Goal: Transaction & Acquisition: Book appointment/travel/reservation

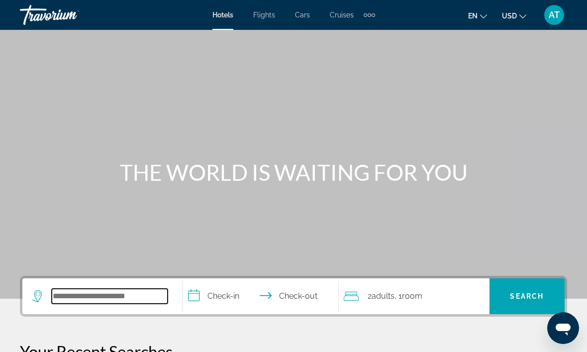
click at [96, 289] on input "Search hotel destination" at bounding box center [110, 296] width 116 height 15
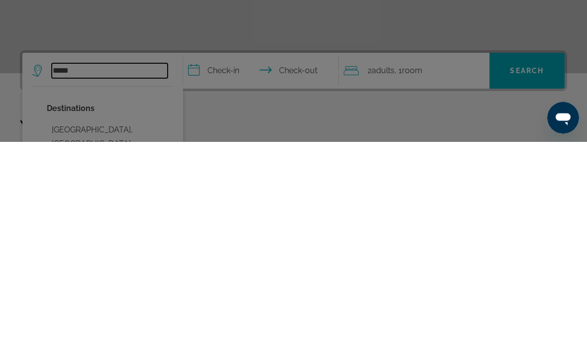
type input "*****"
click at [221, 67] on div at bounding box center [293, 176] width 587 height 352
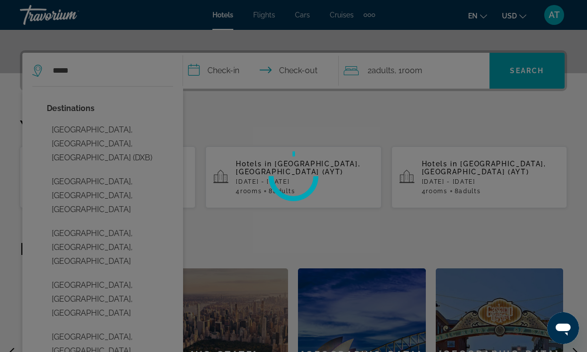
click at [217, 71] on input "**********" at bounding box center [263, 72] width 160 height 39
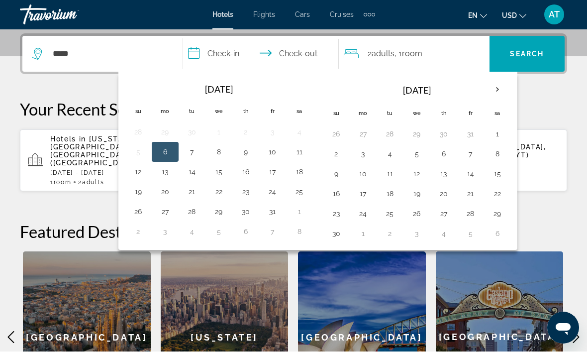
scroll to position [243, 0]
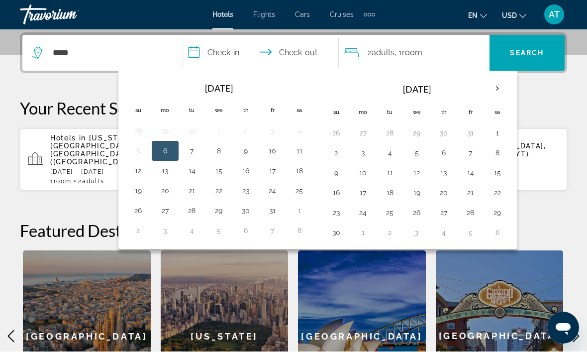
click at [495, 94] on th "Next month" at bounding box center [497, 89] width 27 height 22
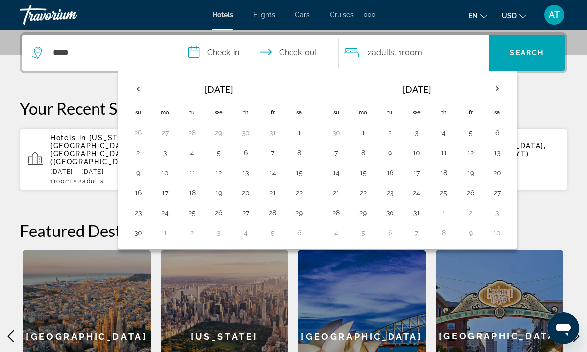
click at [496, 92] on th "Next month" at bounding box center [497, 89] width 27 height 22
click at [363, 157] on button "5" at bounding box center [363, 153] width 16 height 14
click at [339, 178] on button "11" at bounding box center [336, 173] width 16 height 14
type input "**********"
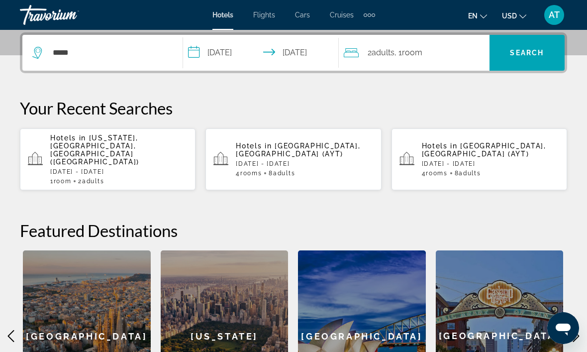
click at [423, 52] on span "Room" at bounding box center [412, 52] width 20 height 9
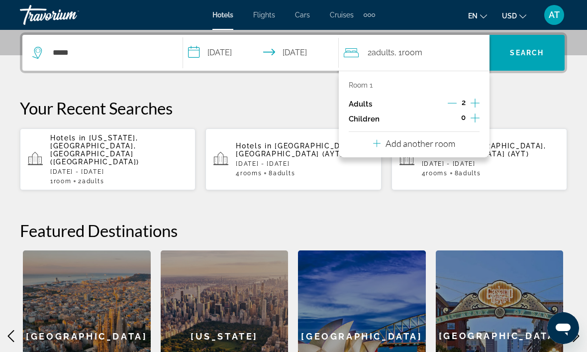
click at [451, 143] on p "Add another room" at bounding box center [421, 143] width 70 height 11
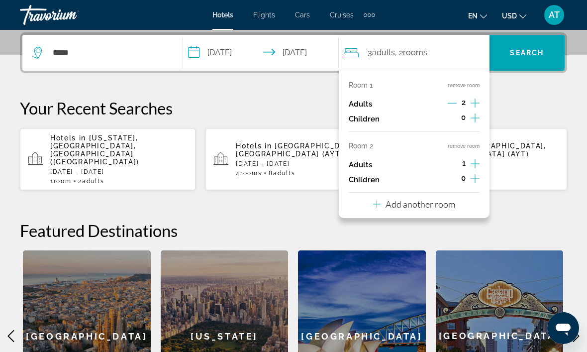
click at [478, 161] on icon "Increment adults" at bounding box center [475, 163] width 9 height 9
click at [451, 200] on p "Add another room" at bounding box center [421, 204] width 70 height 11
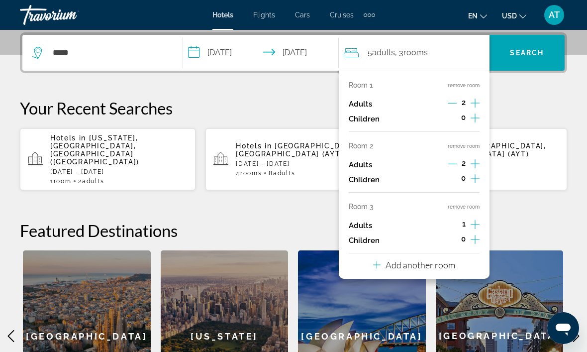
click at [478, 218] on icon "Increment adults" at bounding box center [475, 224] width 9 height 12
click at [581, 45] on div "**********" at bounding box center [293, 227] width 587 height 390
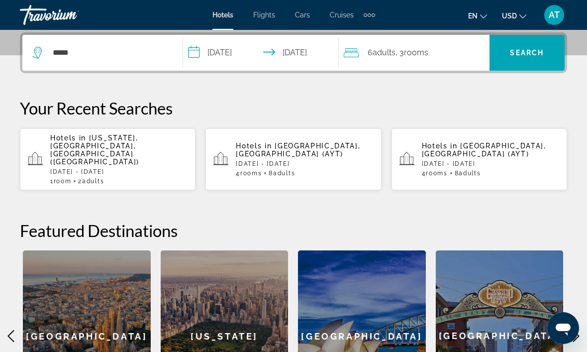
click at [532, 49] on span "Search" at bounding box center [527, 53] width 34 height 8
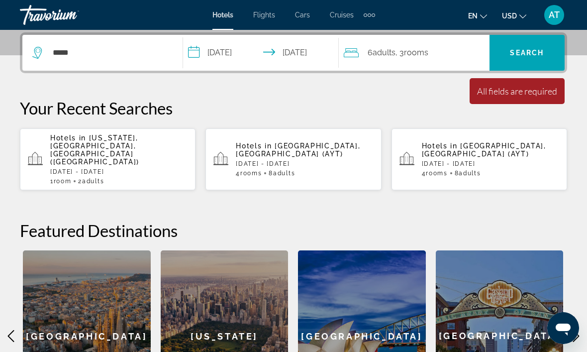
click at [535, 45] on span "Search" at bounding box center [527, 53] width 75 height 24
click at [539, 54] on span "Search" at bounding box center [527, 53] width 34 height 8
click at [522, 95] on div "All fields are required" at bounding box center [517, 91] width 80 height 11
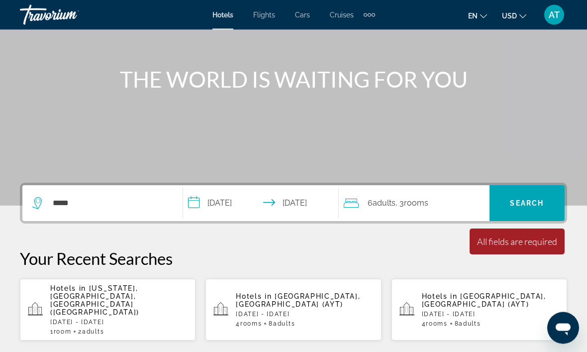
scroll to position [93, 0]
click at [121, 198] on input "*****" at bounding box center [110, 203] width 116 height 15
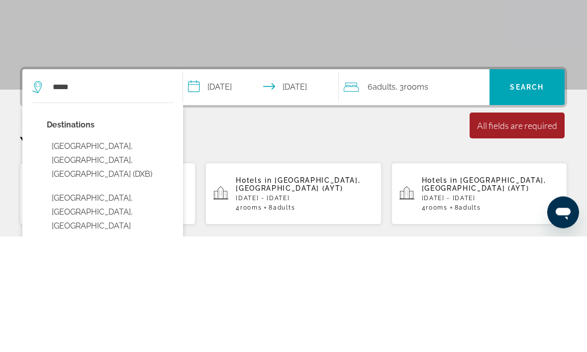
click at [110, 253] on button "[GEOGRAPHIC_DATA], [GEOGRAPHIC_DATA], [GEOGRAPHIC_DATA] (DXB)" at bounding box center [110, 276] width 126 height 47
type input "**********"
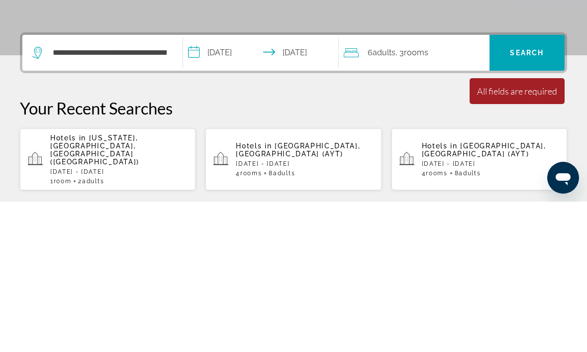
click at [530, 199] on span "Search" at bounding box center [527, 203] width 34 height 8
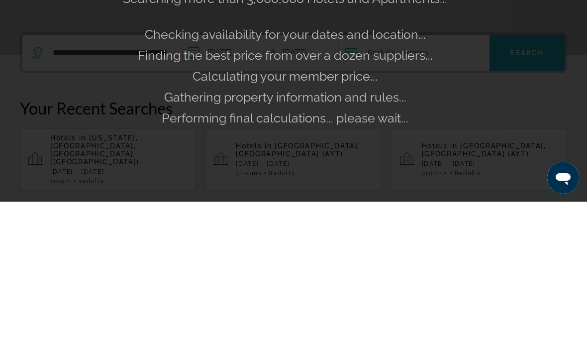
scroll to position [243, 0]
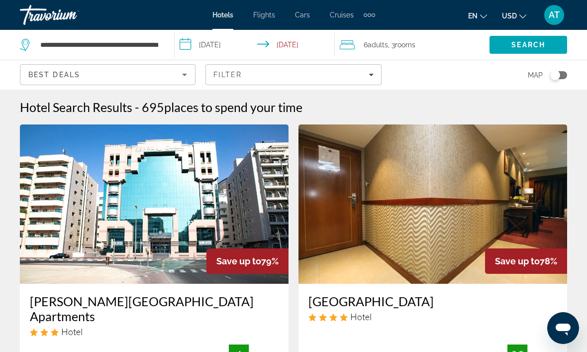
click at [183, 79] on icon "Sort by" at bounding box center [185, 75] width 12 height 12
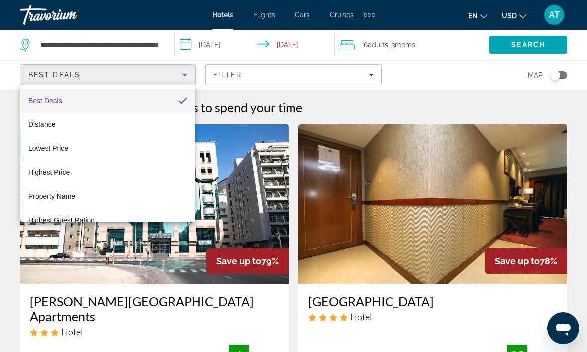
click at [337, 79] on div at bounding box center [293, 176] width 587 height 352
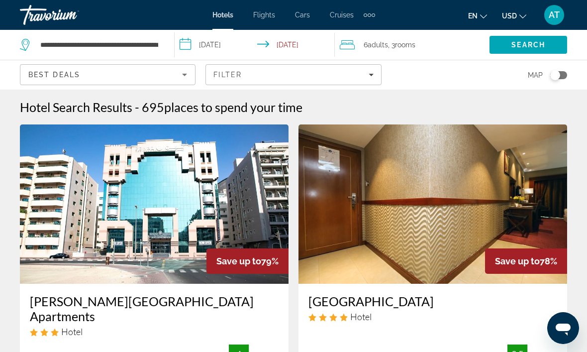
click at [370, 72] on icon "Filters" at bounding box center [371, 74] width 5 height 5
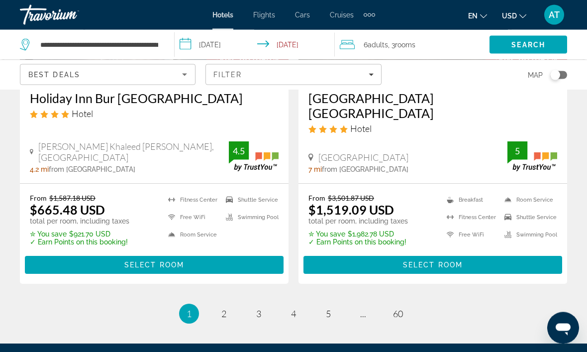
scroll to position [2053, 0]
click at [225, 308] on span "2" at bounding box center [223, 313] width 5 height 11
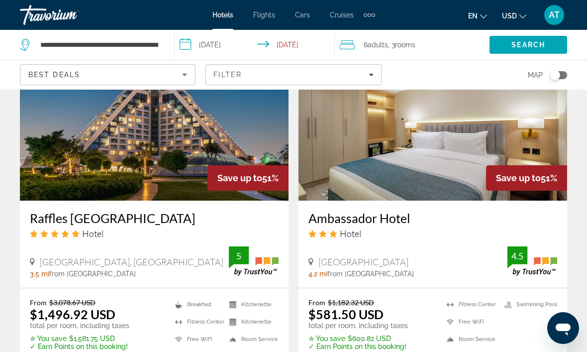
scroll to position [1581, 0]
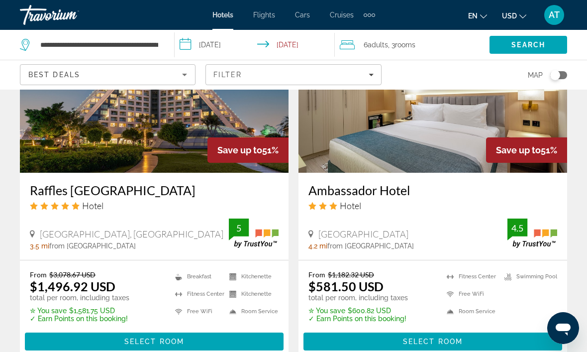
click at [175, 341] on span "Select Room" at bounding box center [154, 341] width 60 height 8
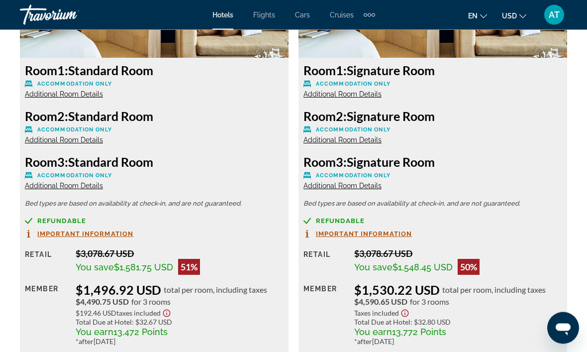
scroll to position [1628, 0]
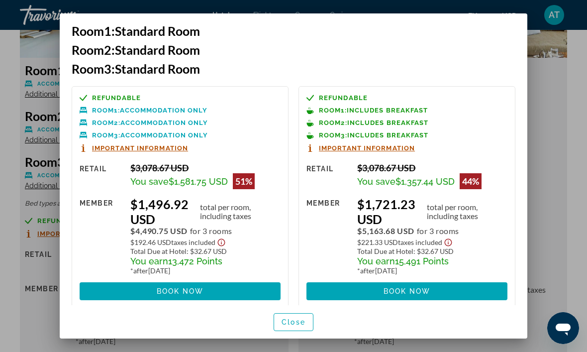
click at [22, 310] on div at bounding box center [293, 176] width 587 height 352
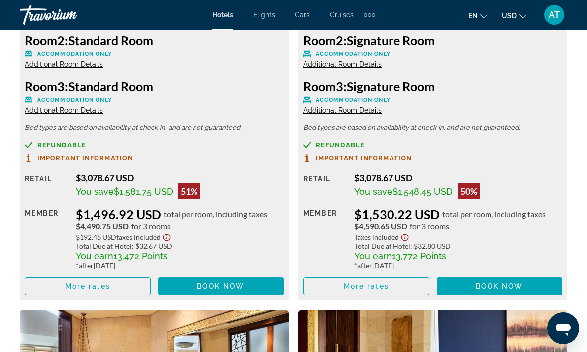
scroll to position [1708, 0]
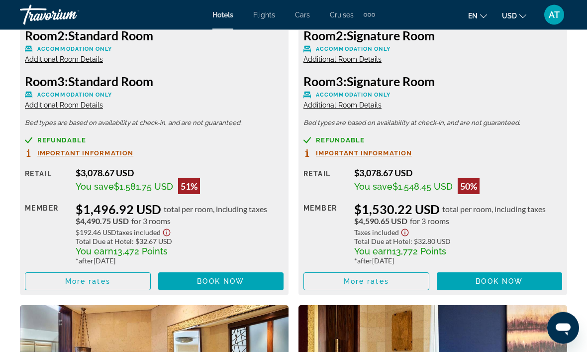
click at [388, 278] on span "More rates" at bounding box center [366, 282] width 45 height 8
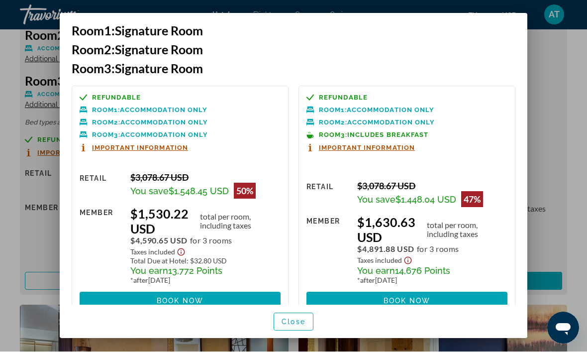
scroll to position [0, 0]
click at [298, 326] on span "Close" at bounding box center [294, 322] width 24 height 8
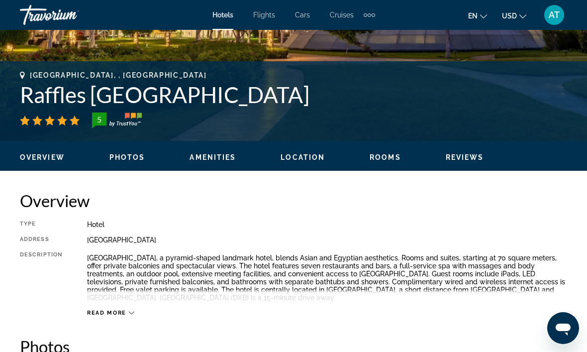
scroll to position [355, 0]
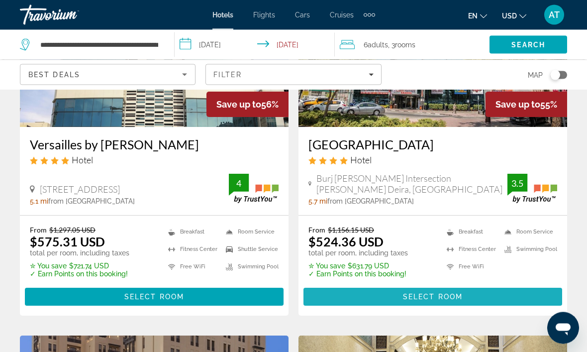
scroll to position [199, 0]
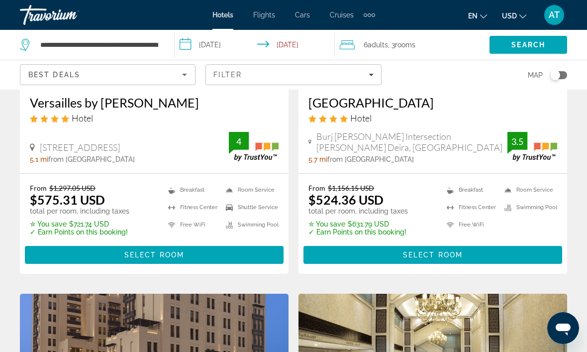
click at [370, 78] on div "Filter" at bounding box center [294, 75] width 160 height 8
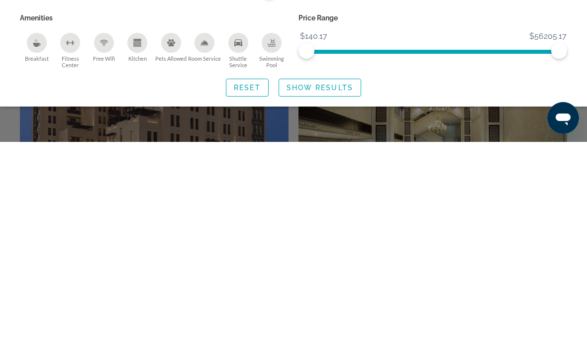
scroll to position [208, 0]
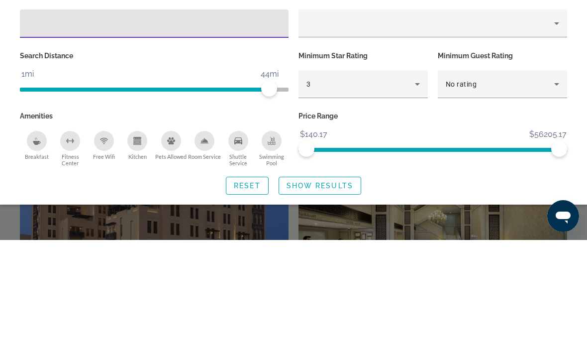
click at [417, 190] on icon "Hotel Filters" at bounding box center [418, 196] width 12 height 12
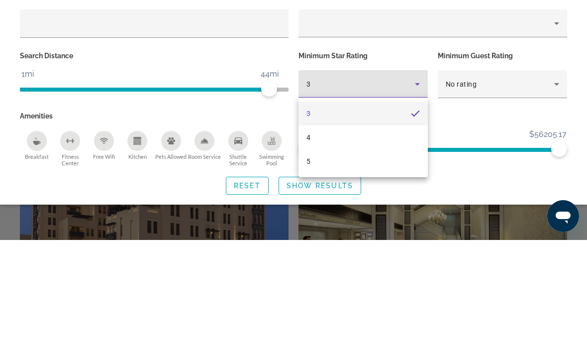
scroll to position [320, 0]
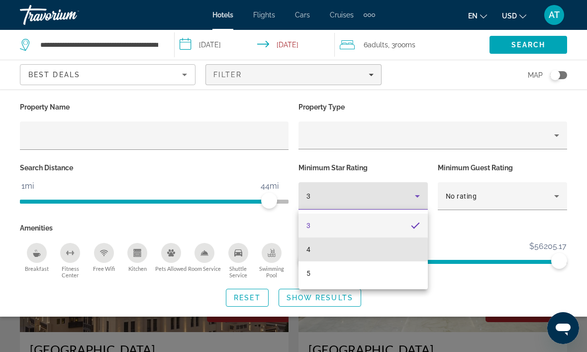
click at [332, 252] on mat-option "4" at bounding box center [363, 249] width 129 height 24
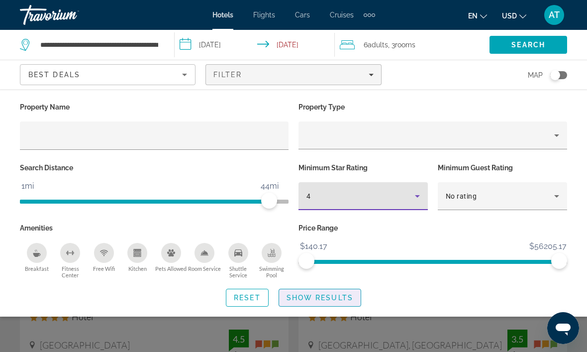
click at [312, 303] on span "Search widget" at bounding box center [320, 298] width 82 height 24
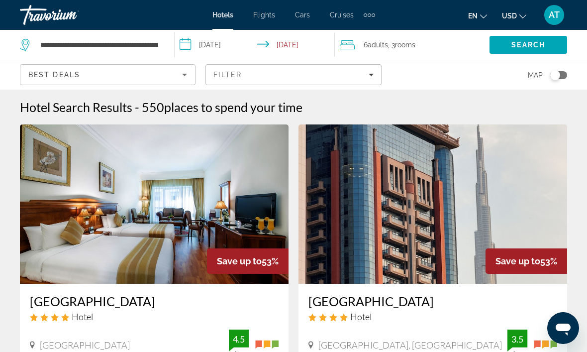
scroll to position [84, 0]
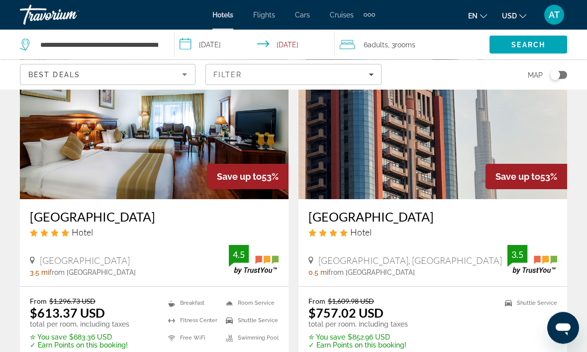
click at [432, 156] on img "Main content" at bounding box center [433, 119] width 269 height 159
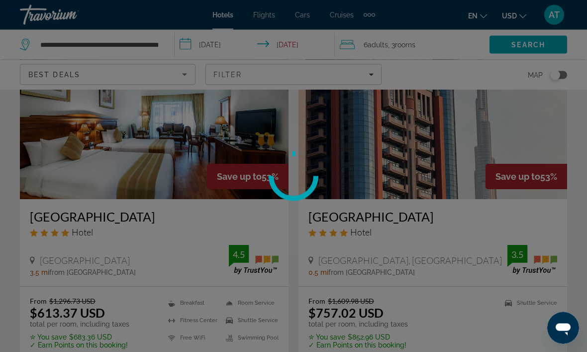
scroll to position [85, 0]
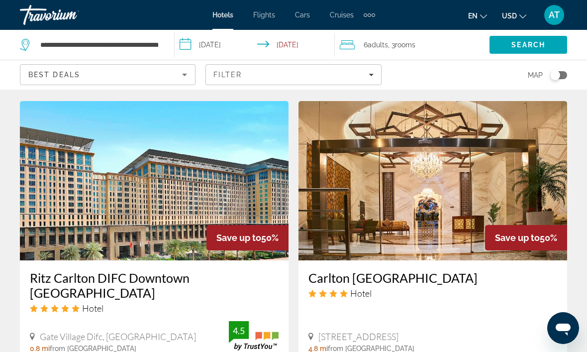
scroll to position [758, 0]
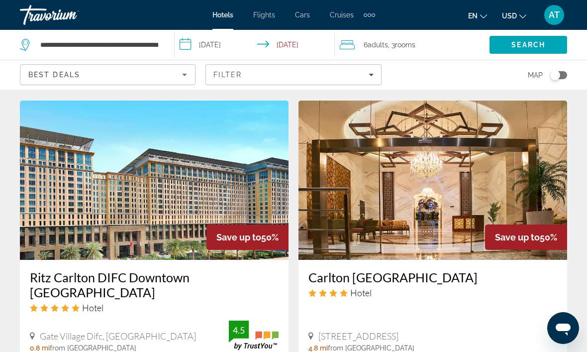
click at [503, 176] on img "Main content" at bounding box center [433, 180] width 269 height 159
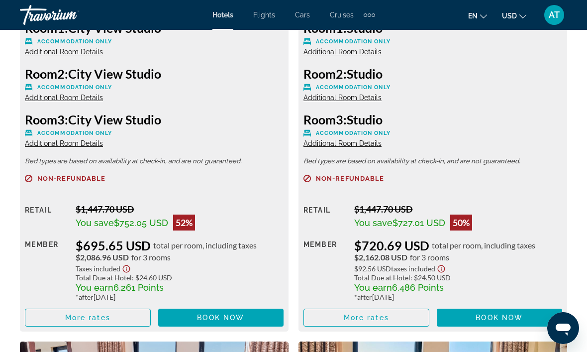
scroll to position [1693, 0]
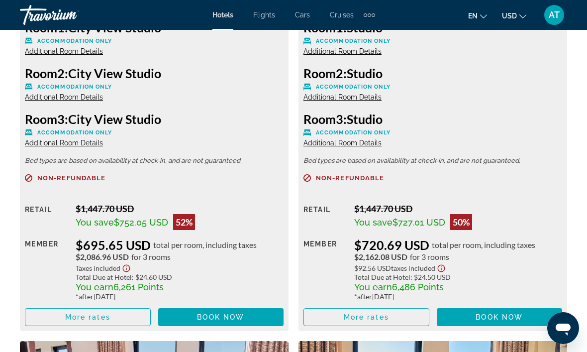
click at [117, 312] on span "Main content" at bounding box center [87, 317] width 125 height 24
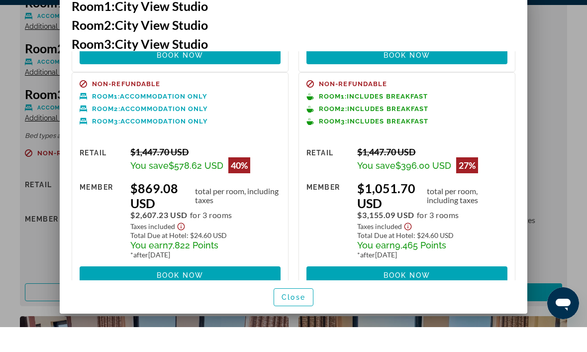
scroll to position [218, 0]
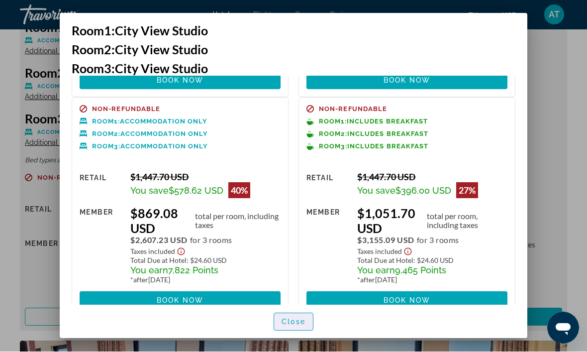
click at [298, 326] on span "Close" at bounding box center [294, 322] width 24 height 8
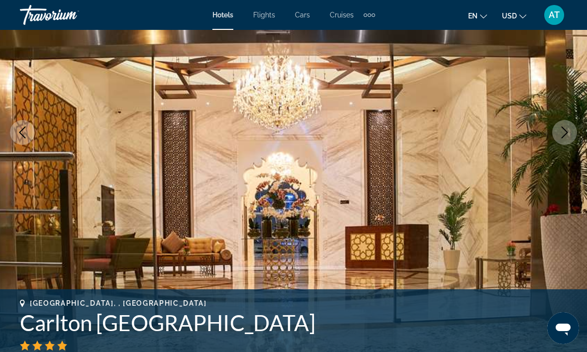
scroll to position [133, 0]
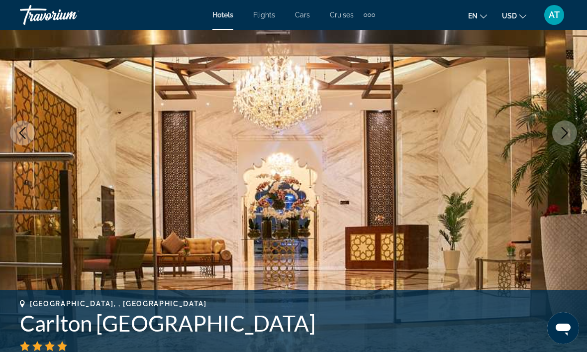
click at [569, 136] on icon "Next image" at bounding box center [565, 133] width 12 height 12
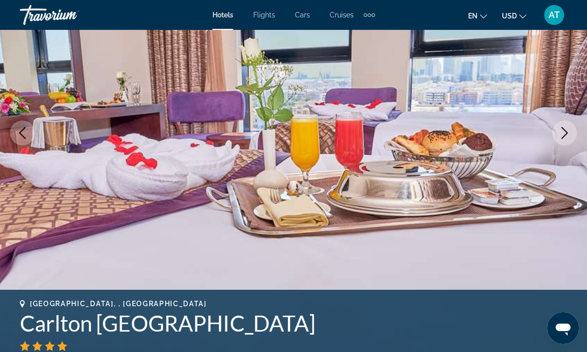
click at [560, 133] on icon "Next image" at bounding box center [565, 133] width 12 height 12
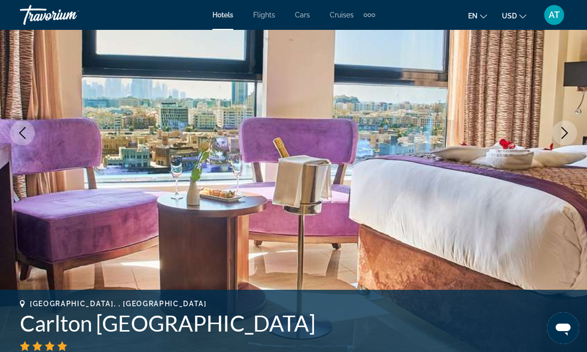
click at [574, 139] on button "Next image" at bounding box center [564, 132] width 25 height 25
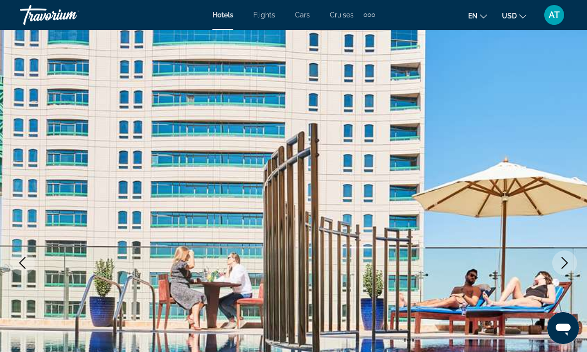
scroll to position [0, 0]
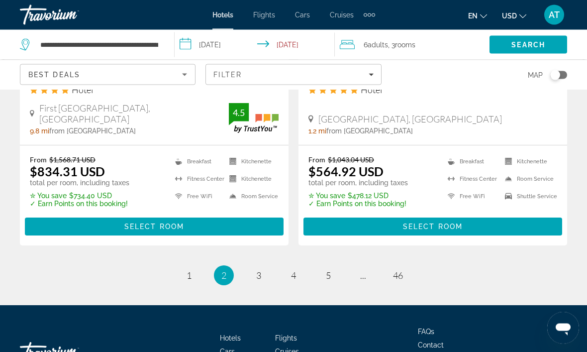
scroll to position [2117, 0]
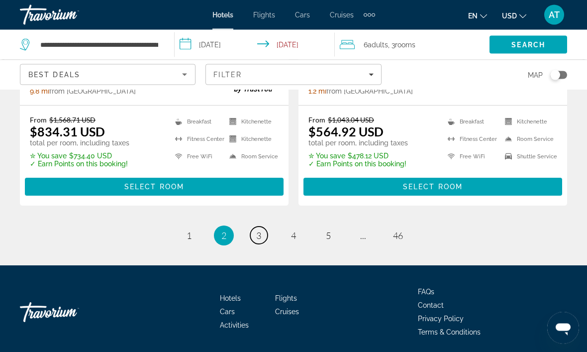
click at [259, 234] on span "3" at bounding box center [258, 235] width 5 height 11
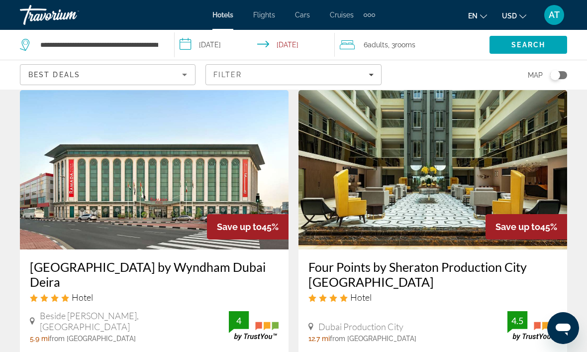
scroll to position [21, 0]
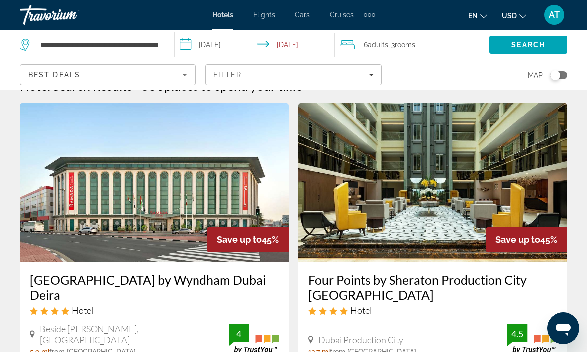
click at [434, 166] on img "Main content" at bounding box center [433, 182] width 269 height 159
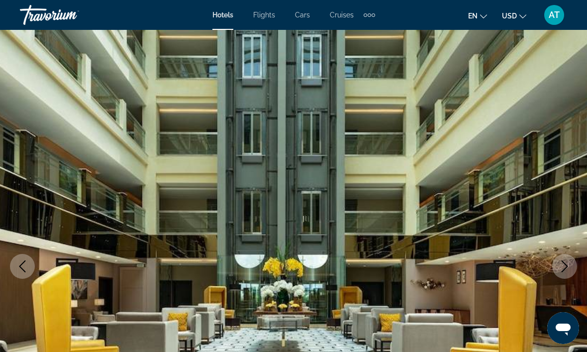
click at [568, 262] on icon "Next image" at bounding box center [565, 266] width 12 height 12
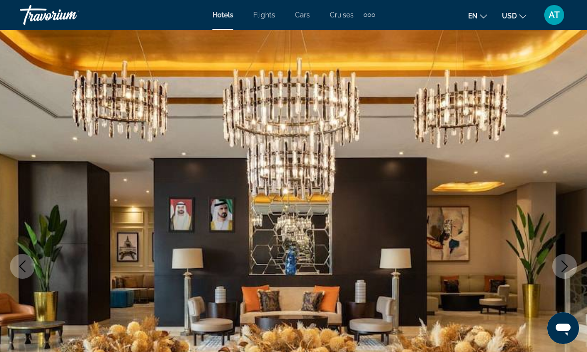
click at [562, 269] on icon "Next image" at bounding box center [565, 266] width 12 height 12
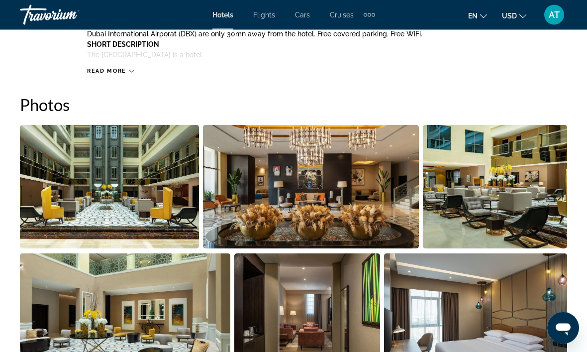
scroll to position [640, 0]
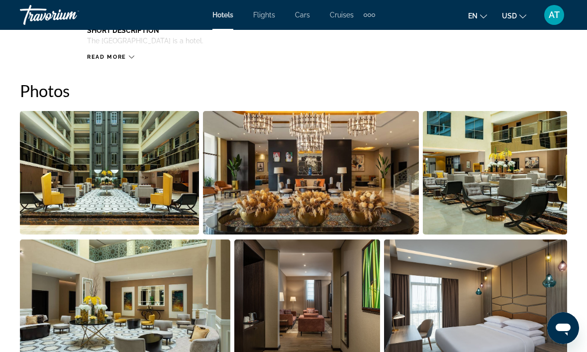
click at [127, 200] on img "Open full-screen image slider" at bounding box center [109, 172] width 179 height 123
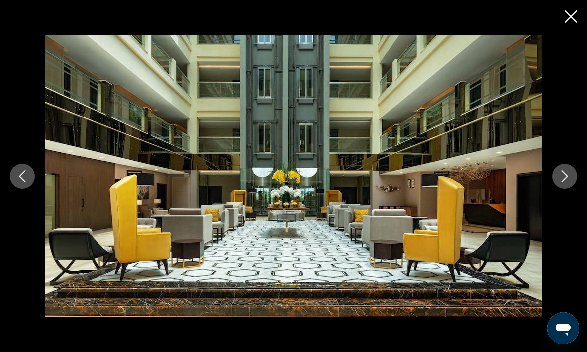
click at [571, 189] on button "Next image" at bounding box center [564, 176] width 25 height 25
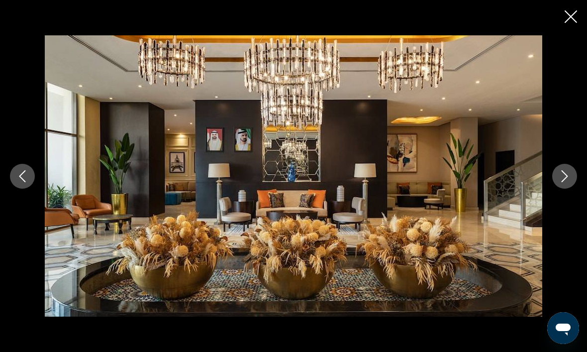
click at [559, 189] on button "Next image" at bounding box center [564, 176] width 25 height 25
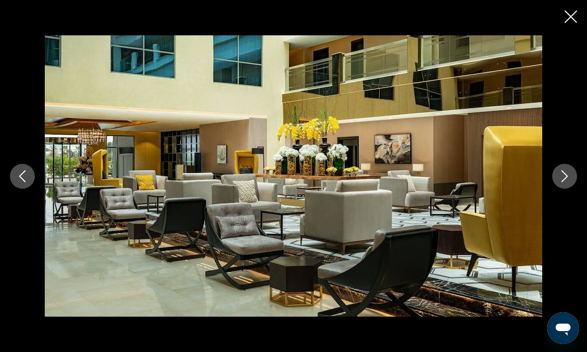
click at [556, 189] on button "Next image" at bounding box center [564, 176] width 25 height 25
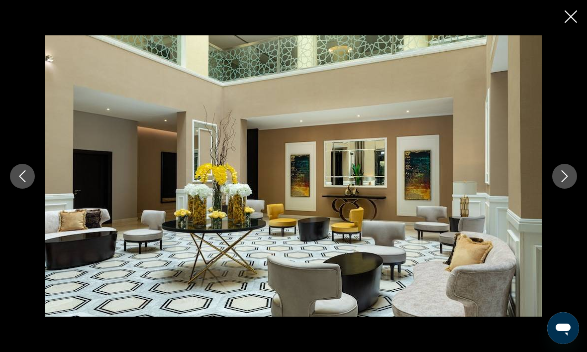
click at [563, 182] on icon "Next image" at bounding box center [565, 176] width 12 height 12
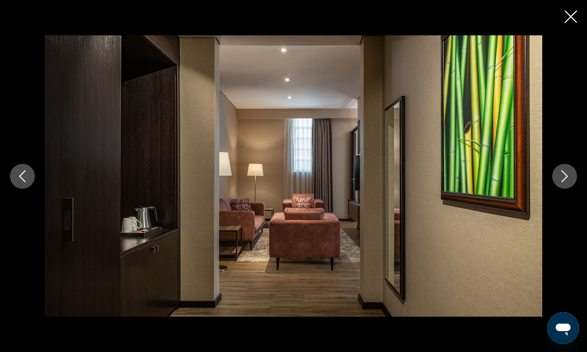
click at [569, 182] on icon "Next image" at bounding box center [565, 176] width 12 height 12
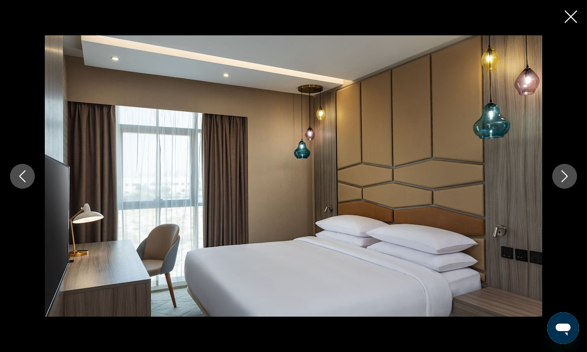
click at [560, 189] on button "Next image" at bounding box center [564, 176] width 25 height 25
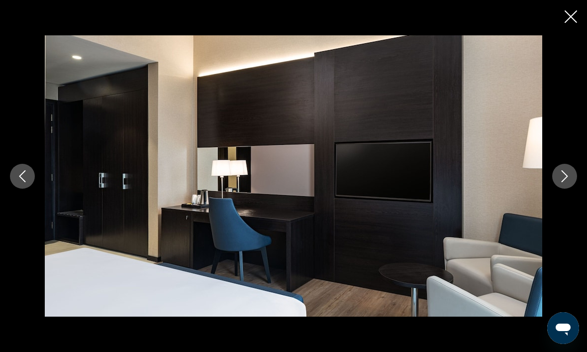
click at [563, 182] on icon "Next image" at bounding box center [565, 176] width 6 height 12
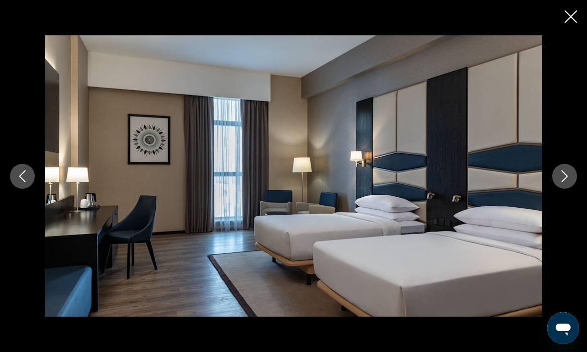
click at [560, 189] on button "Next image" at bounding box center [564, 176] width 25 height 25
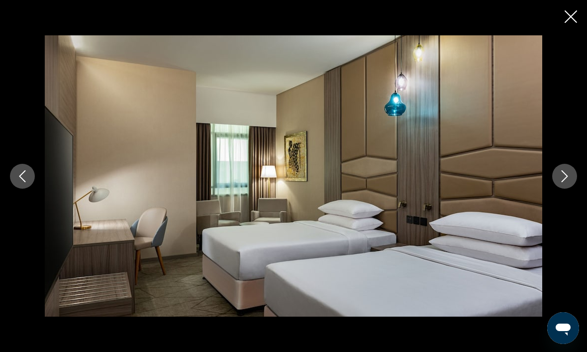
click at [568, 17] on icon "Close slideshow" at bounding box center [571, 16] width 12 height 12
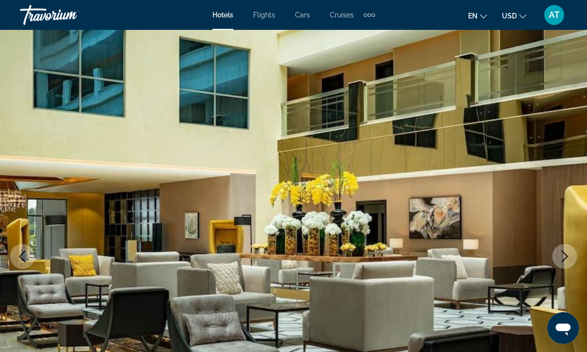
scroll to position [0, 0]
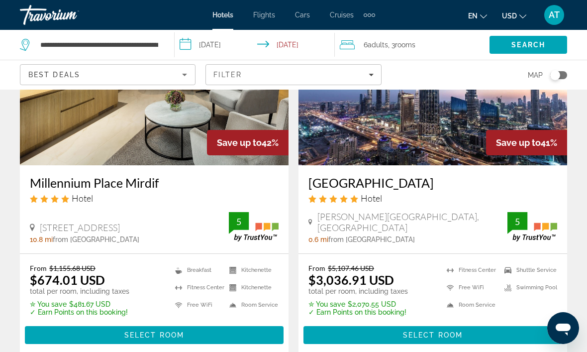
scroll to position [2032, 0]
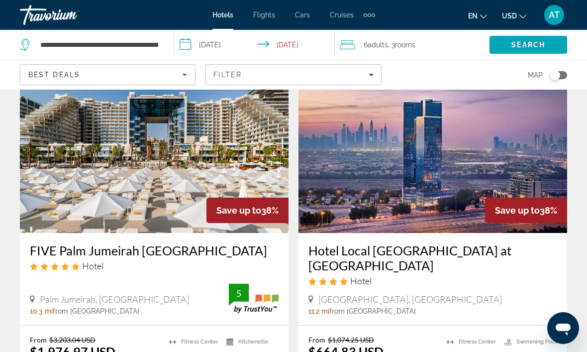
scroll to position [1590, 0]
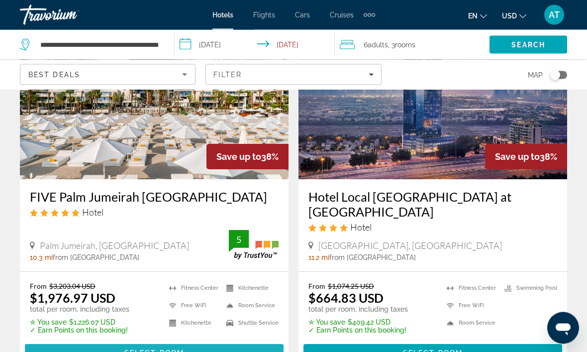
click at [207, 343] on span "Main content" at bounding box center [154, 353] width 259 height 24
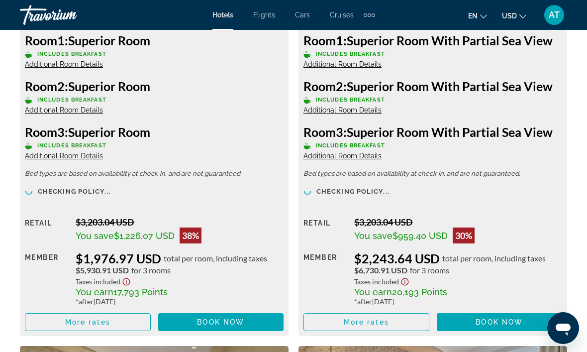
scroll to position [1681, 0]
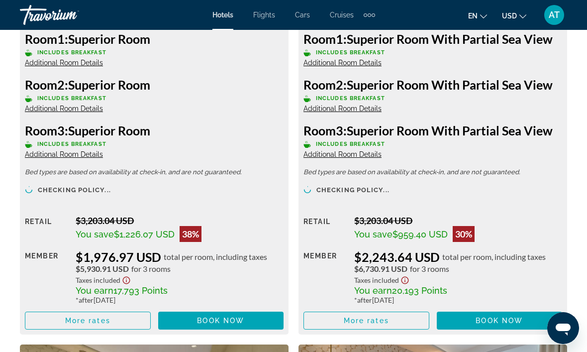
click at [101, 326] on span "Main content" at bounding box center [87, 321] width 125 height 24
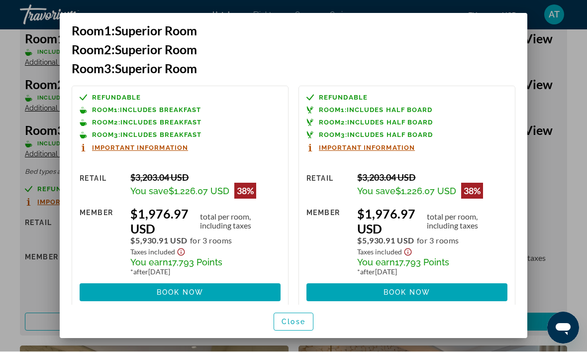
scroll to position [0, 0]
click at [296, 324] on span "button" at bounding box center [293, 322] width 39 height 24
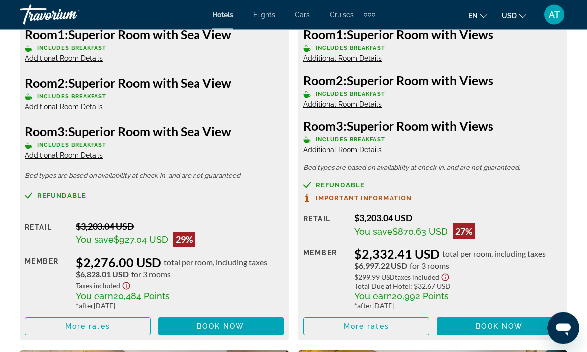
scroll to position [2131, 0]
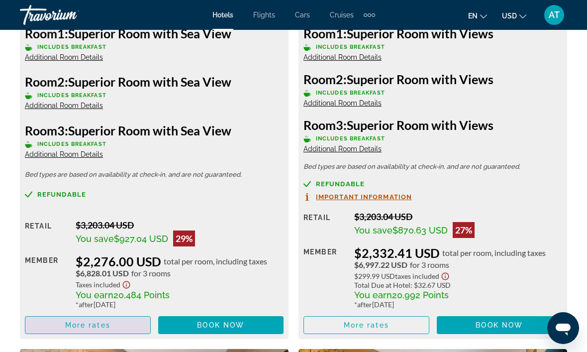
click at [113, 317] on span "Main content" at bounding box center [87, 325] width 125 height 24
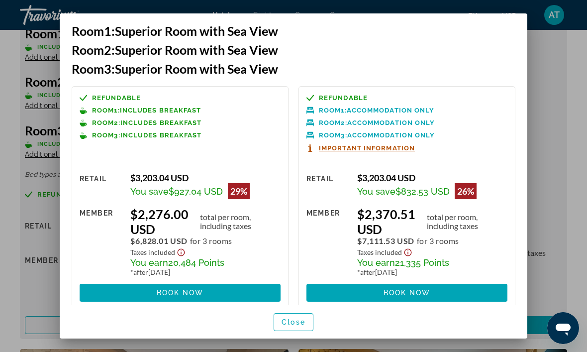
scroll to position [-8, 0]
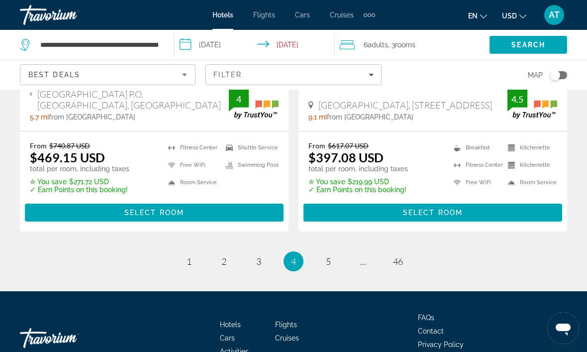
scroll to position [2120, 0]
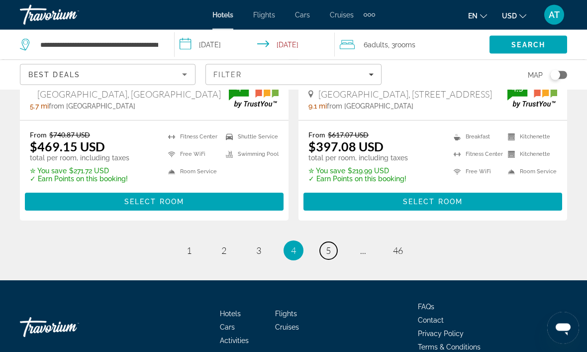
click at [324, 242] on link "page 5" at bounding box center [328, 250] width 17 height 17
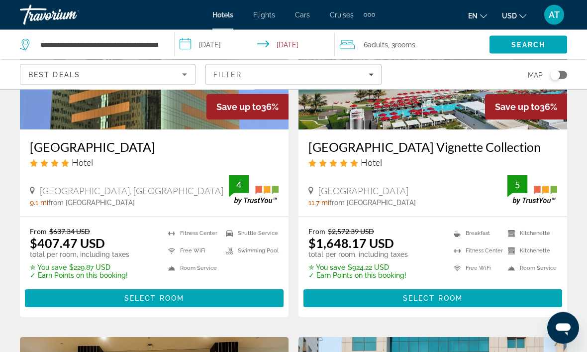
scroll to position [184, 0]
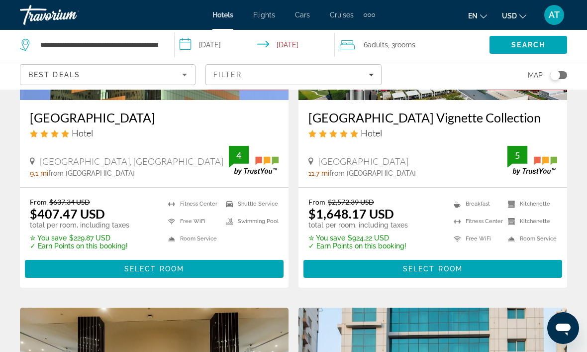
click at [415, 273] on span "Select Room" at bounding box center [433, 269] width 60 height 8
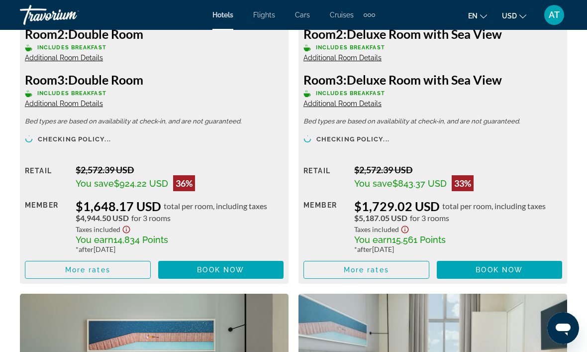
scroll to position [1730, 0]
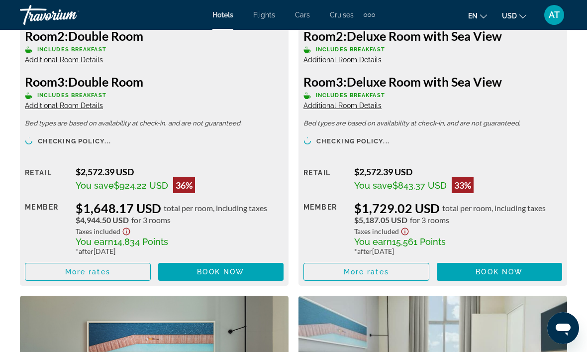
click at [108, 271] on span "More rates" at bounding box center [87, 272] width 45 height 8
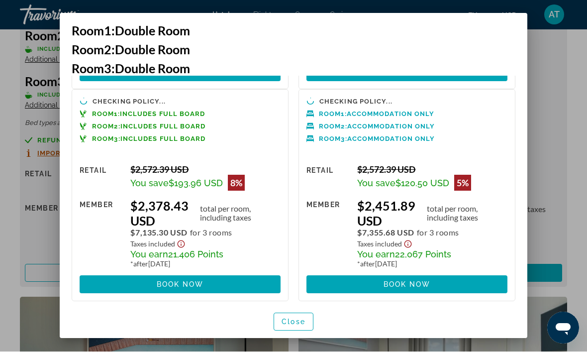
scroll to position [204, 0]
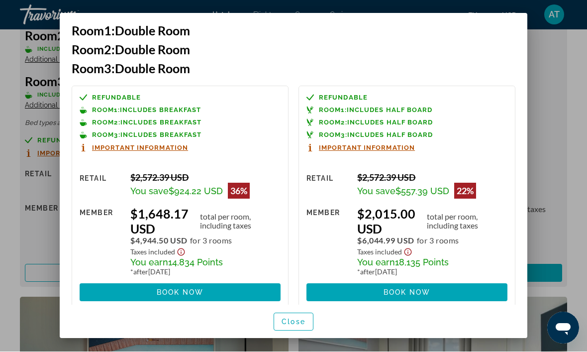
click at [170, 332] on div "Close" at bounding box center [294, 321] width 468 height 33
click at [299, 326] on span "Close" at bounding box center [294, 322] width 24 height 8
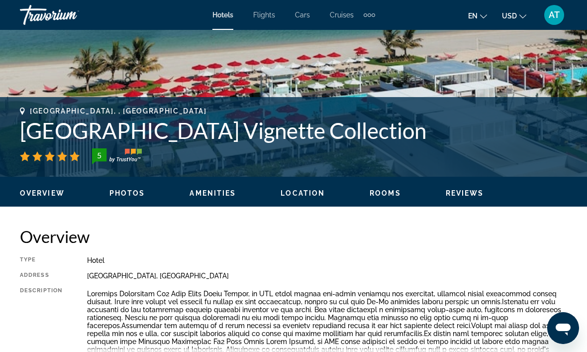
scroll to position [321, 0]
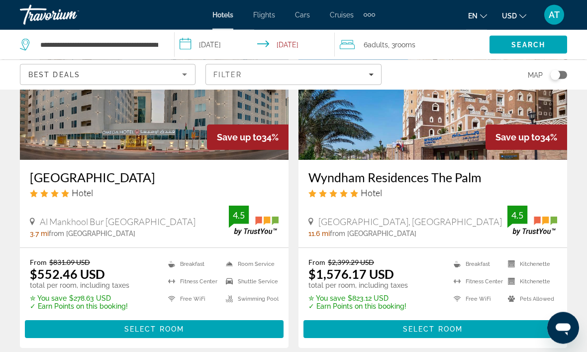
scroll to position [874, 0]
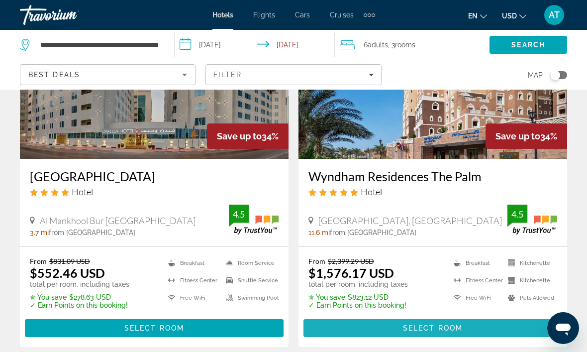
click at [493, 328] on span "Main content" at bounding box center [433, 328] width 259 height 24
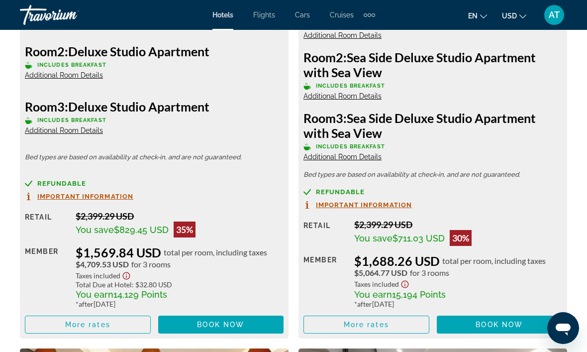
scroll to position [1811, 0]
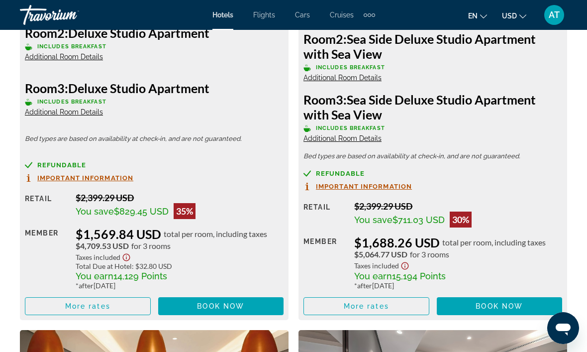
click at [118, 304] on span "Main content" at bounding box center [87, 306] width 125 height 24
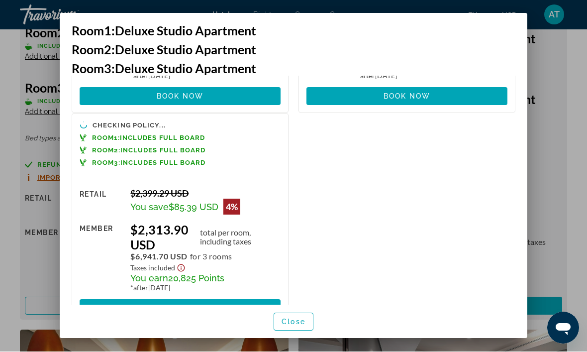
scroll to position [209, 0]
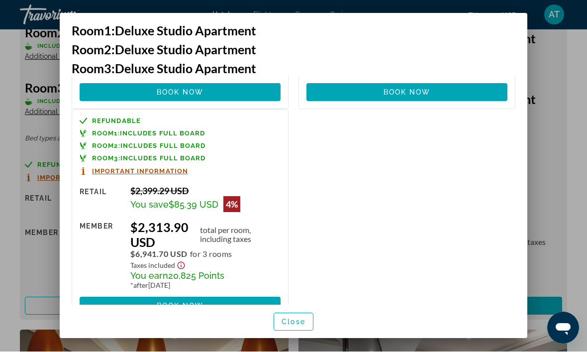
click at [200, 302] on span "Book now" at bounding box center [180, 306] width 47 height 8
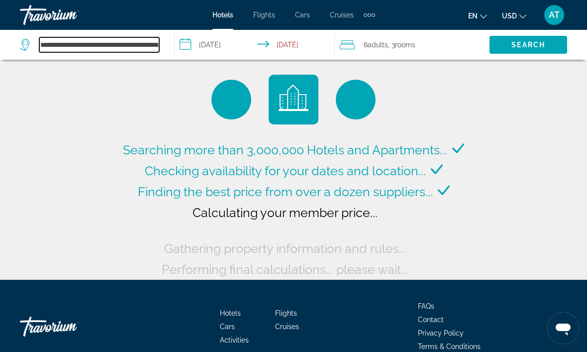
click at [119, 40] on input "**********" at bounding box center [99, 44] width 120 height 15
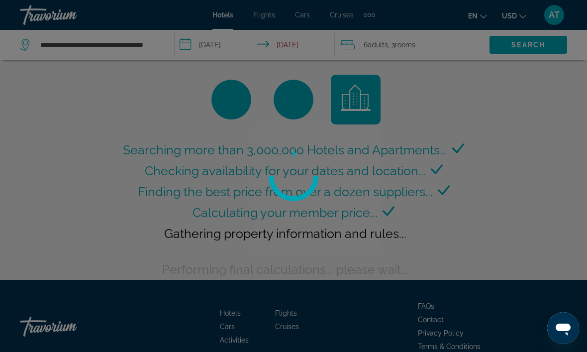
click at [151, 41] on div at bounding box center [293, 176] width 587 height 352
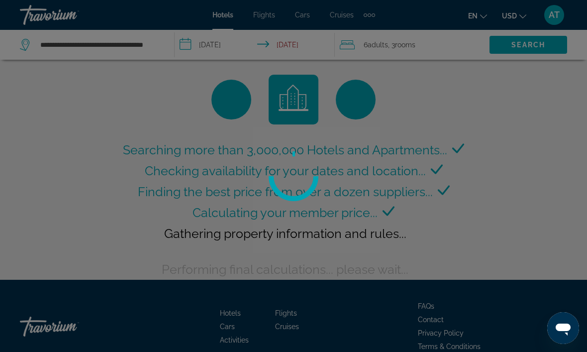
click at [145, 31] on div "**********" at bounding box center [92, 45] width 144 height 30
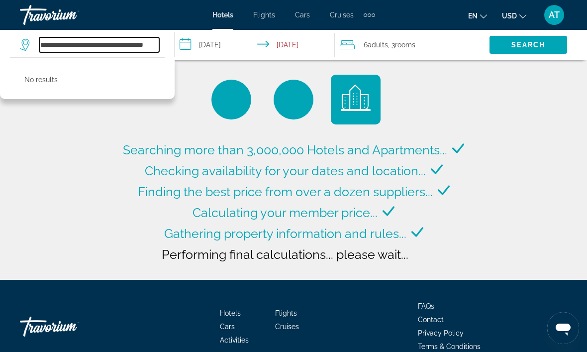
click at [147, 39] on input "**********" at bounding box center [99, 44] width 120 height 15
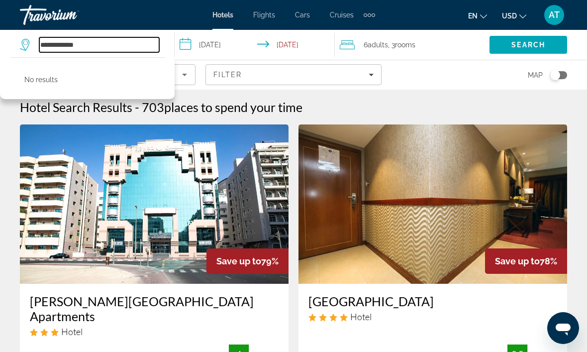
click at [127, 44] on input "**********" at bounding box center [99, 44] width 120 height 15
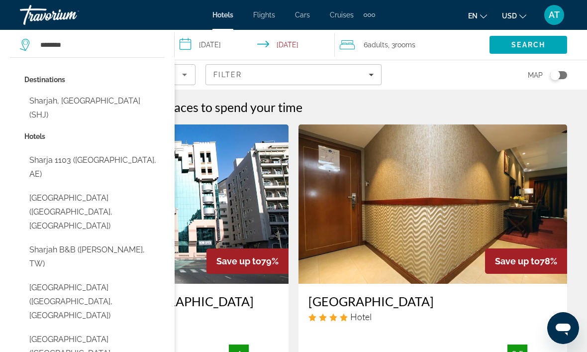
click at [123, 101] on button "Sharjah, [GEOGRAPHIC_DATA] (SHJ)" at bounding box center [94, 108] width 140 height 33
type input "**********"
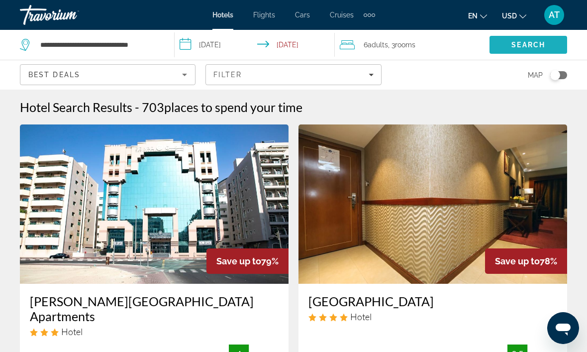
click at [523, 49] on span "Search" at bounding box center [529, 45] width 78 height 24
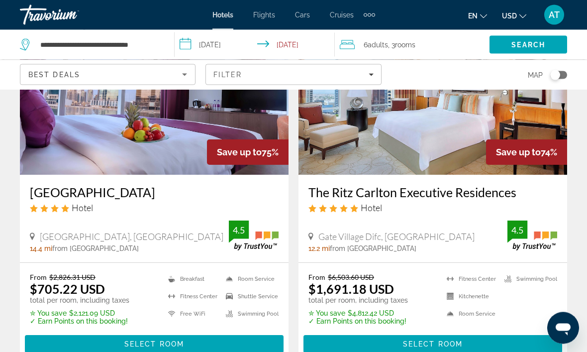
scroll to position [491, 0]
click at [417, 340] on span "Select Room" at bounding box center [433, 344] width 60 height 8
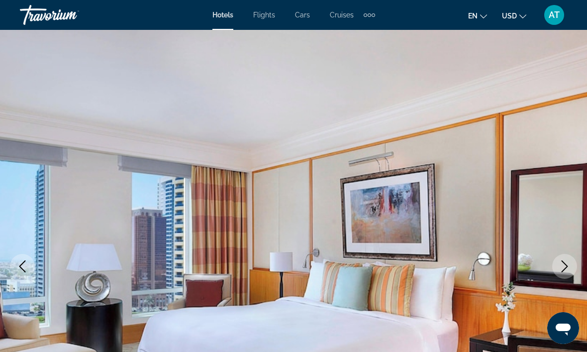
click at [565, 270] on icon "Next image" at bounding box center [565, 266] width 12 height 12
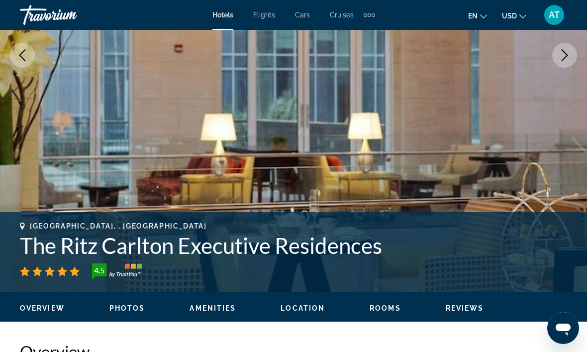
scroll to position [181, 0]
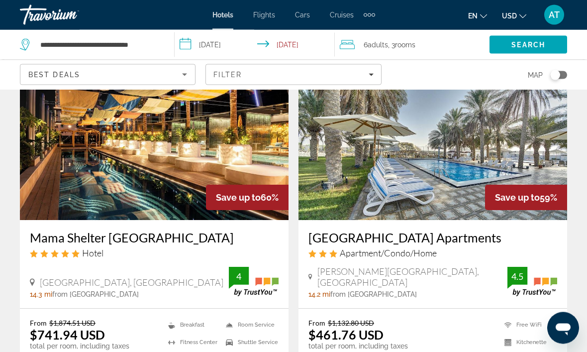
scroll to position [2008, 0]
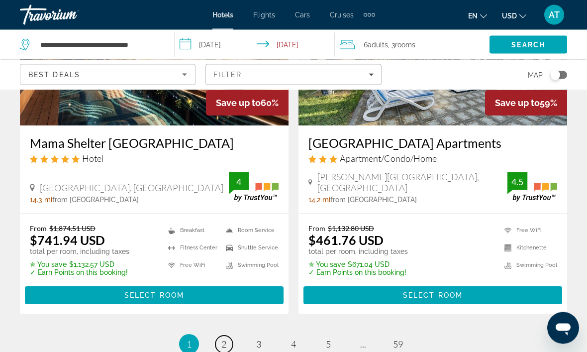
click at [224, 339] on span "2" at bounding box center [223, 344] width 5 height 11
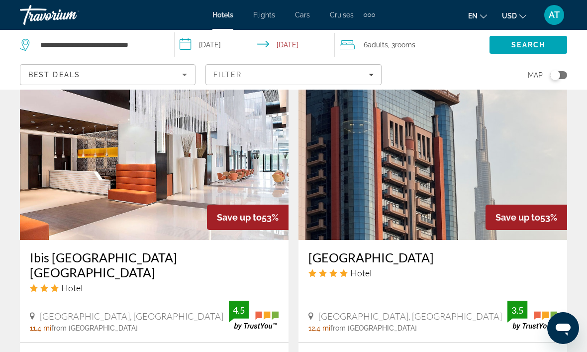
scroll to position [1652, 0]
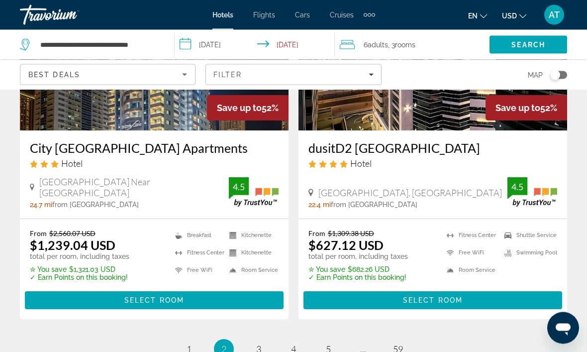
scroll to position [2102, 0]
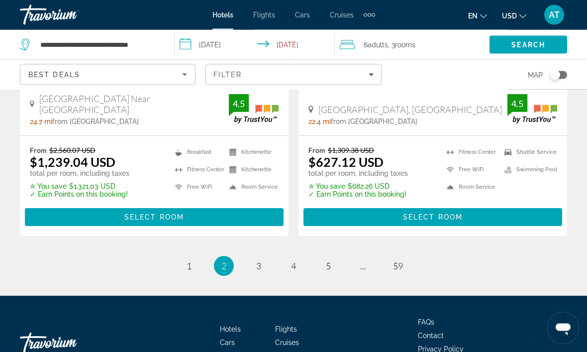
click at [250, 256] on ul "2 / 59 page 1 You're on page 2 page 3 page 4 page 5 page ... page 59" at bounding box center [293, 266] width 547 height 20
click at [243, 256] on ul "2 / 59 page 1 You're on page 2 page 3 page 4 page 5 page ... page 59" at bounding box center [293, 266] width 547 height 20
click at [253, 258] on link "page 3" at bounding box center [258, 266] width 17 height 17
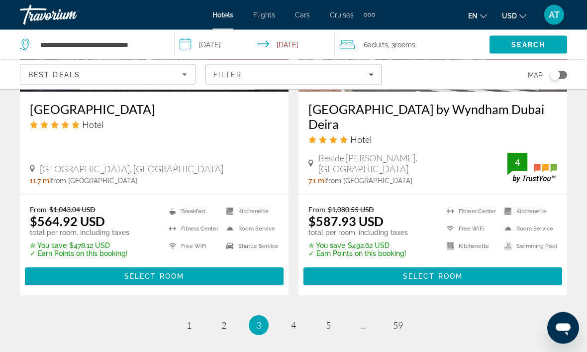
scroll to position [2117, 0]
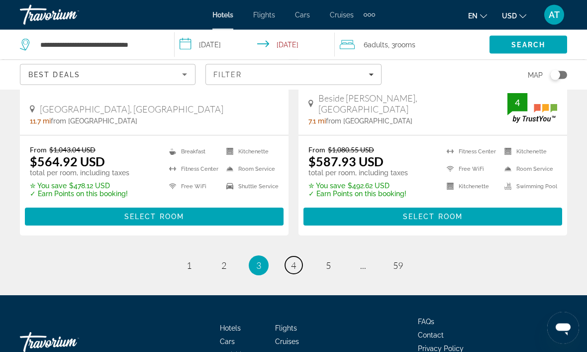
click at [299, 257] on link "page 4" at bounding box center [293, 265] width 17 height 17
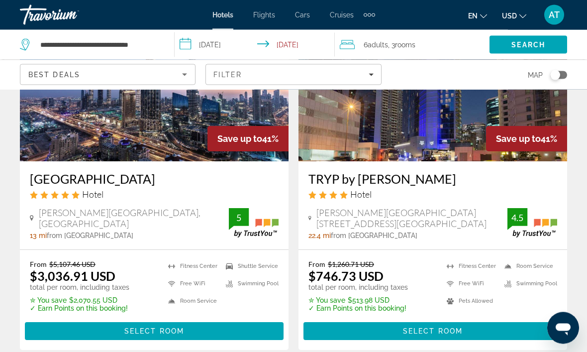
scroll to position [2102, 0]
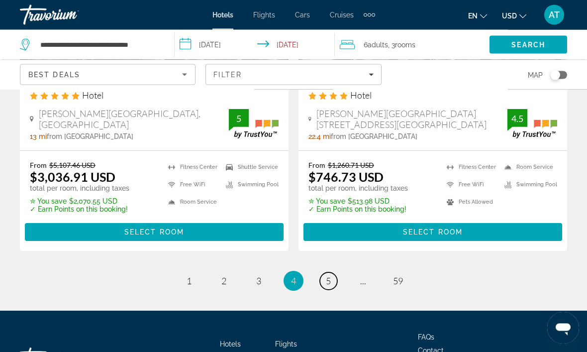
click at [330, 273] on link "page 5" at bounding box center [328, 281] width 17 height 17
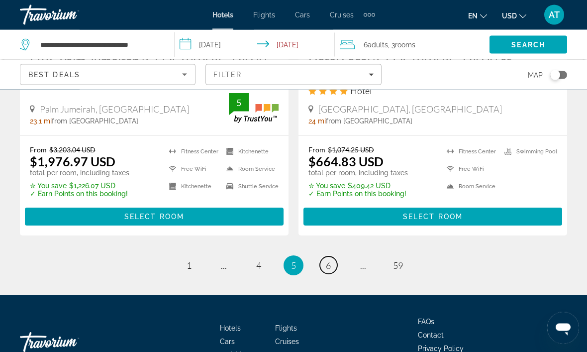
scroll to position [2119, 0]
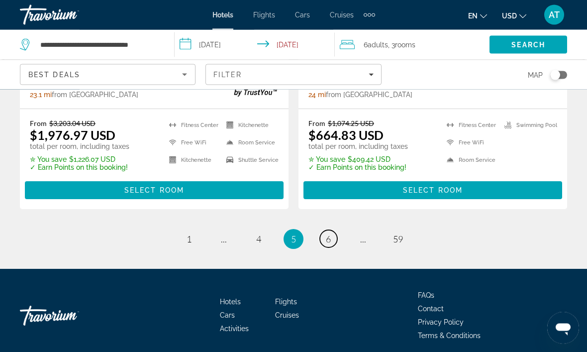
click at [326, 234] on span "6" at bounding box center [328, 239] width 5 height 11
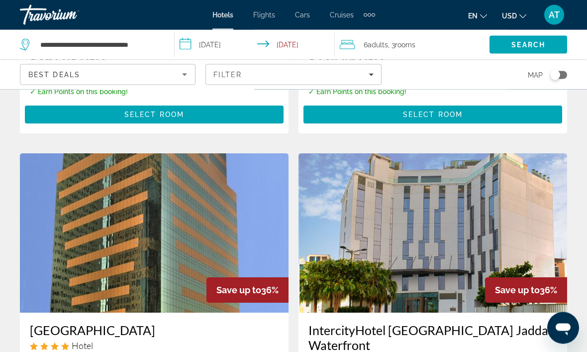
scroll to position [812, 0]
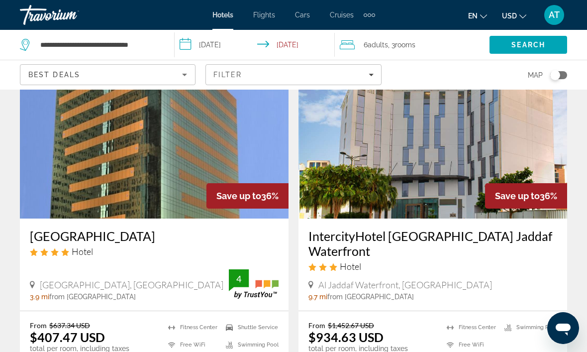
click at [355, 74] on div "Filter" at bounding box center [294, 75] width 160 height 8
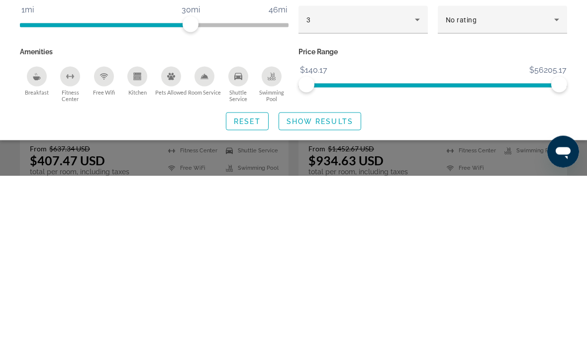
click at [419, 190] on icon "Hotel Filters" at bounding box center [418, 196] width 12 height 12
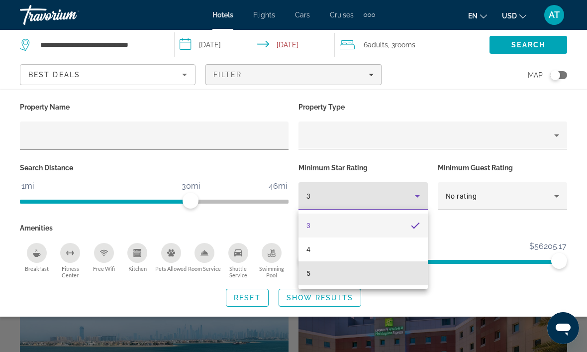
click at [334, 273] on mat-option "5" at bounding box center [363, 273] width 129 height 24
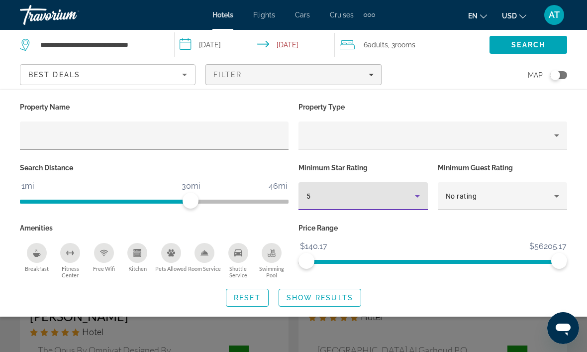
click at [338, 294] on span "Show Results" at bounding box center [320, 298] width 67 height 8
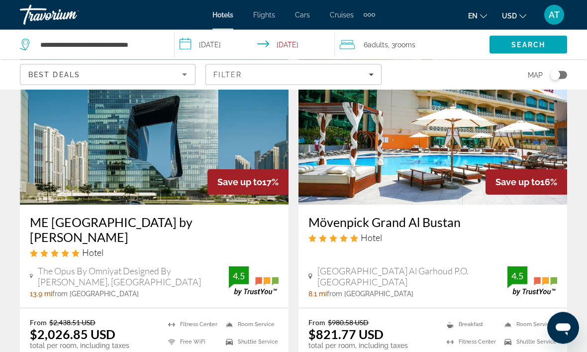
scroll to position [80, 0]
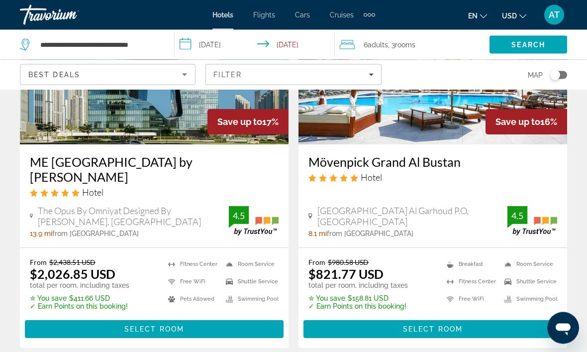
click at [451, 318] on span "Main content" at bounding box center [433, 330] width 259 height 24
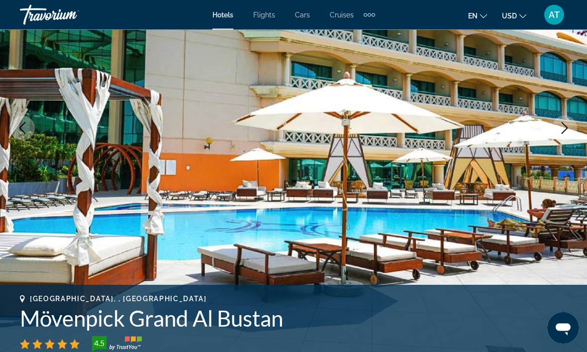
scroll to position [124, 0]
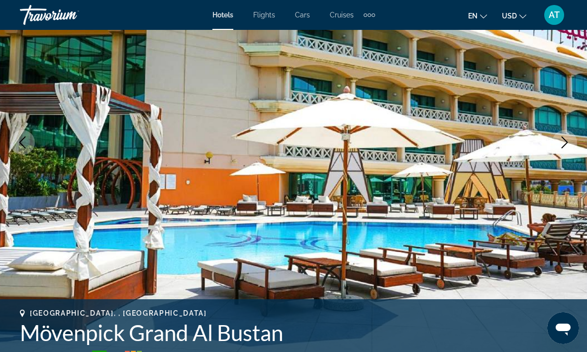
click at [569, 140] on icon "Next image" at bounding box center [565, 142] width 12 height 12
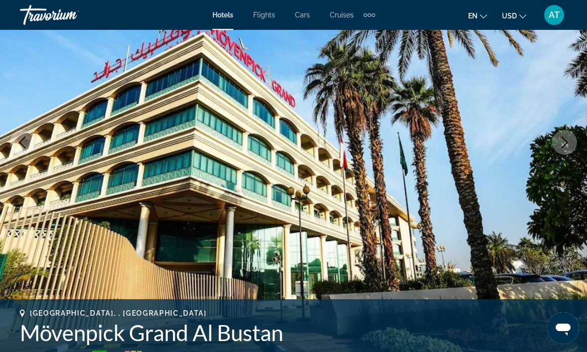
click at [565, 145] on icon "Next image" at bounding box center [565, 142] width 12 height 12
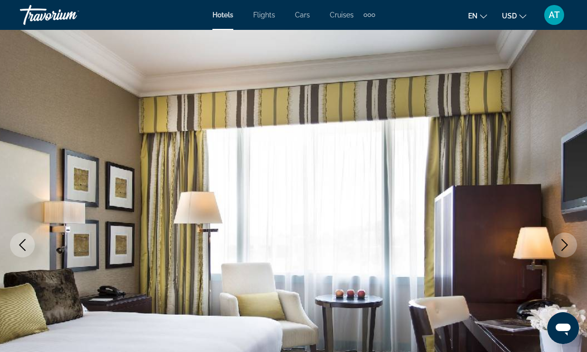
scroll to position [0, 0]
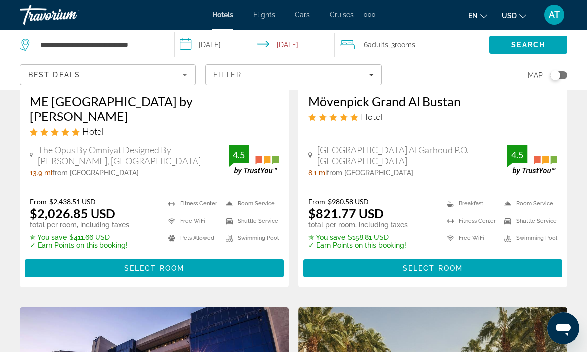
scroll to position [264, 0]
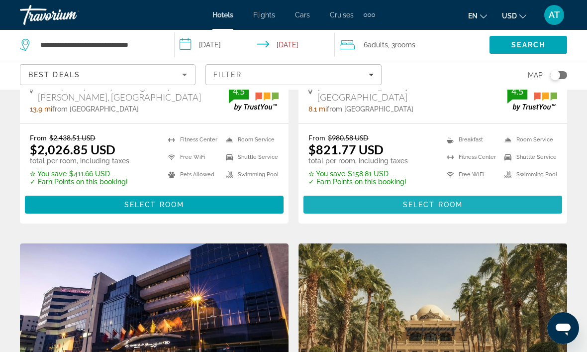
click at [485, 193] on span "Main content" at bounding box center [433, 205] width 259 height 24
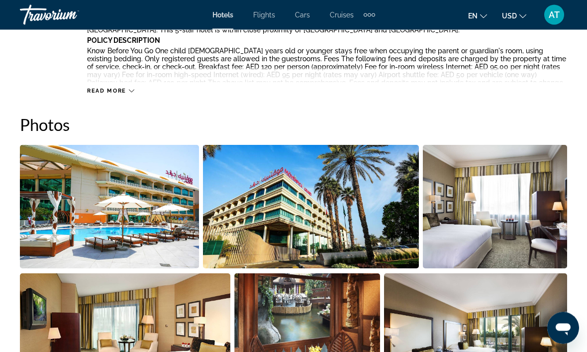
scroll to position [624, 0]
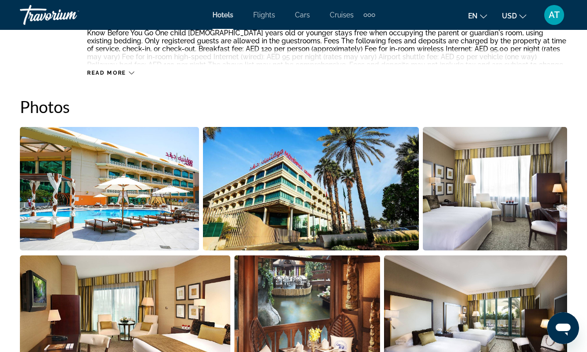
click at [404, 218] on img "Open full-screen image slider" at bounding box center [311, 188] width 217 height 123
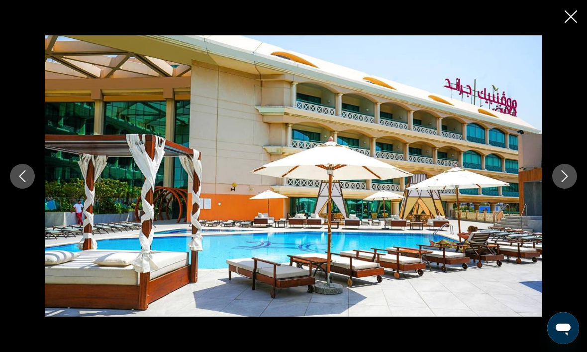
click at [567, 182] on icon "Next image" at bounding box center [565, 176] width 12 height 12
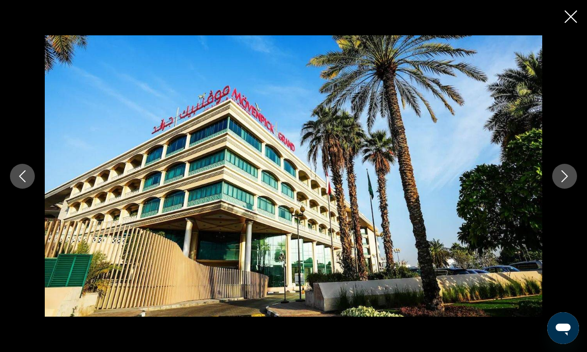
click at [561, 182] on icon "Next image" at bounding box center [565, 176] width 12 height 12
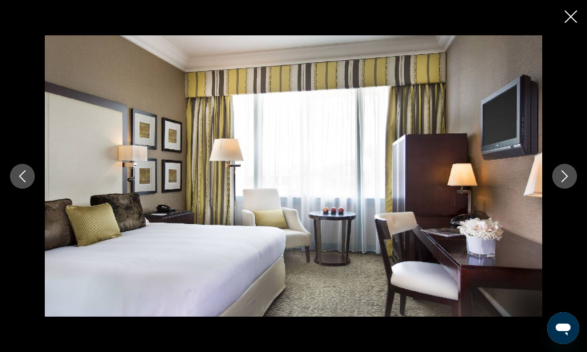
click at [560, 182] on icon "Next image" at bounding box center [565, 176] width 12 height 12
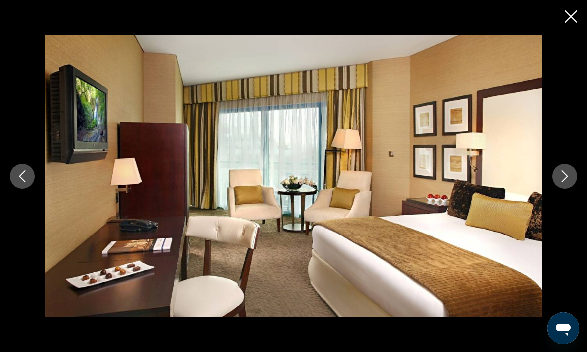
click at [560, 18] on div "prev next" at bounding box center [293, 176] width 587 height 352
click at [573, 17] on icon "Close slideshow" at bounding box center [571, 16] width 12 height 12
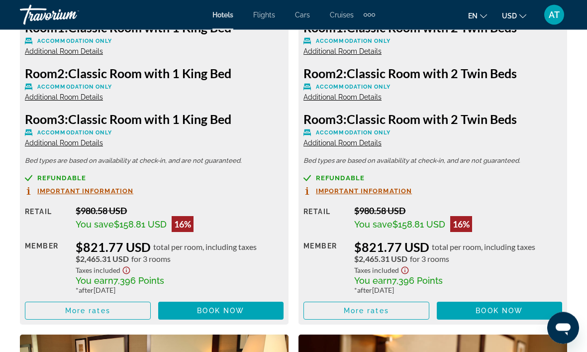
scroll to position [1693, 0]
click at [386, 317] on span "Main content" at bounding box center [366, 311] width 125 height 24
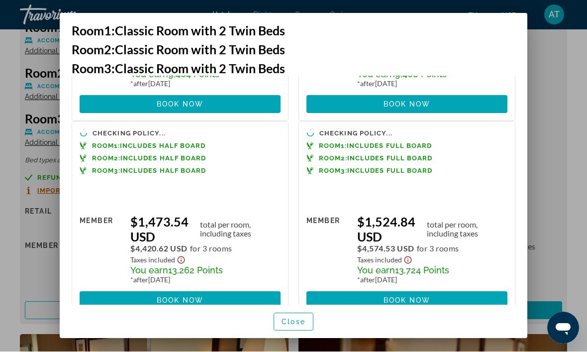
scroll to position [401, 0]
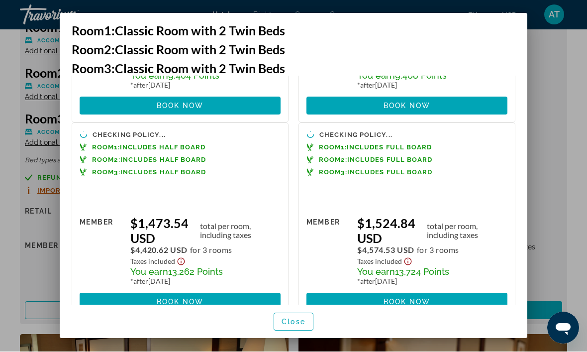
click at [395, 298] on span "Book now" at bounding box center [407, 302] width 47 height 8
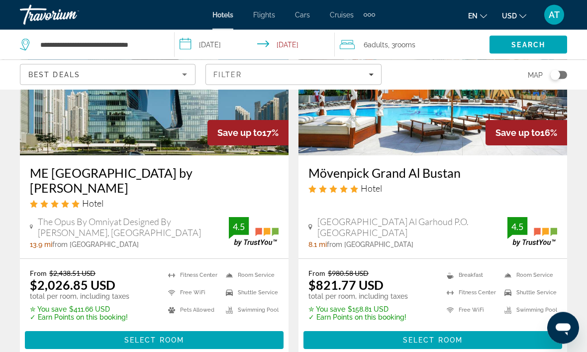
scroll to position [128, 0]
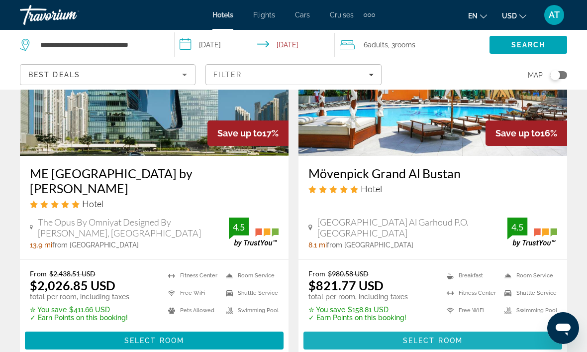
click at [419, 336] on span "Select Room" at bounding box center [433, 340] width 60 height 8
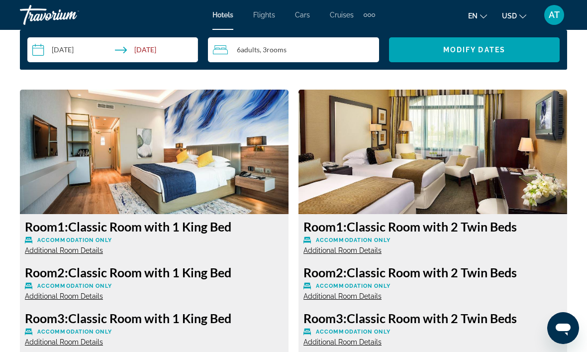
scroll to position [1456, 0]
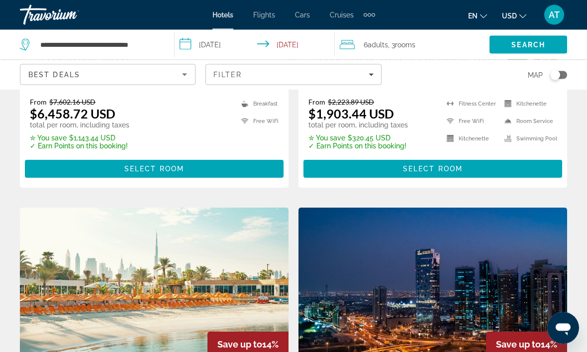
scroll to position [1525, 0]
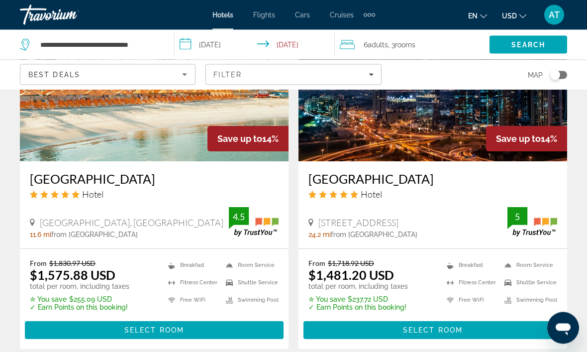
click at [203, 319] on span "Main content" at bounding box center [154, 331] width 259 height 24
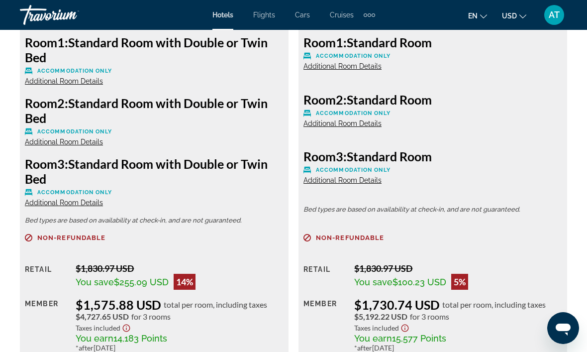
scroll to position [1673, 0]
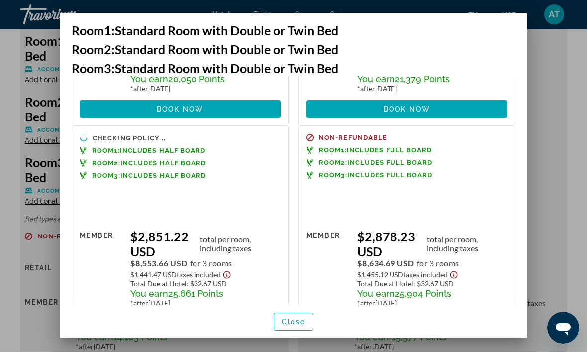
scroll to position [817, 0]
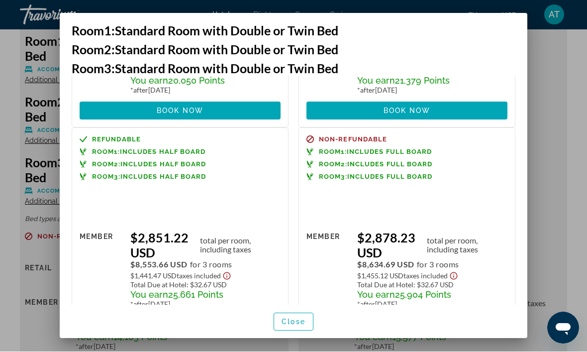
click at [128, 313] on span at bounding box center [180, 325] width 201 height 24
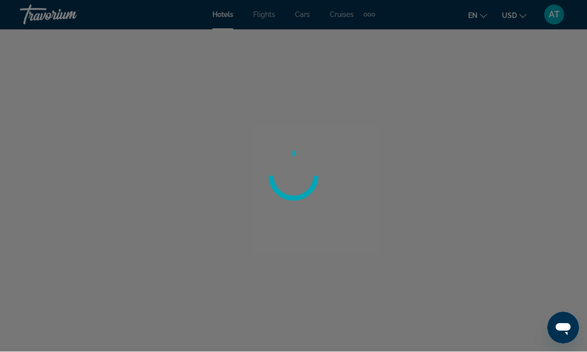
scroll to position [34, 0]
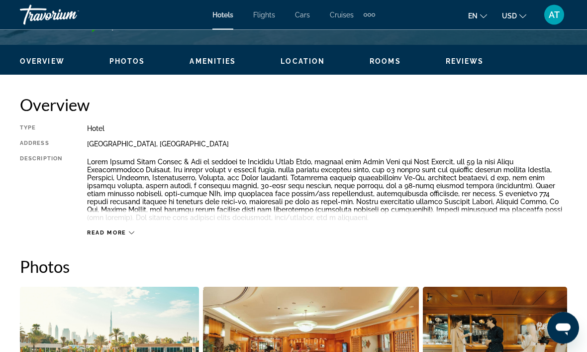
scroll to position [437, 0]
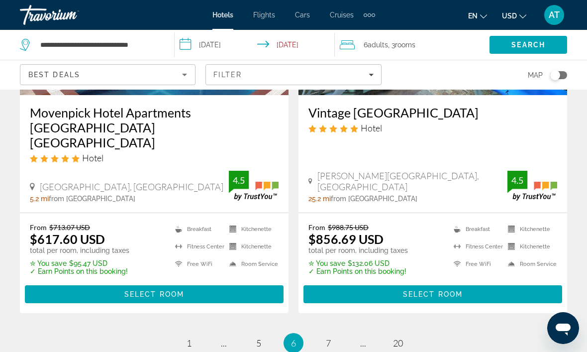
scroll to position [2119, 0]
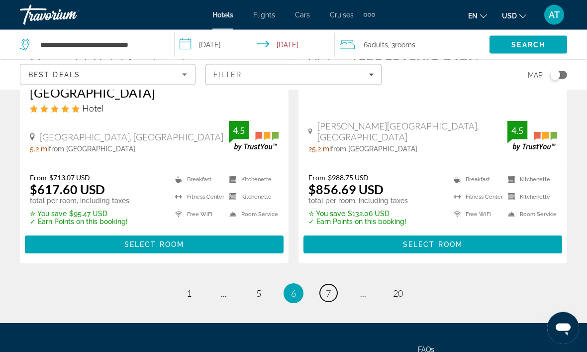
click at [333, 285] on link "page 7" at bounding box center [328, 293] width 17 height 17
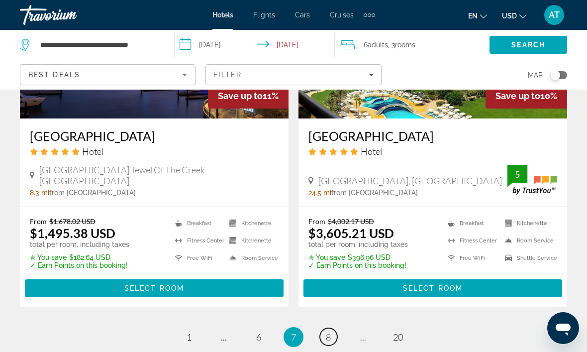
scroll to position [2105, 0]
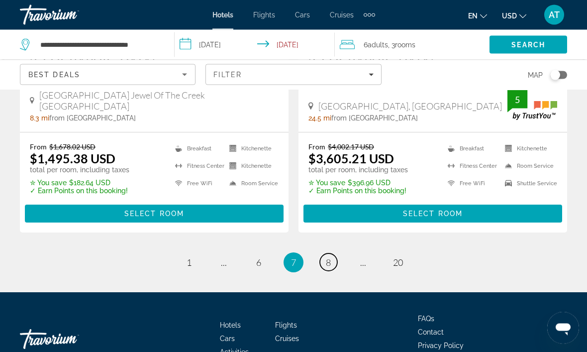
click at [336, 254] on link "page 8" at bounding box center [328, 262] width 17 height 17
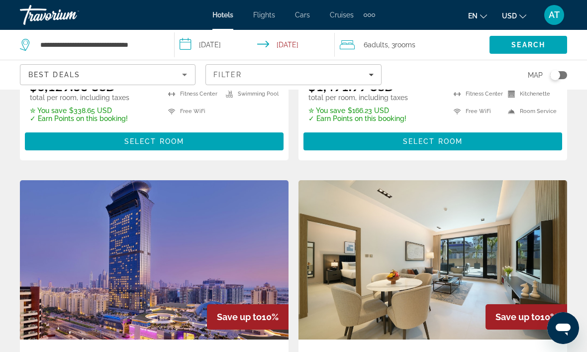
scroll to position [785, 0]
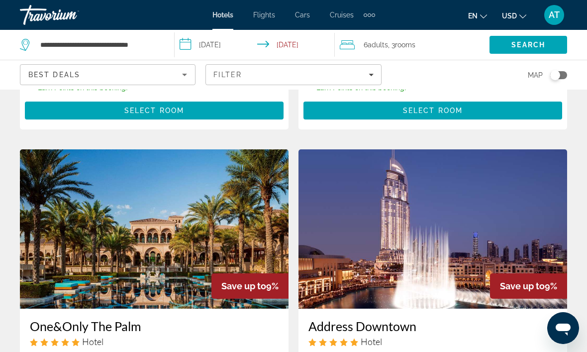
scroll to position [2095, 0]
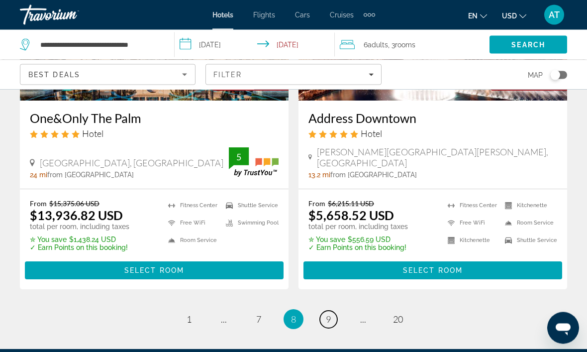
click at [333, 311] on link "page 9" at bounding box center [328, 319] width 17 height 17
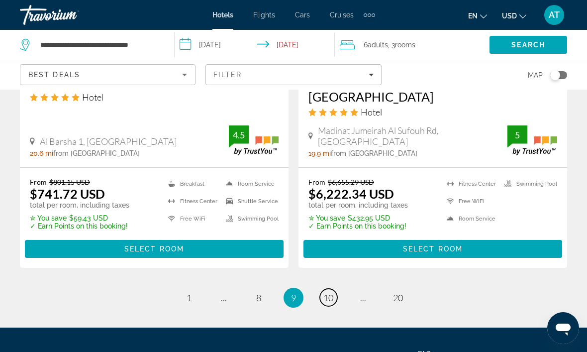
scroll to position [2060, 0]
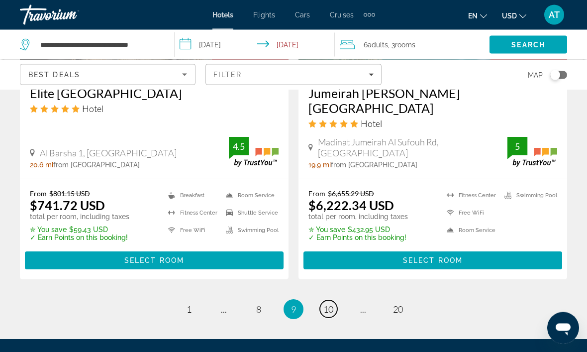
click at [326, 304] on span "10" at bounding box center [329, 309] width 10 height 11
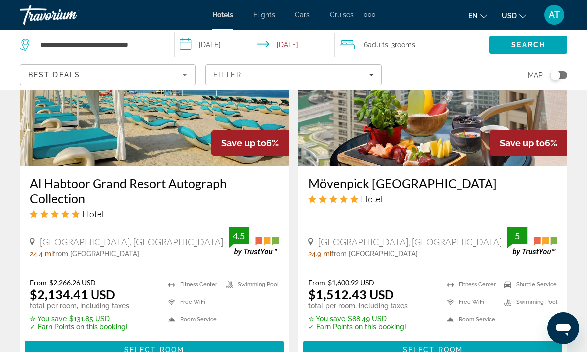
scroll to position [2046, 0]
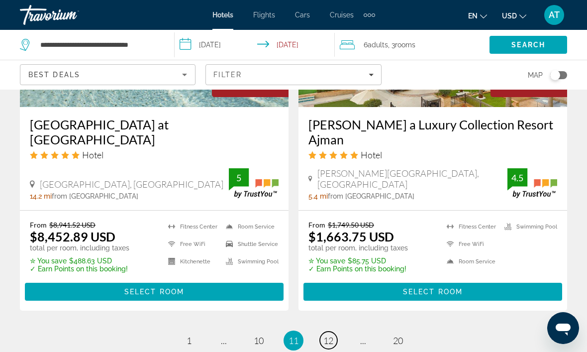
scroll to position [2049, 0]
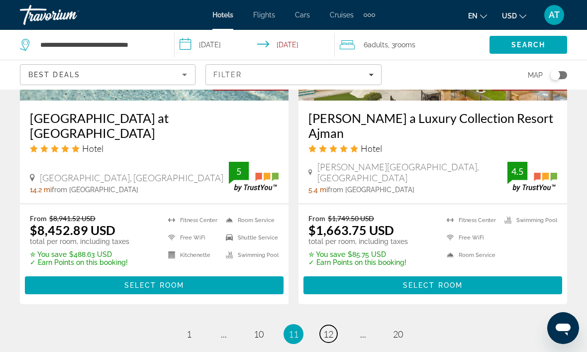
click at [335, 325] on link "page 12" at bounding box center [328, 333] width 17 height 17
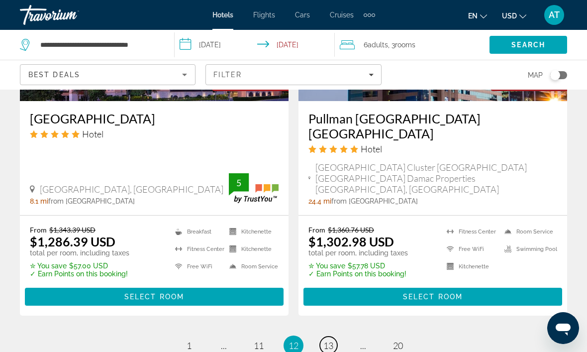
scroll to position [2103, 0]
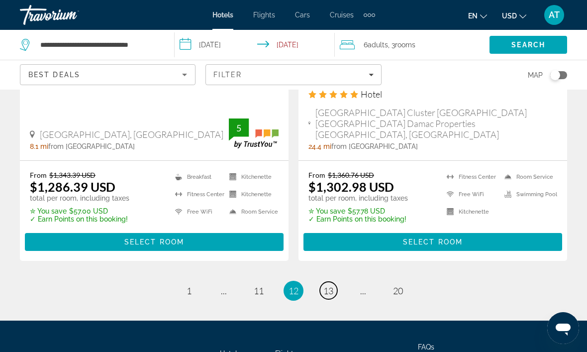
click at [330, 285] on span "13" at bounding box center [329, 290] width 10 height 11
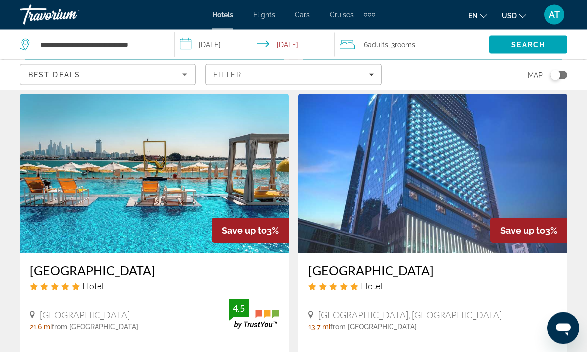
scroll to position [1955, 0]
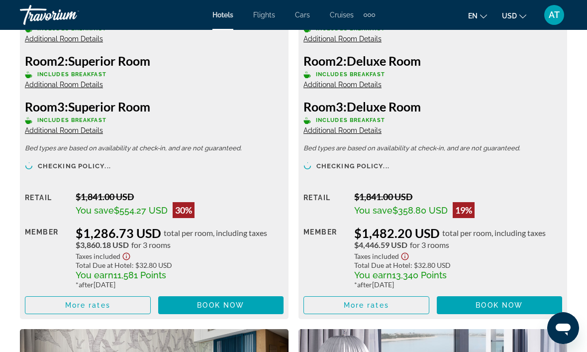
scroll to position [1704, 0]
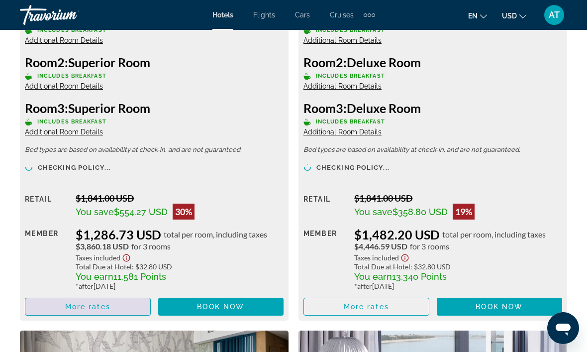
click at [126, 315] on span "Main content" at bounding box center [87, 307] width 125 height 24
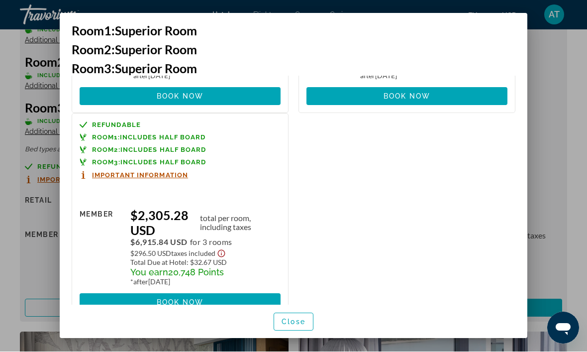
scroll to position [434, 0]
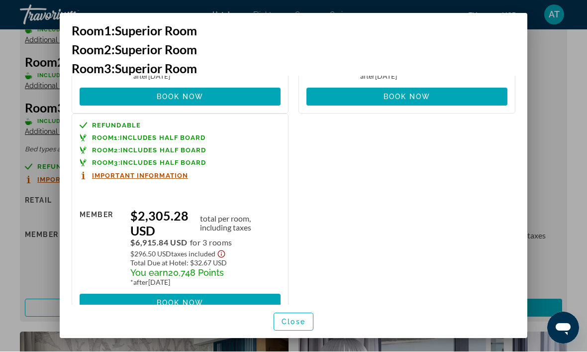
click at [220, 293] on span at bounding box center [180, 303] width 201 height 24
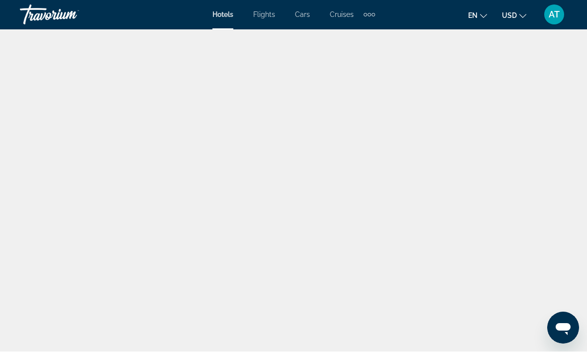
scroll to position [34, 0]
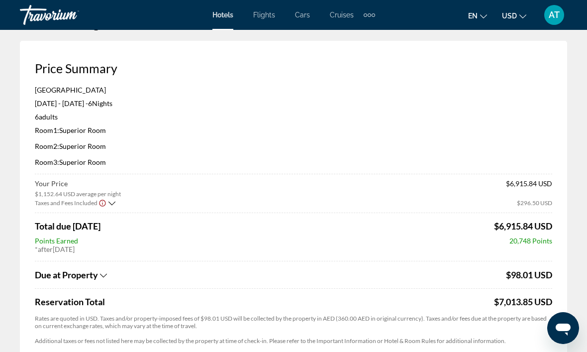
click at [464, 148] on p "Room 2: Superior Room" at bounding box center [294, 146] width 518 height 8
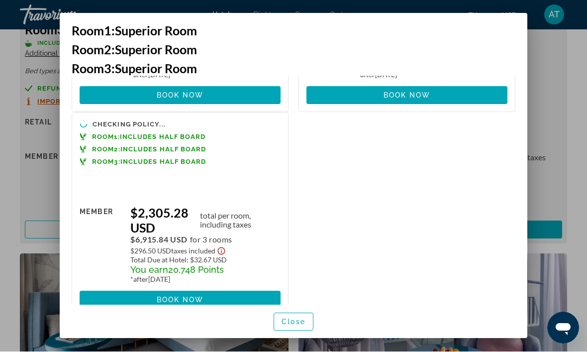
scroll to position [434, 0]
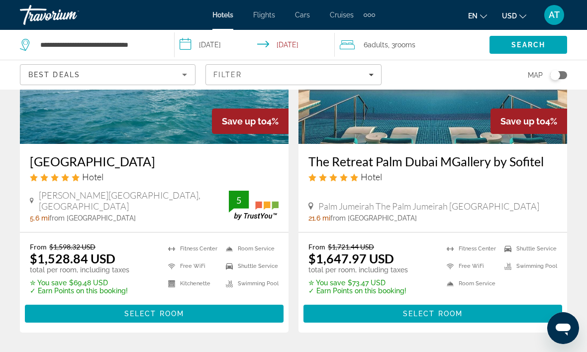
scroll to position [144, 0]
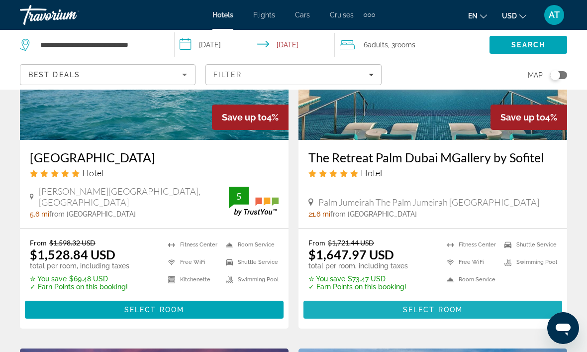
click at [500, 311] on span "Main content" at bounding box center [433, 310] width 259 height 24
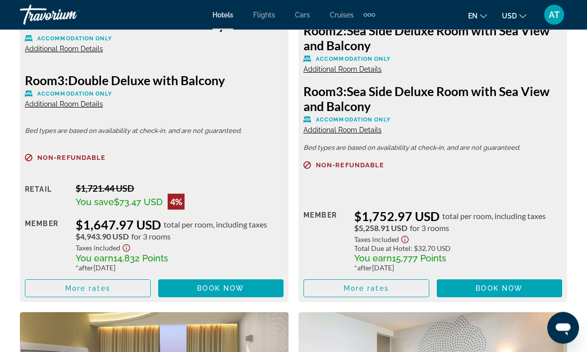
scroll to position [1751, 0]
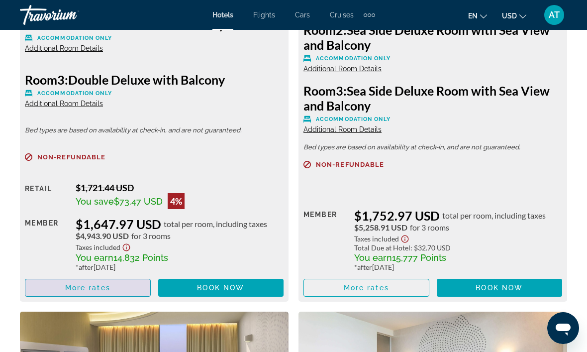
click at [112, 288] on span "Main content" at bounding box center [87, 288] width 125 height 24
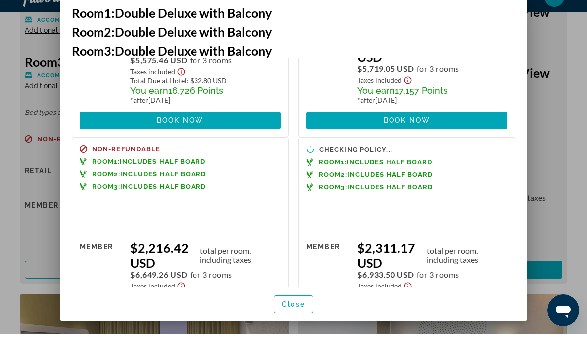
scroll to position [367, 0]
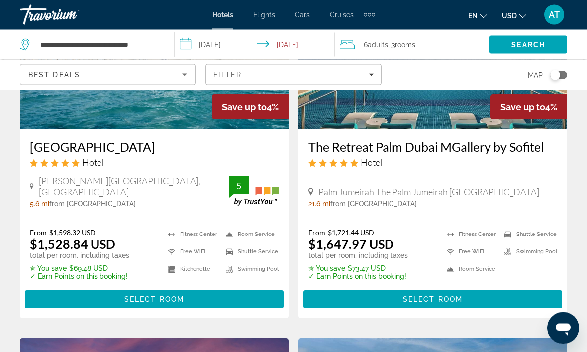
scroll to position [153, 0]
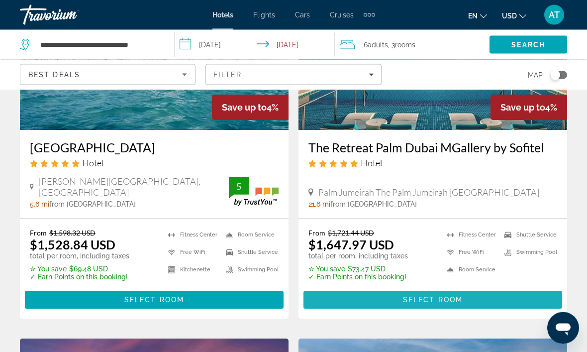
click at [389, 301] on span "Main content" at bounding box center [433, 300] width 259 height 24
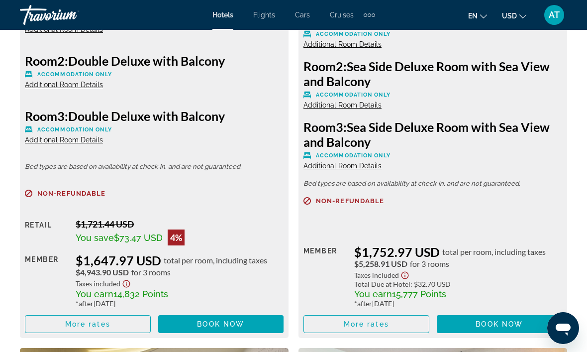
scroll to position [1714, 0]
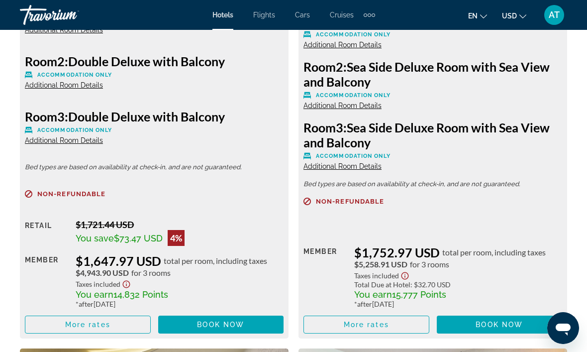
click at [117, 325] on span "Main content" at bounding box center [87, 325] width 125 height 24
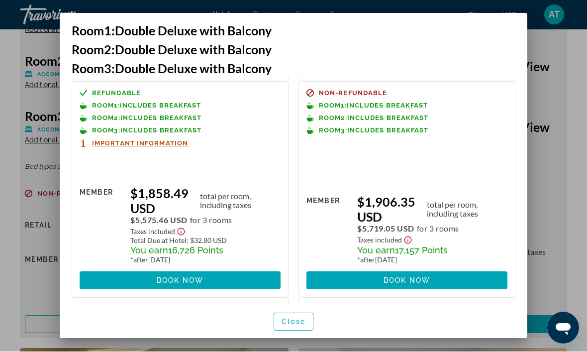
scroll to position [212, 0]
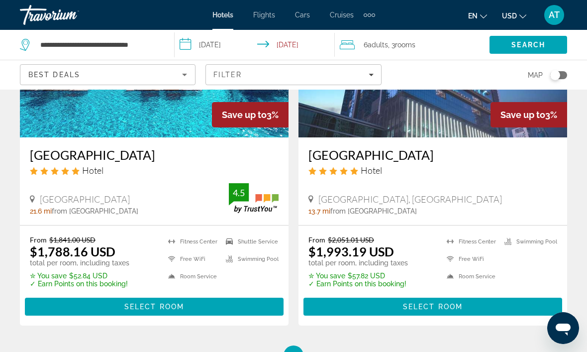
scroll to position [2134, 0]
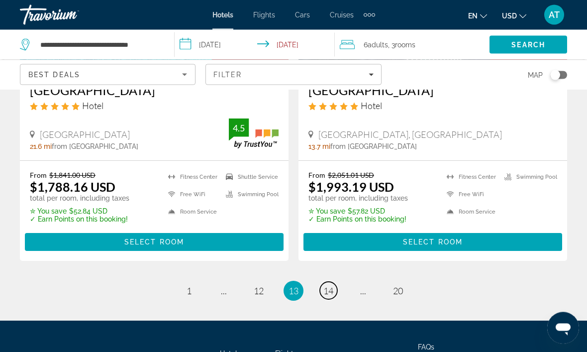
click at [333, 286] on span "14" at bounding box center [329, 291] width 10 height 11
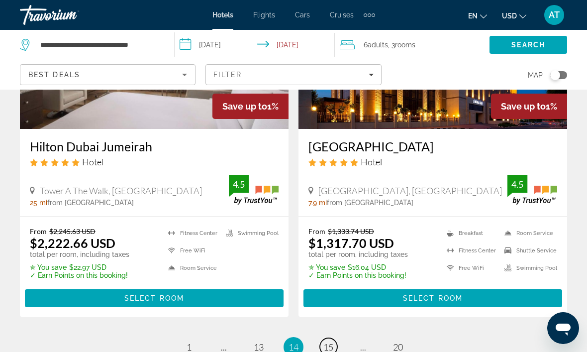
scroll to position [2008, 0]
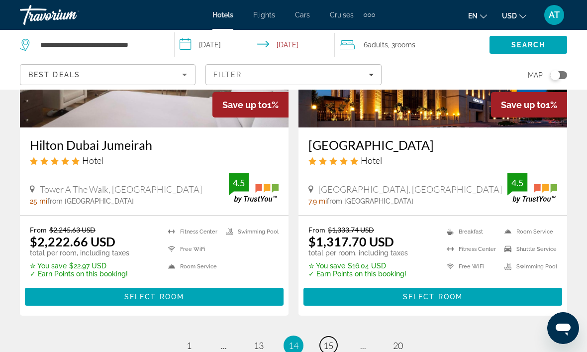
click at [328, 340] on span "15" at bounding box center [329, 345] width 10 height 11
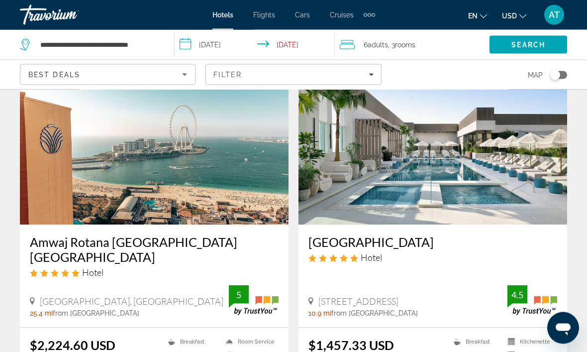
scroll to position [1919, 0]
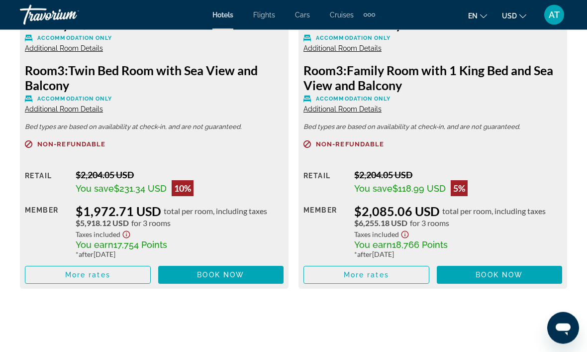
scroll to position [1773, 0]
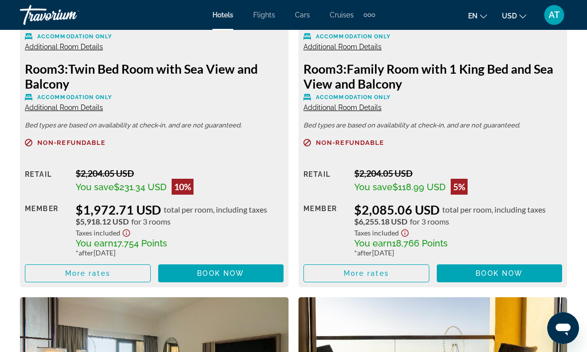
click at [124, 267] on span "Main content" at bounding box center [87, 273] width 125 height 24
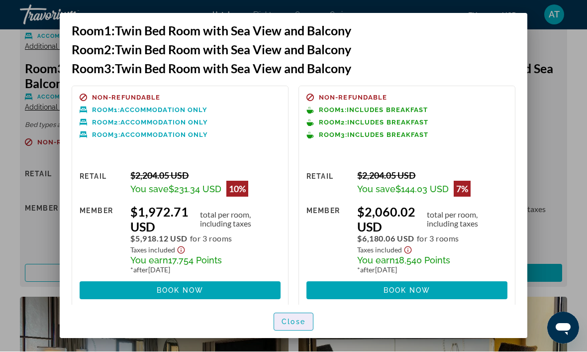
click at [286, 326] on span "Close" at bounding box center [294, 322] width 24 height 8
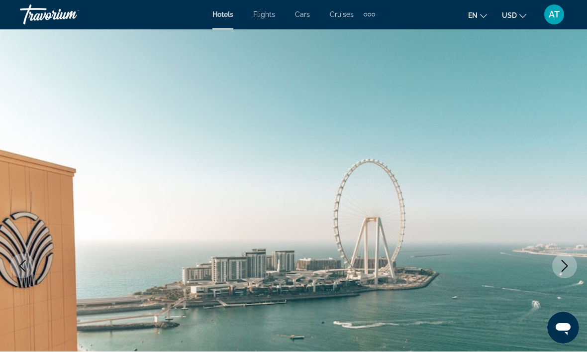
scroll to position [1773, 0]
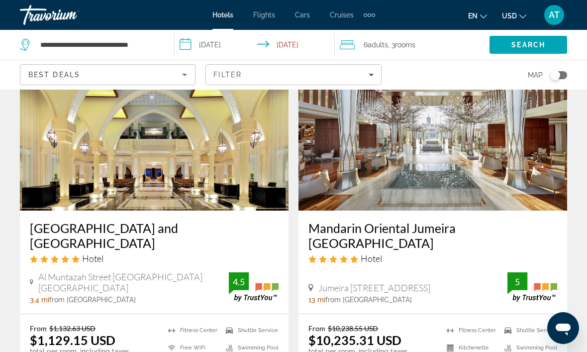
scroll to position [1225, 0]
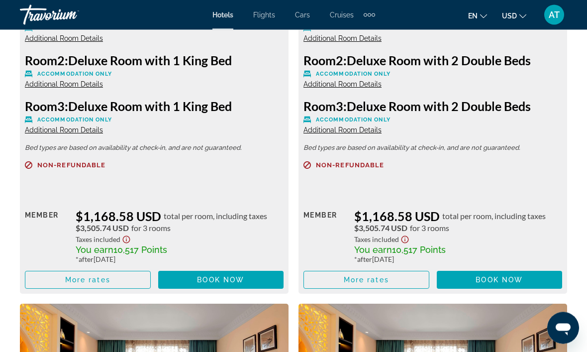
scroll to position [1759, 0]
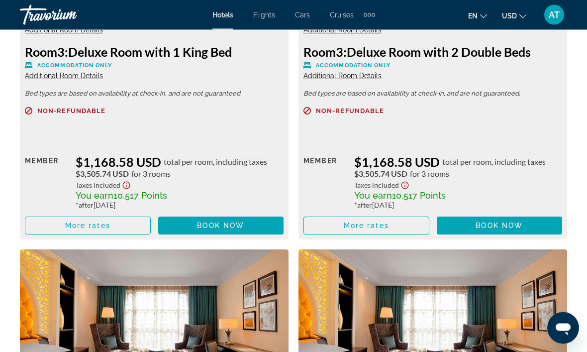
click at [128, 225] on span "Main content" at bounding box center [87, 226] width 125 height 24
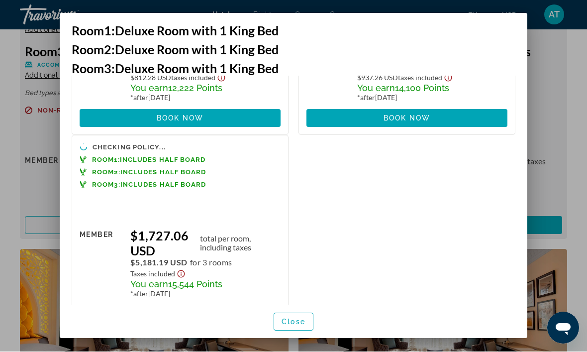
scroll to position [369, 0]
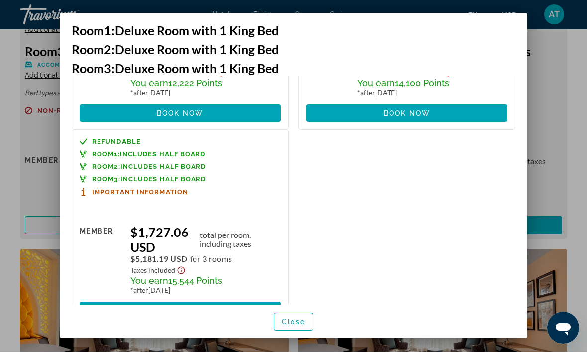
click at [223, 299] on span at bounding box center [180, 311] width 201 height 24
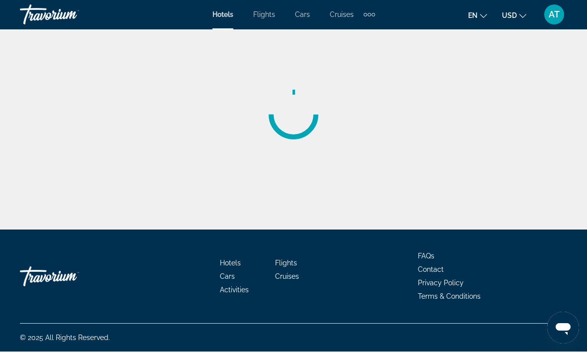
scroll to position [34, 0]
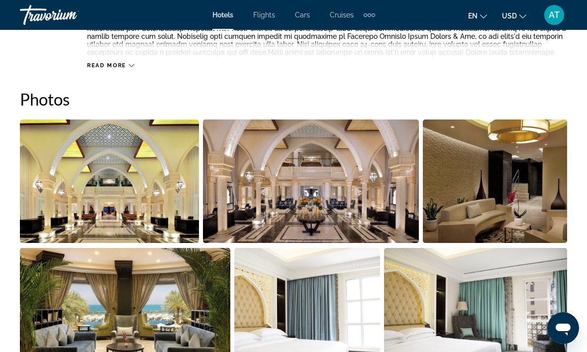
scroll to position [682, 0]
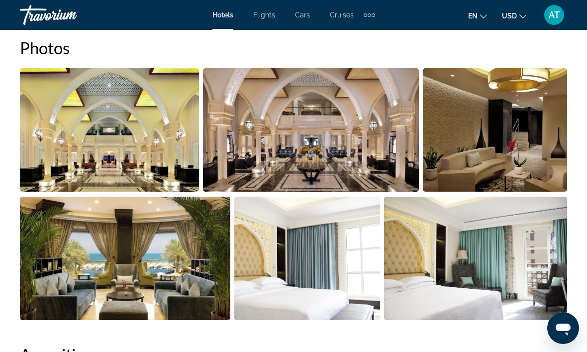
click at [344, 155] on img "Open full-screen image slider" at bounding box center [311, 129] width 217 height 123
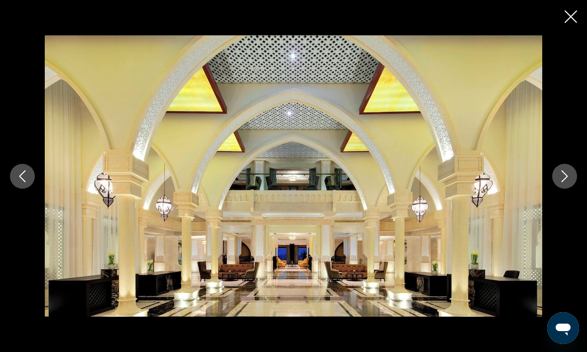
click at [567, 182] on icon "Next image" at bounding box center [565, 176] width 12 height 12
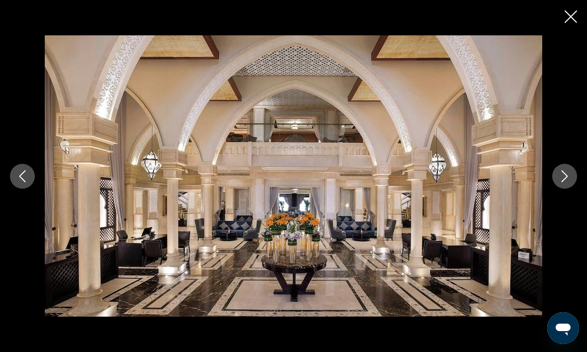
click at [556, 189] on button "Next image" at bounding box center [564, 176] width 25 height 25
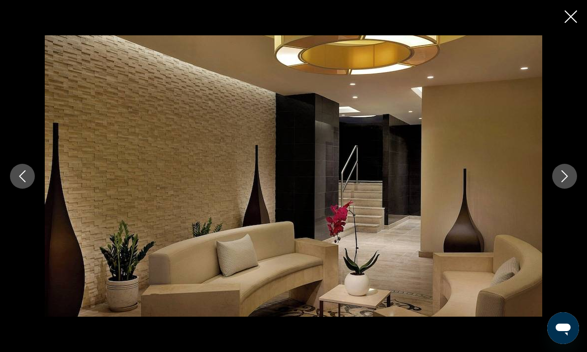
click at [559, 182] on icon "Next image" at bounding box center [565, 176] width 12 height 12
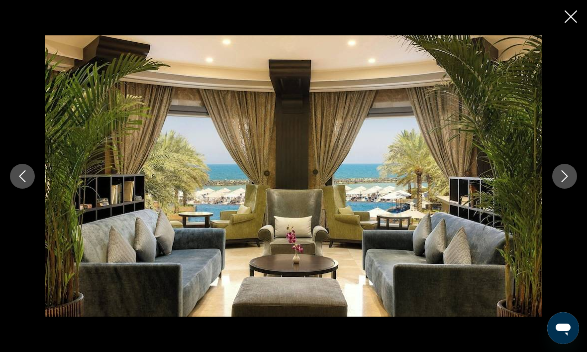
click at [559, 182] on icon "Next image" at bounding box center [565, 176] width 12 height 12
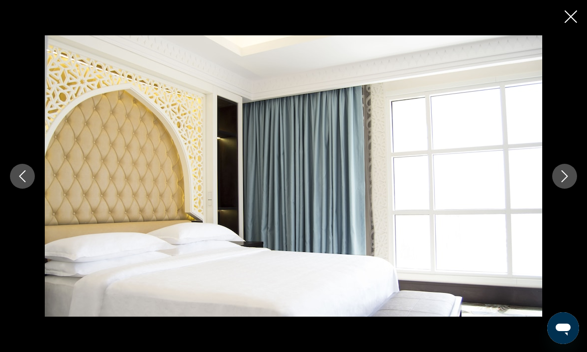
click at [553, 189] on button "Next image" at bounding box center [564, 176] width 25 height 25
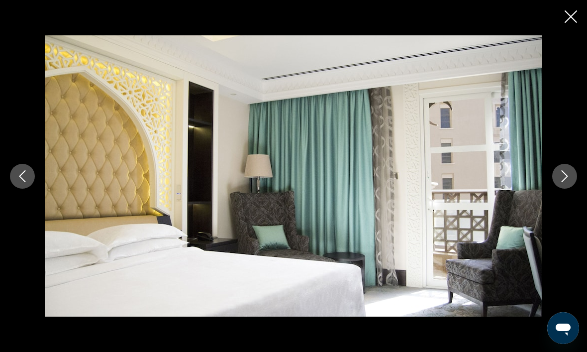
click at [555, 189] on button "Next image" at bounding box center [564, 176] width 25 height 25
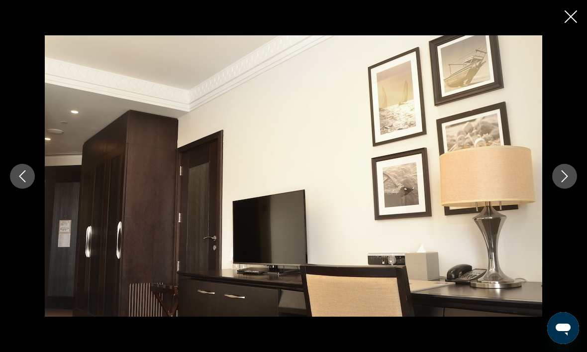
click at [561, 182] on icon "Next image" at bounding box center [565, 176] width 12 height 12
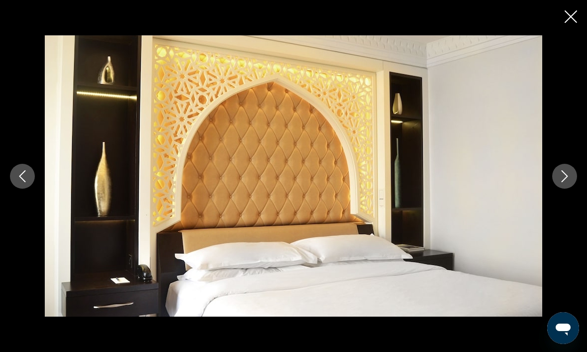
click at [564, 182] on icon "Next image" at bounding box center [565, 176] width 12 height 12
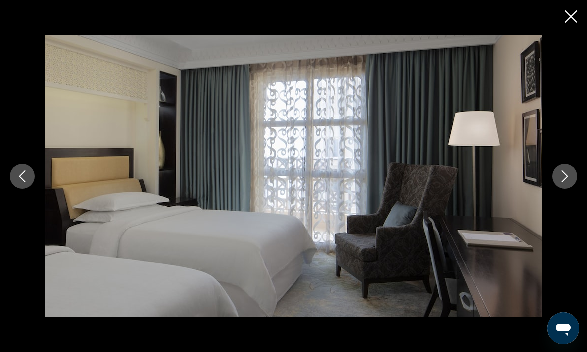
click at [556, 189] on button "Next image" at bounding box center [564, 176] width 25 height 25
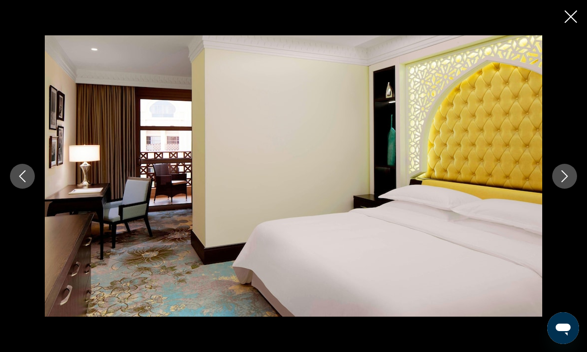
click at [566, 15] on icon "Close slideshow" at bounding box center [571, 16] width 12 height 12
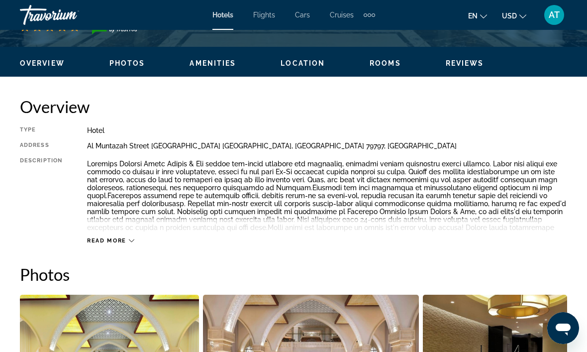
scroll to position [441, 0]
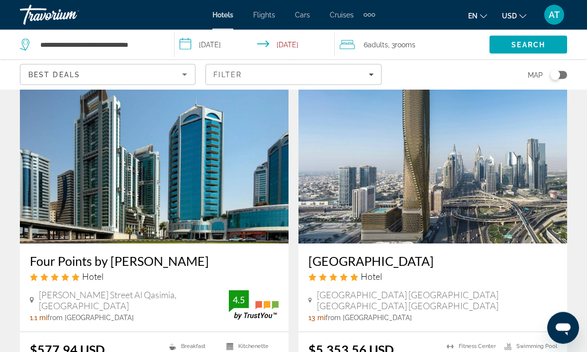
scroll to position [1543, 0]
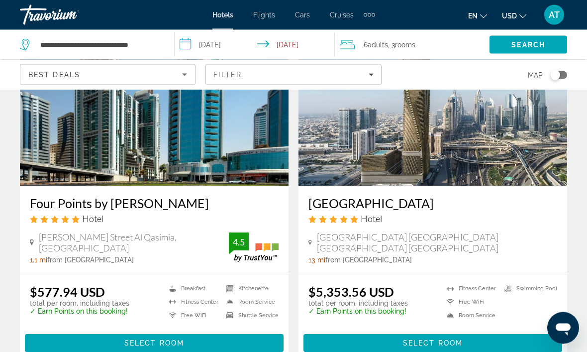
click at [214, 331] on span "Main content" at bounding box center [154, 343] width 259 height 24
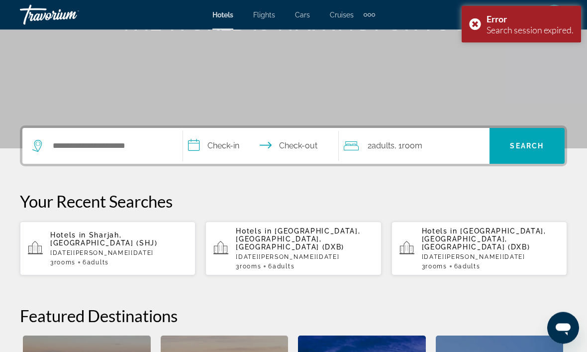
scroll to position [148, 0]
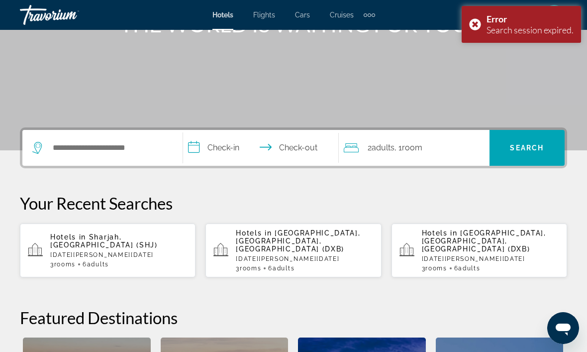
click at [143, 240] on p "Hotels in Sharjah, United Arab Emirates (SHJ)" at bounding box center [118, 241] width 137 height 16
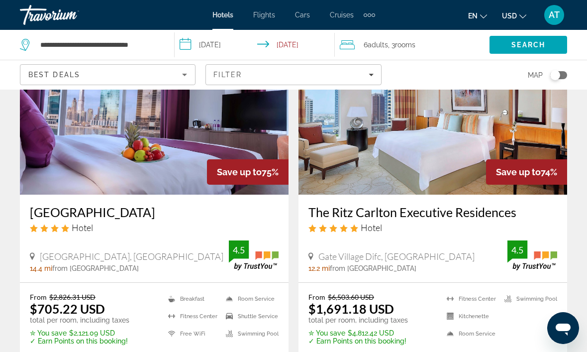
scroll to position [470, 0]
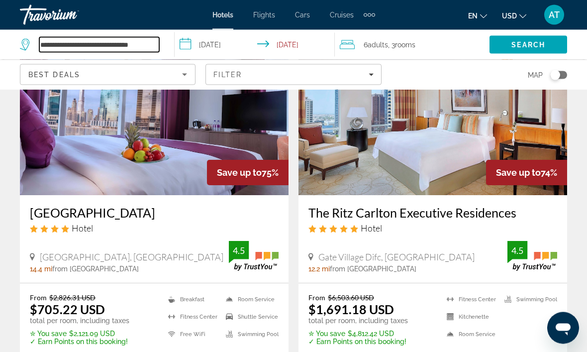
click at [153, 44] on input "**********" at bounding box center [99, 44] width 120 height 15
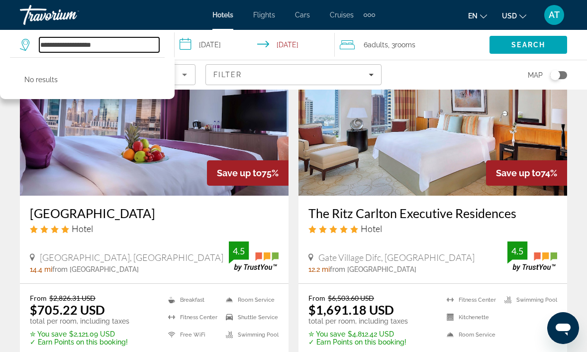
click at [130, 48] on input "**********" at bounding box center [99, 44] width 120 height 15
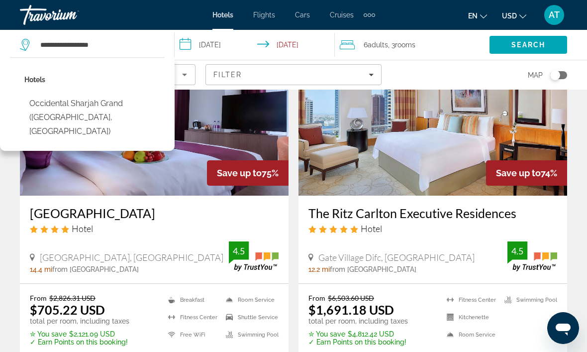
click at [116, 106] on button "Occidental Sharjah Grand (Sharjah, AE)" at bounding box center [94, 117] width 140 height 47
type input "**********"
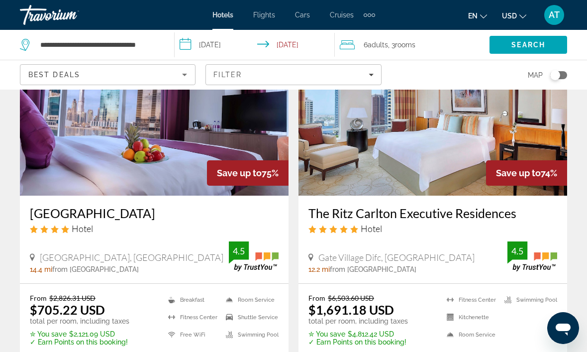
click at [533, 41] on span "Search" at bounding box center [529, 45] width 34 height 8
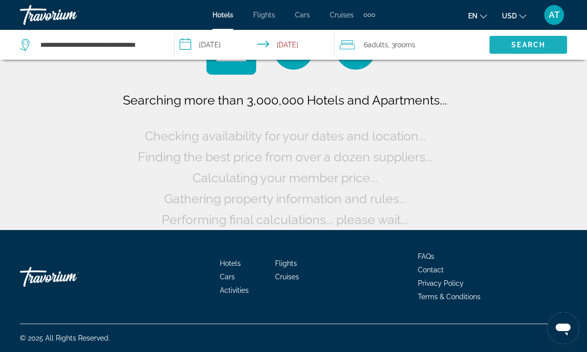
scroll to position [50, 0]
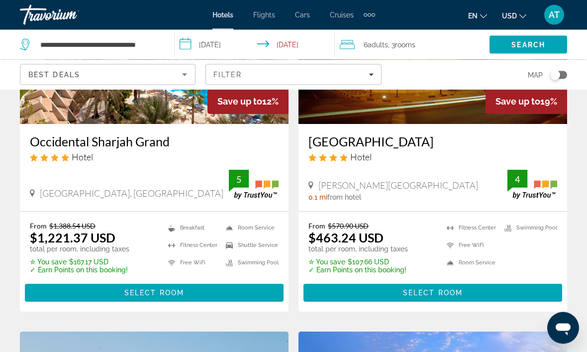
click at [181, 295] on span "Select Room" at bounding box center [154, 293] width 60 height 8
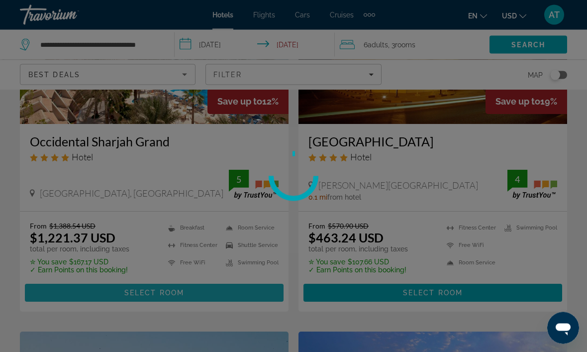
scroll to position [160, 0]
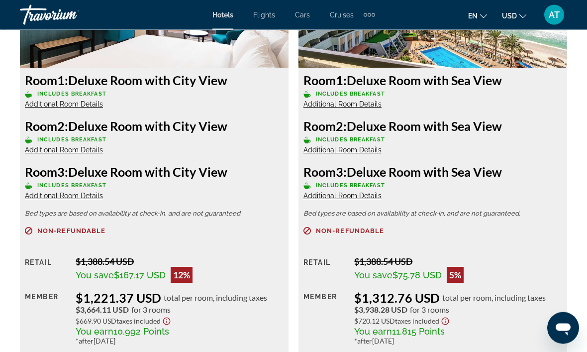
scroll to position [1641, 0]
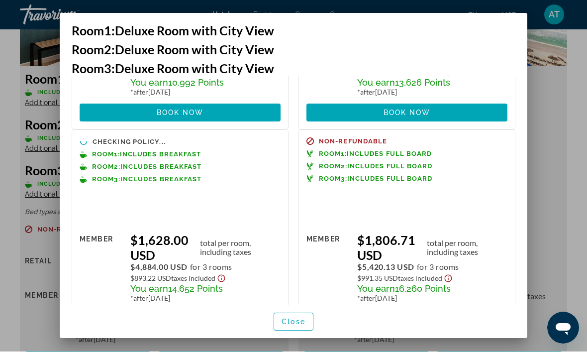
scroll to position [180, 0]
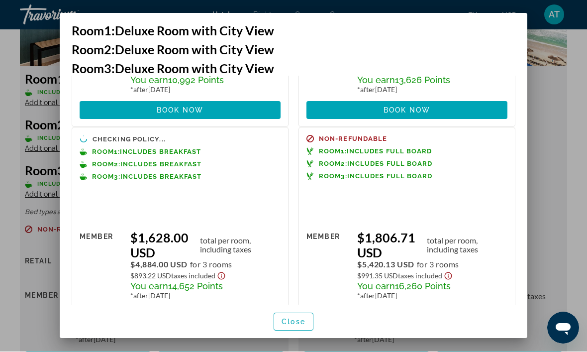
click at [415, 313] on span "Book now" at bounding box center [407, 317] width 47 height 8
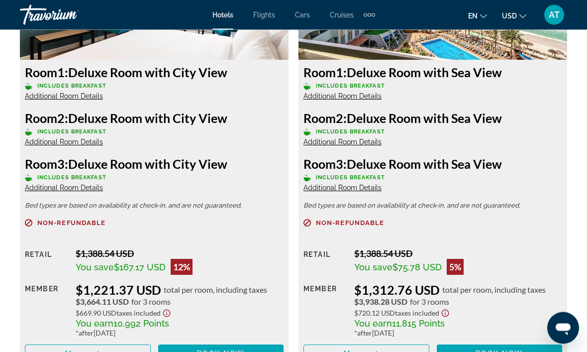
scroll to position [1652, 0]
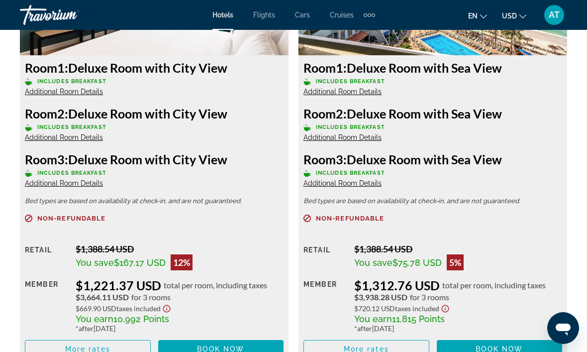
click at [232, 343] on span "Main content" at bounding box center [221, 349] width 126 height 24
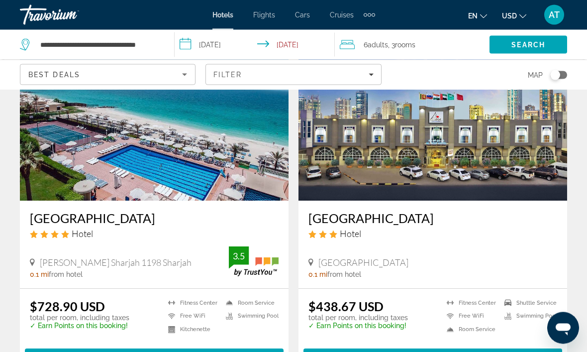
scroll to position [450, 0]
click at [207, 351] on span "Main content" at bounding box center [154, 357] width 259 height 24
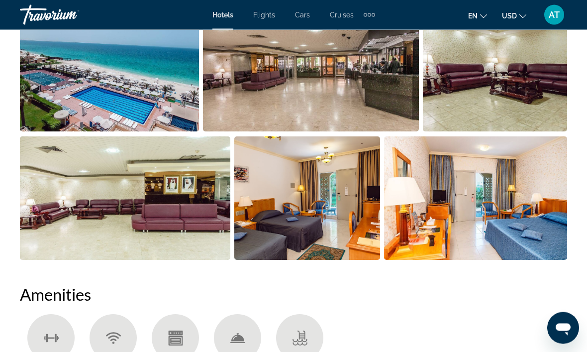
scroll to position [743, 0]
click at [361, 91] on img "Open full-screen image slider" at bounding box center [311, 69] width 217 height 123
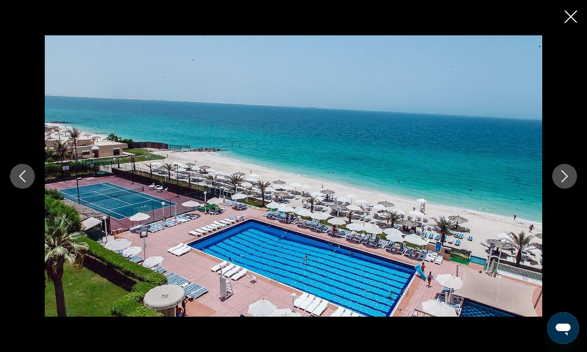
click at [564, 182] on icon "Next image" at bounding box center [565, 176] width 12 height 12
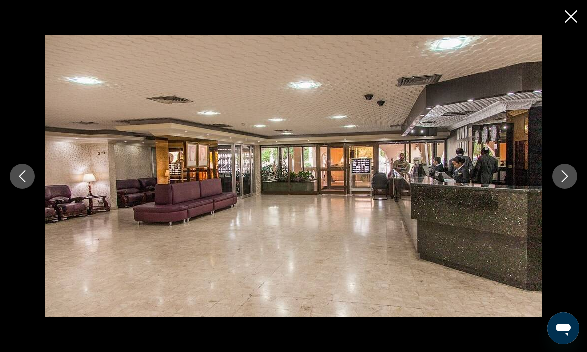
click at [561, 182] on icon "Next image" at bounding box center [565, 176] width 12 height 12
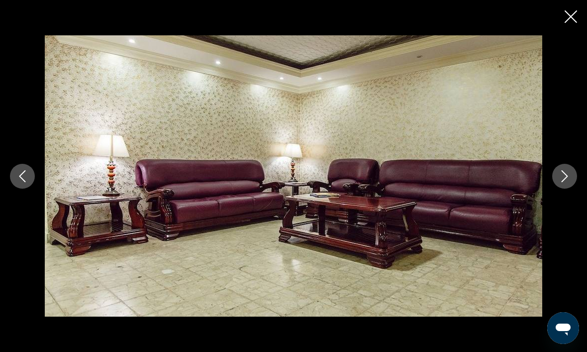
click at [562, 182] on icon "Next image" at bounding box center [565, 176] width 12 height 12
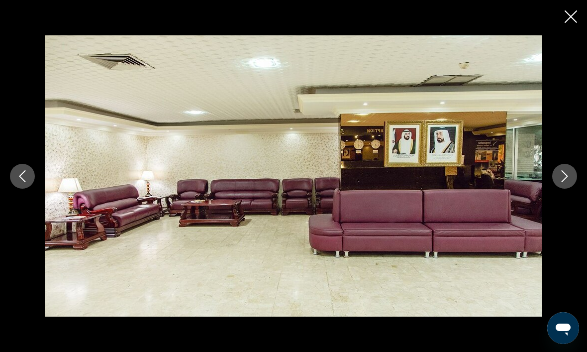
click at [562, 182] on icon "Next image" at bounding box center [565, 176] width 6 height 12
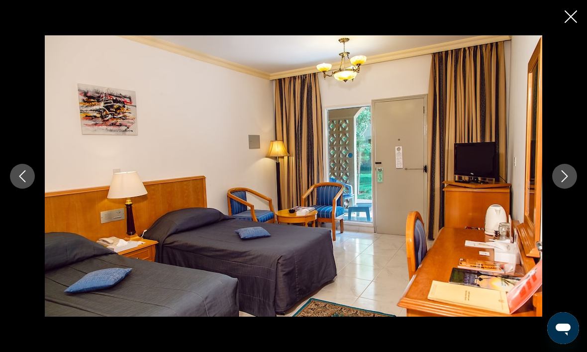
click at [557, 189] on button "Next image" at bounding box center [564, 176] width 25 height 25
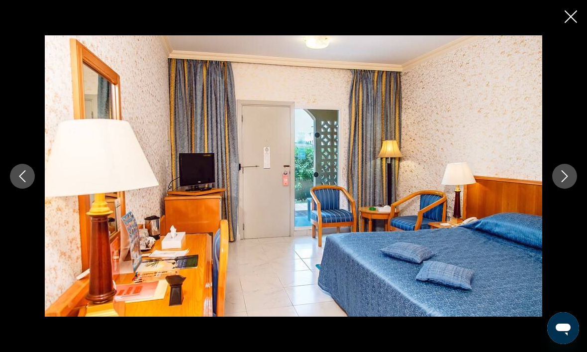
click at [564, 182] on icon "Next image" at bounding box center [565, 176] width 12 height 12
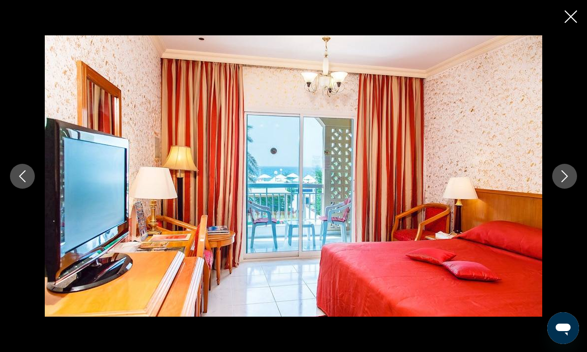
click at [574, 189] on button "Next image" at bounding box center [564, 176] width 25 height 25
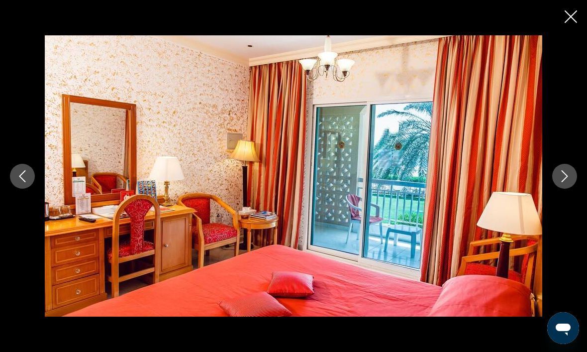
scroll to position [1049, 0]
click at [565, 18] on icon "Close slideshow" at bounding box center [571, 16] width 12 height 12
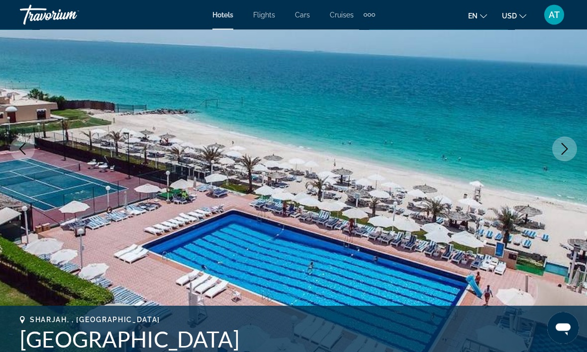
scroll to position [95, 0]
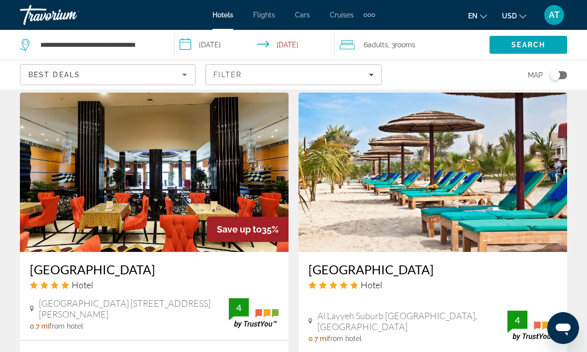
scroll to position [1950, 0]
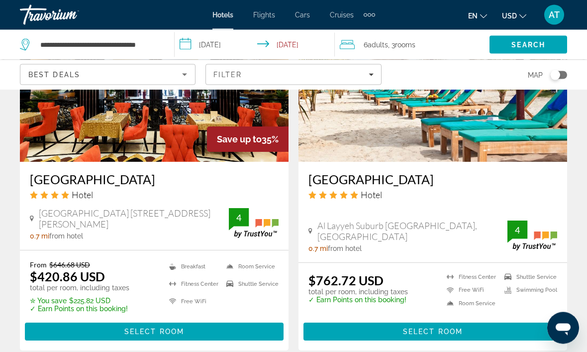
click at [535, 221] on img "Main content" at bounding box center [533, 235] width 50 height 29
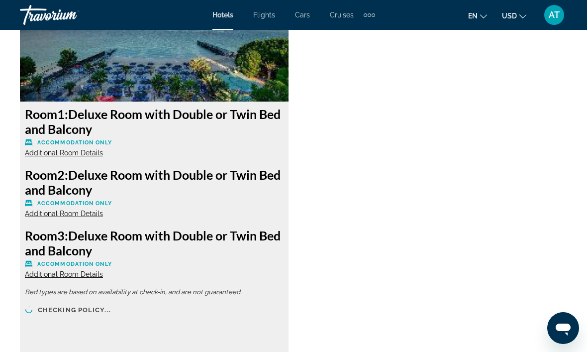
scroll to position [1717, 0]
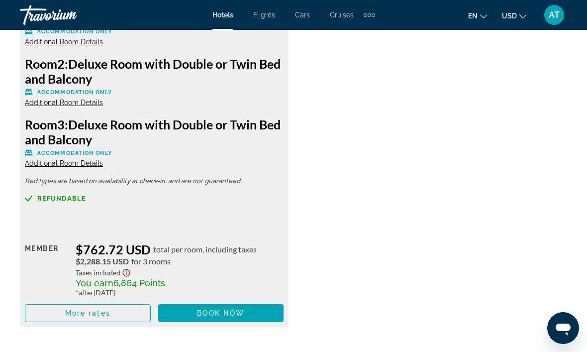
click at [121, 316] on span "Main content" at bounding box center [87, 313] width 125 height 24
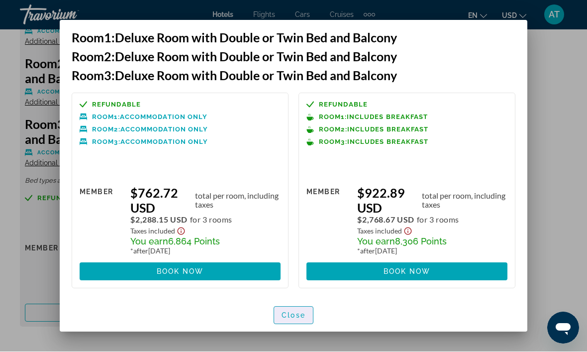
click at [296, 318] on span "Close" at bounding box center [294, 316] width 24 height 8
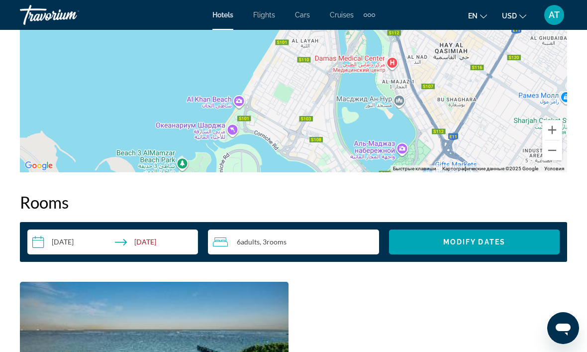
scroll to position [1229, 0]
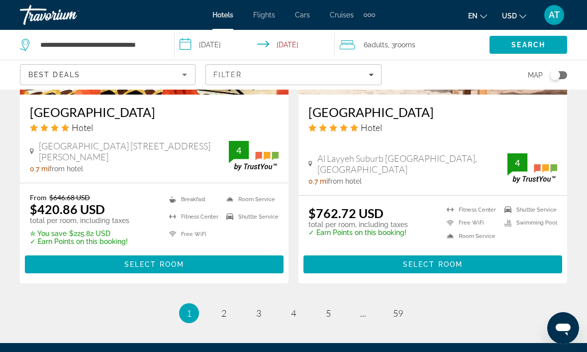
scroll to position [2065, 0]
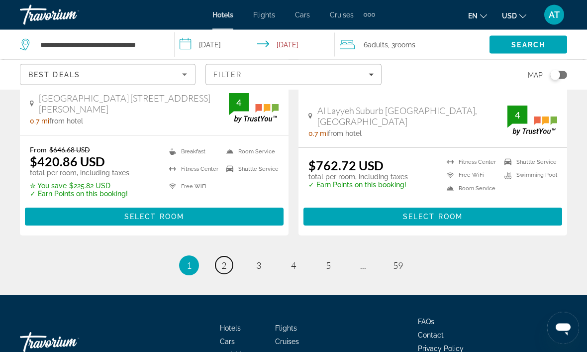
click at [223, 260] on span "2" at bounding box center [223, 265] width 5 height 11
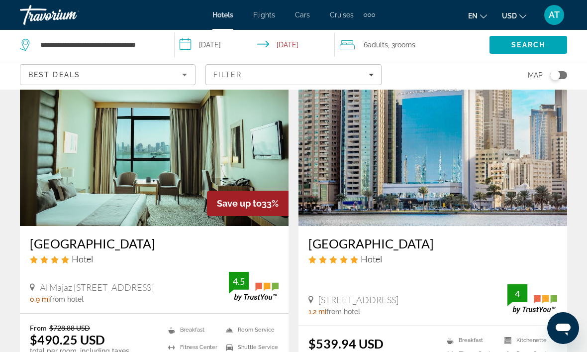
scroll to position [56, 0]
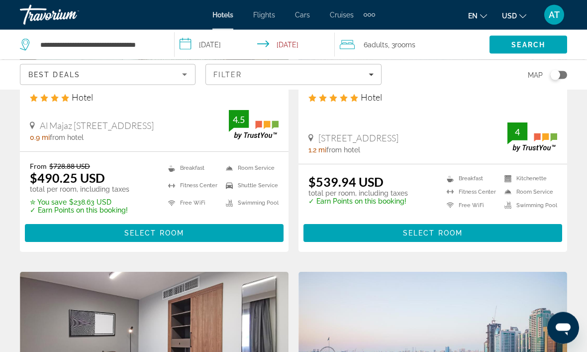
click at [438, 235] on span "Select Room" at bounding box center [433, 233] width 60 height 8
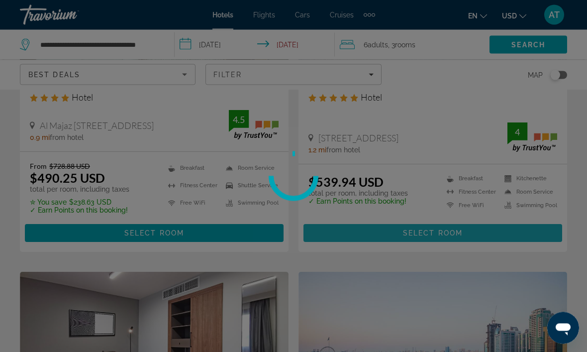
scroll to position [219, 0]
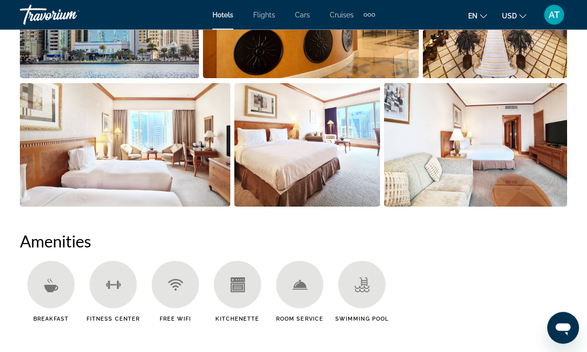
scroll to position [825, 0]
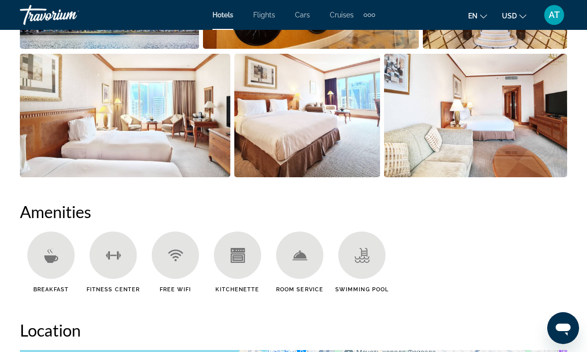
click at [191, 155] on img "Open full-screen image slider" at bounding box center [125, 115] width 211 height 123
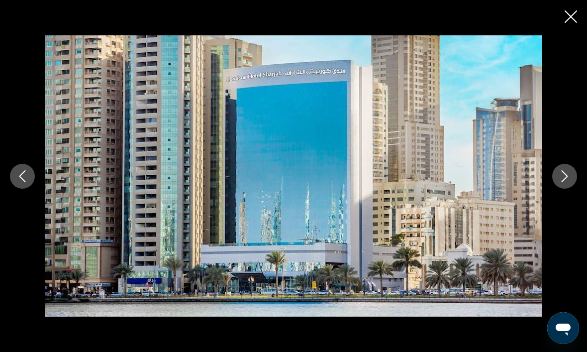
click at [571, 189] on button "Next image" at bounding box center [564, 176] width 25 height 25
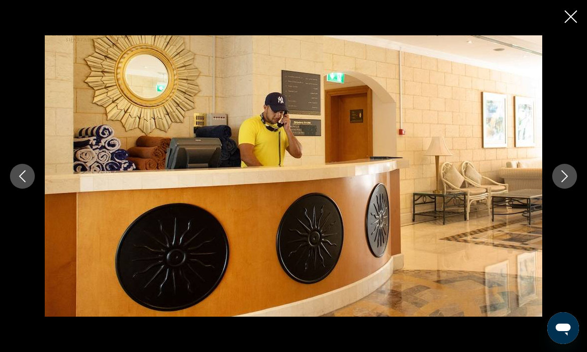
click at [568, 182] on icon "Next image" at bounding box center [565, 176] width 12 height 12
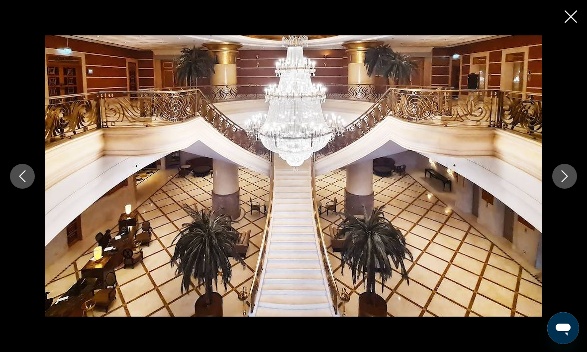
click at [566, 182] on icon "Next image" at bounding box center [565, 176] width 12 height 12
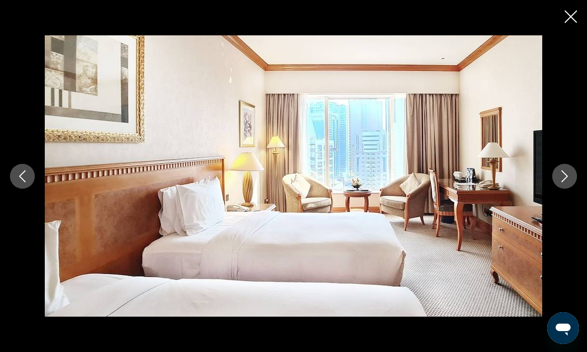
click at [570, 182] on icon "Next image" at bounding box center [565, 176] width 12 height 12
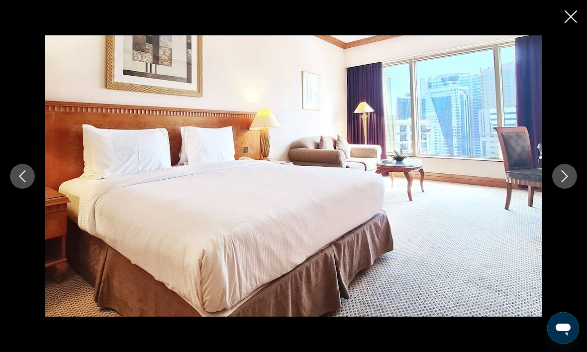
click at [565, 189] on button "Next image" at bounding box center [564, 176] width 25 height 25
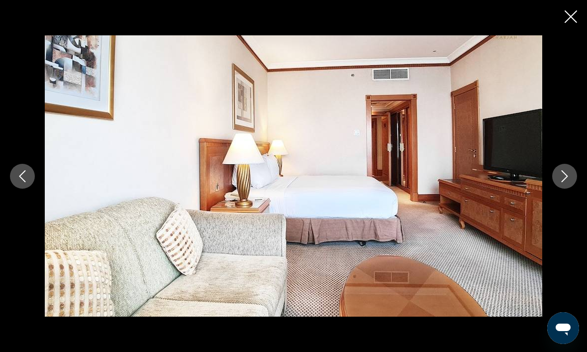
click at [563, 189] on button "Next image" at bounding box center [564, 176] width 25 height 25
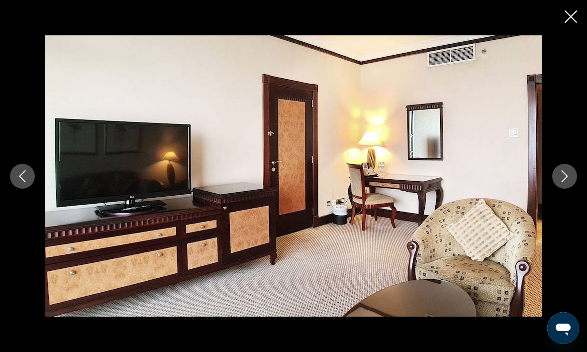
click at [569, 189] on button "Next image" at bounding box center [564, 176] width 25 height 25
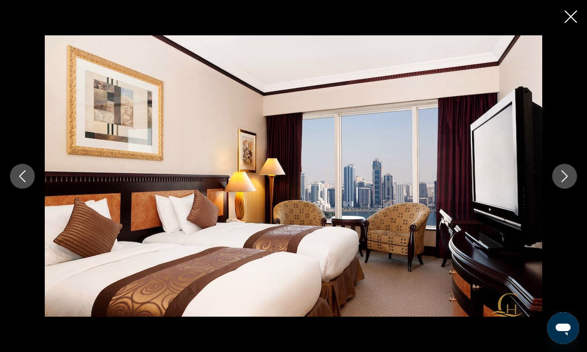
click at [557, 189] on button "Next image" at bounding box center [564, 176] width 25 height 25
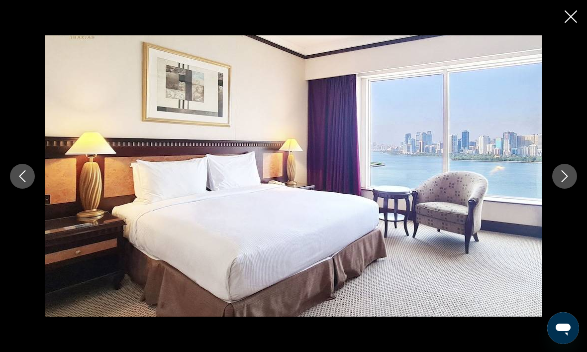
click at [570, 189] on button "Next image" at bounding box center [564, 176] width 25 height 25
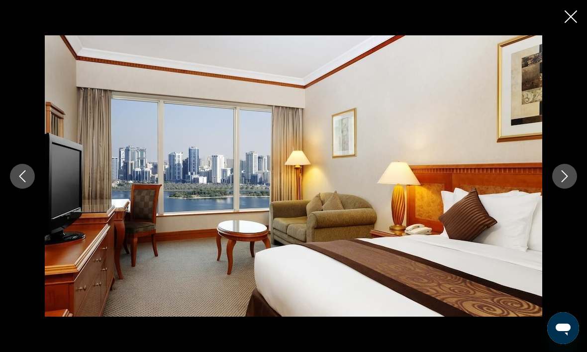
click at [571, 19] on icon "Close slideshow" at bounding box center [571, 16] width 12 height 12
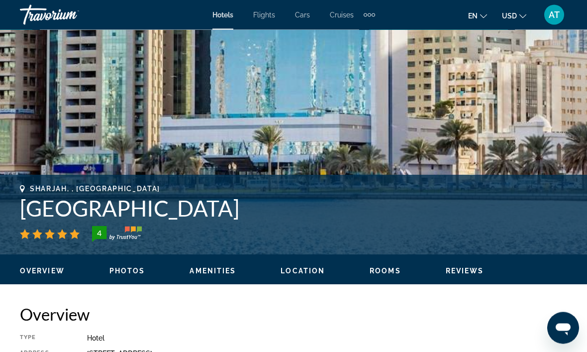
scroll to position [197, 0]
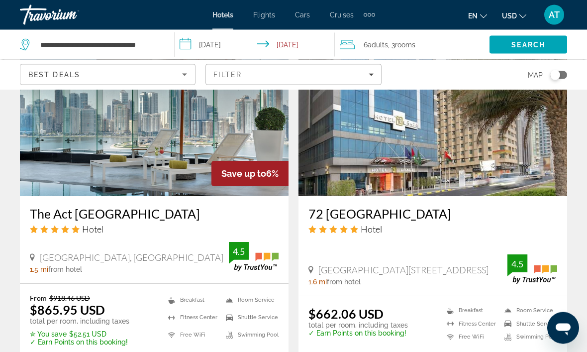
scroll to position [825, 0]
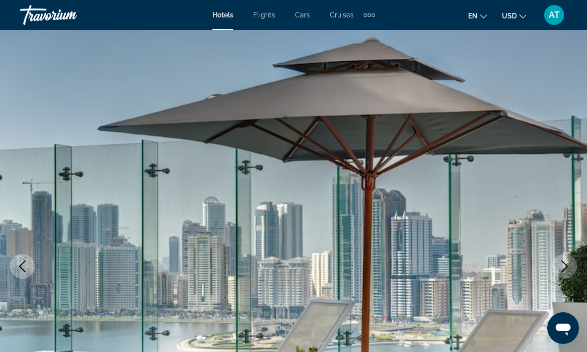
click at [566, 273] on button "Next image" at bounding box center [564, 266] width 25 height 25
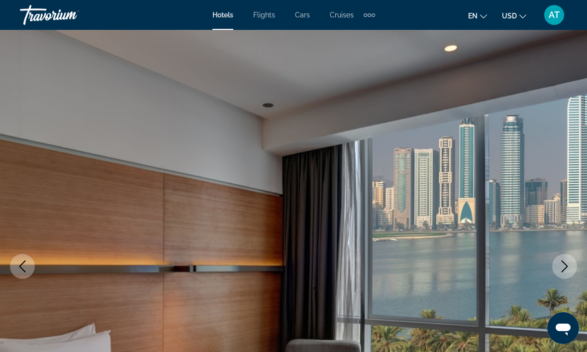
click at [564, 268] on icon "Next image" at bounding box center [565, 266] width 12 height 12
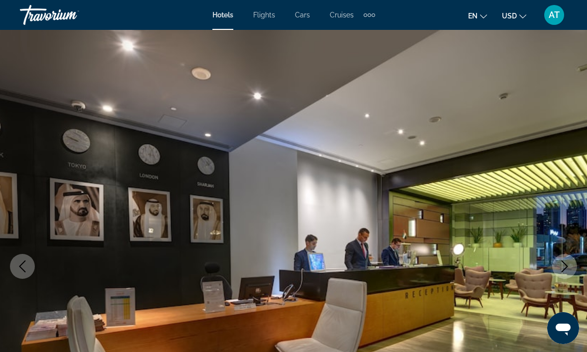
click at [573, 261] on button "Next image" at bounding box center [564, 266] width 25 height 25
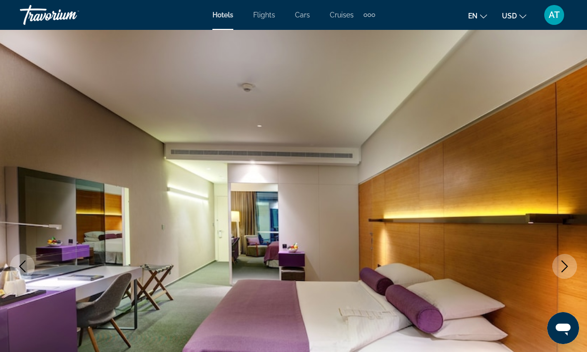
click at [564, 267] on icon "Next image" at bounding box center [565, 266] width 12 height 12
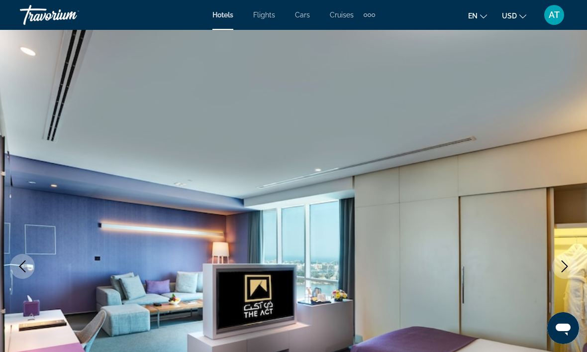
click at [567, 269] on icon "Next image" at bounding box center [565, 266] width 12 height 12
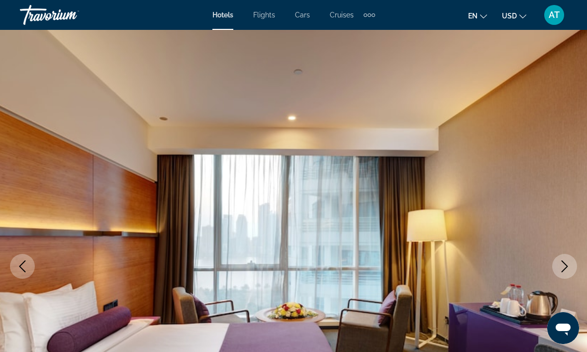
click at [568, 263] on icon "Next image" at bounding box center [565, 266] width 12 height 12
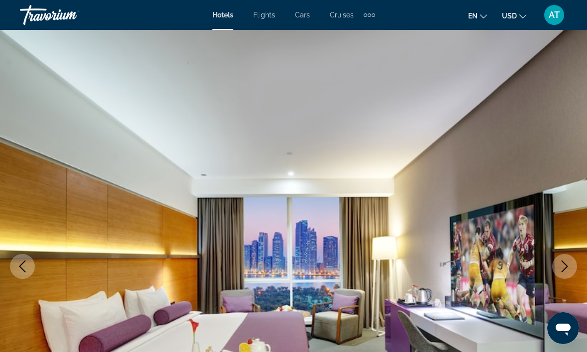
click at [568, 267] on icon "Next image" at bounding box center [565, 266] width 12 height 12
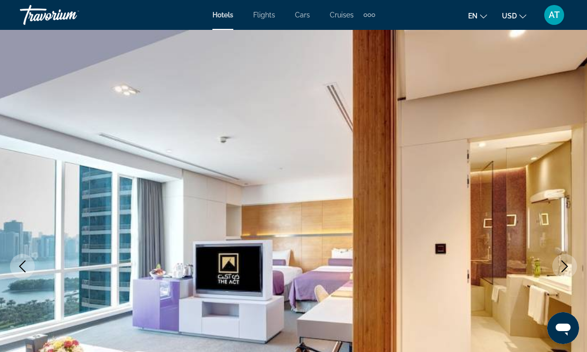
click at [559, 269] on icon "Next image" at bounding box center [565, 266] width 12 height 12
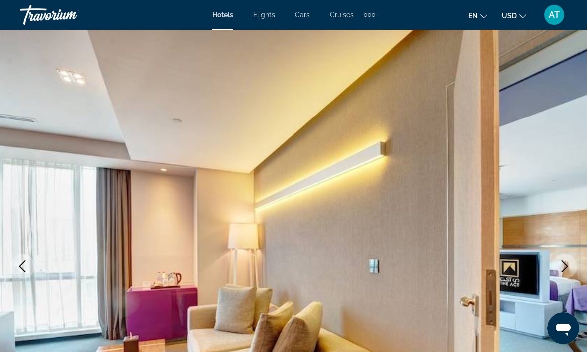
click at [564, 271] on icon "Next image" at bounding box center [565, 266] width 12 height 12
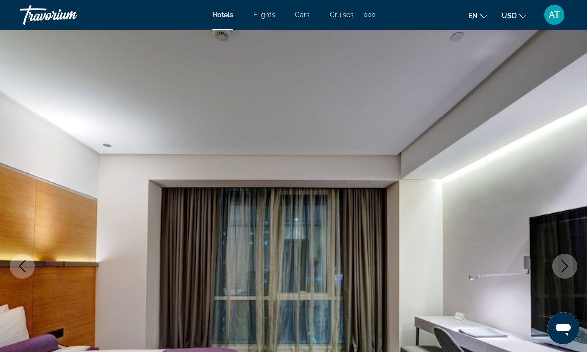
click at [566, 268] on icon "Next image" at bounding box center [565, 266] width 6 height 12
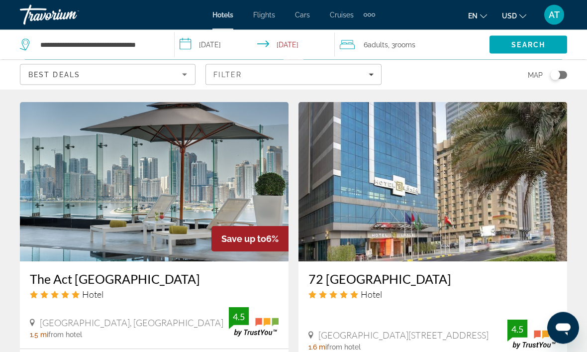
scroll to position [759, 0]
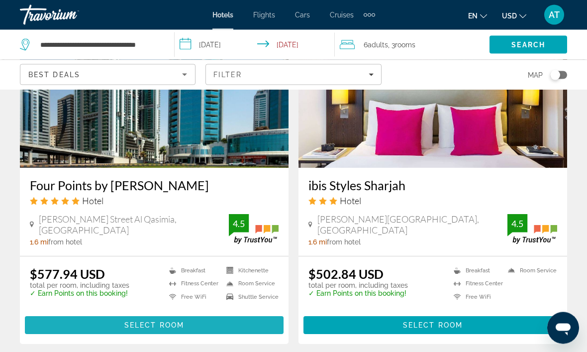
click at [191, 314] on span "Main content" at bounding box center [154, 326] width 259 height 24
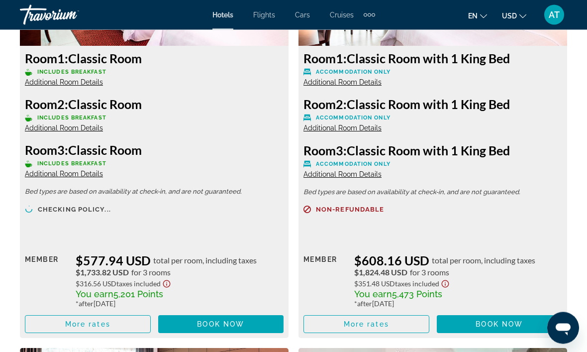
scroll to position [1662, 0]
click at [121, 317] on span "Main content" at bounding box center [87, 324] width 125 height 24
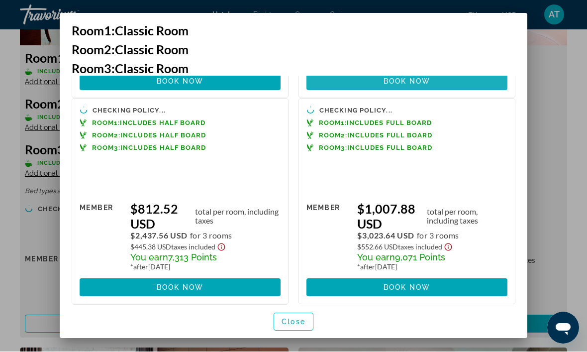
scroll to position [400, 0]
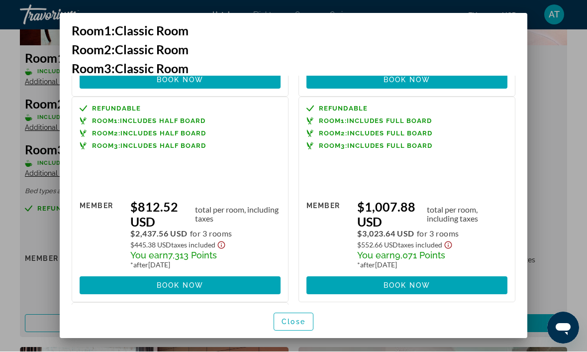
click at [202, 282] on span "Book now" at bounding box center [180, 286] width 47 height 8
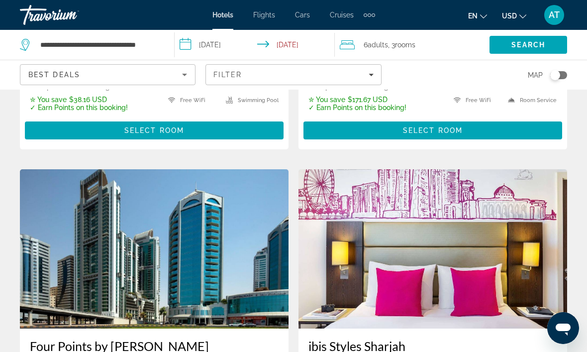
scroll to position [1468, 0]
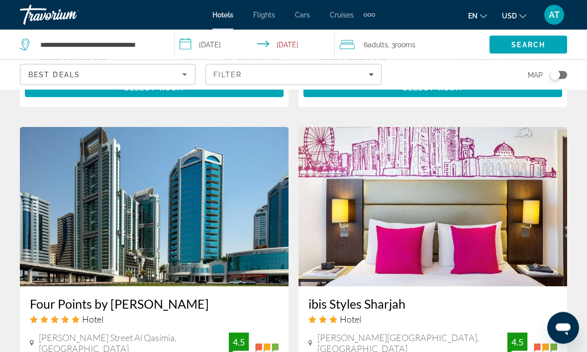
click at [532, 343] on img "Main content" at bounding box center [533, 347] width 50 height 29
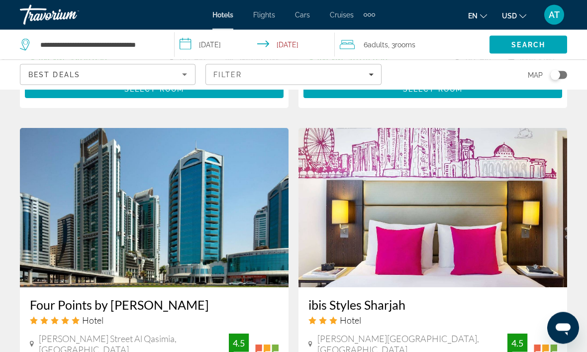
scroll to position [1467, 0]
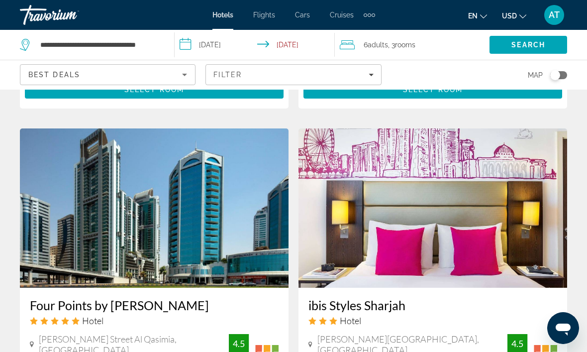
click at [230, 211] on img "Main content" at bounding box center [154, 207] width 269 height 159
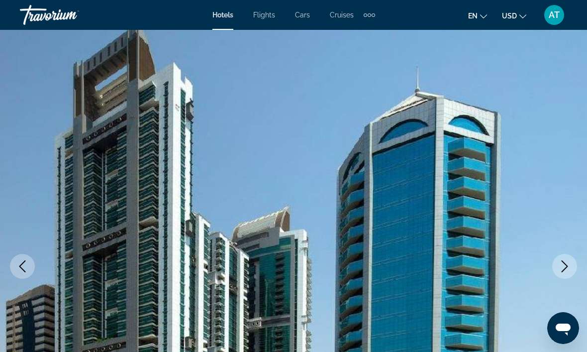
click at [567, 262] on icon "Next image" at bounding box center [565, 266] width 12 height 12
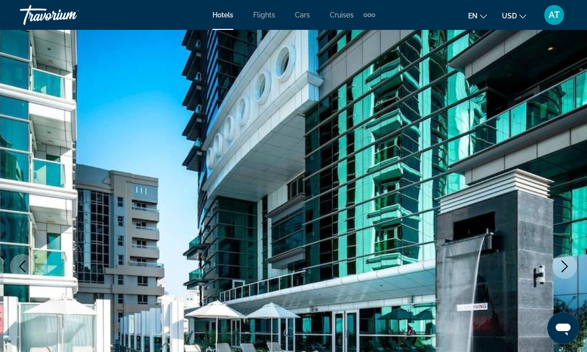
click at [562, 273] on button "Next image" at bounding box center [564, 266] width 25 height 25
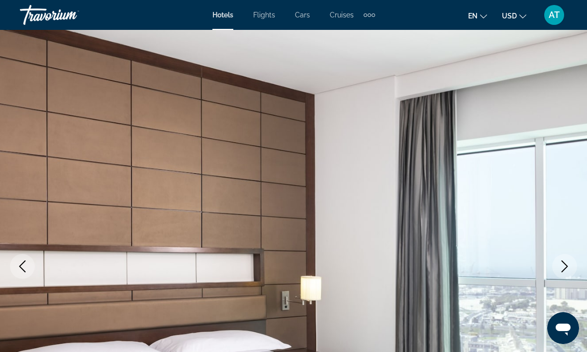
click at [565, 267] on icon "Next image" at bounding box center [565, 266] width 12 height 12
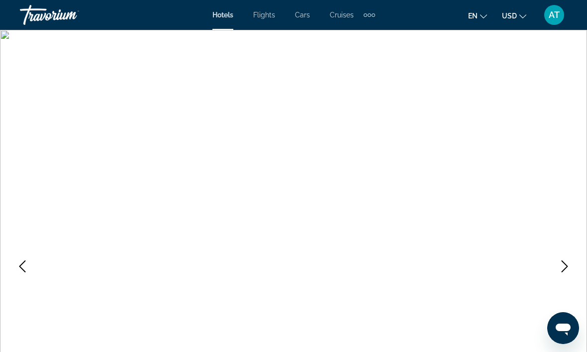
click at [569, 262] on icon "Next image" at bounding box center [565, 266] width 12 height 12
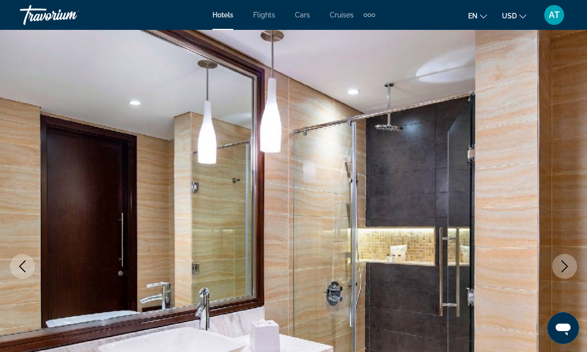
click at [568, 267] on icon "Next image" at bounding box center [565, 266] width 12 height 12
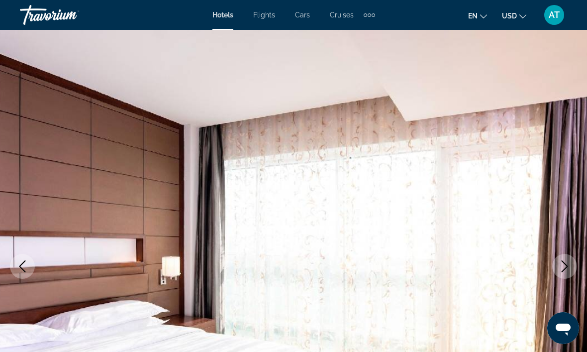
click at [561, 264] on icon "Next image" at bounding box center [565, 266] width 12 height 12
click at [565, 264] on icon "Next image" at bounding box center [565, 266] width 6 height 12
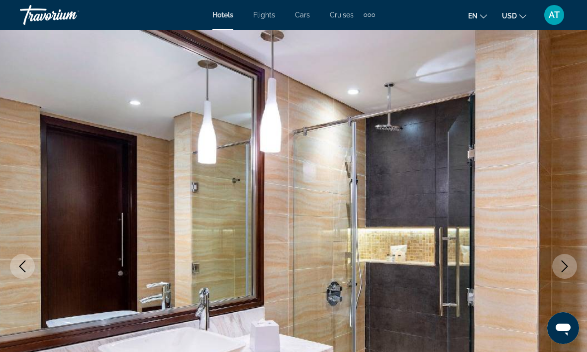
click at [573, 264] on button "Next image" at bounding box center [564, 266] width 25 height 25
click at [564, 267] on icon "Next image" at bounding box center [565, 266] width 12 height 12
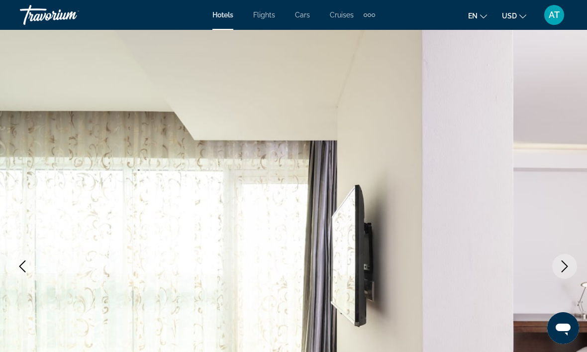
click at [569, 264] on icon "Next image" at bounding box center [565, 266] width 12 height 12
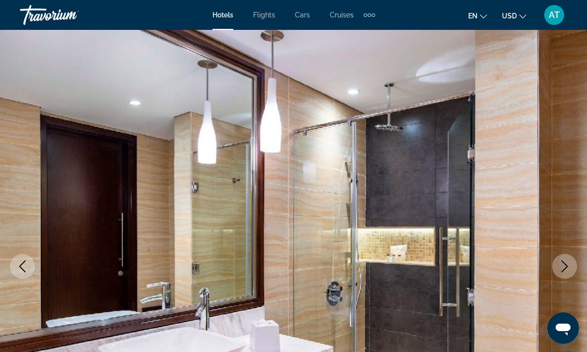
click at [566, 268] on icon "Next image" at bounding box center [565, 266] width 6 height 12
click at [563, 261] on icon "Next image" at bounding box center [565, 266] width 12 height 12
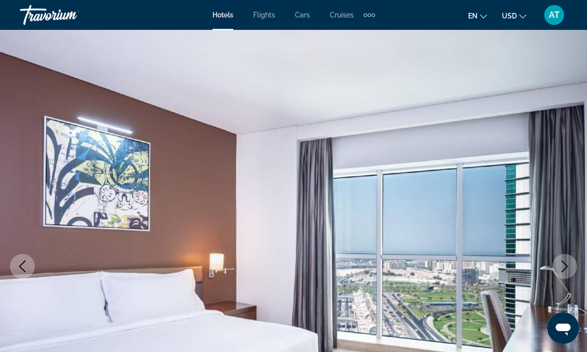
click at [566, 269] on icon "Next image" at bounding box center [565, 266] width 12 height 12
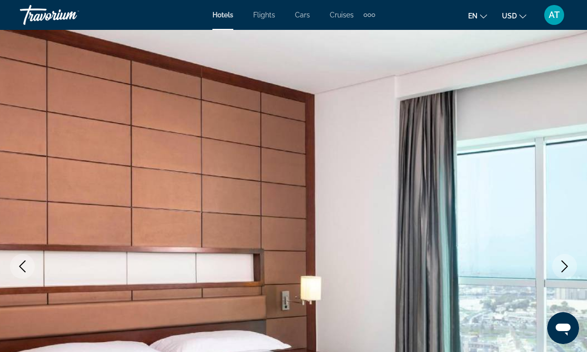
click at [570, 272] on icon "Next image" at bounding box center [565, 266] width 12 height 12
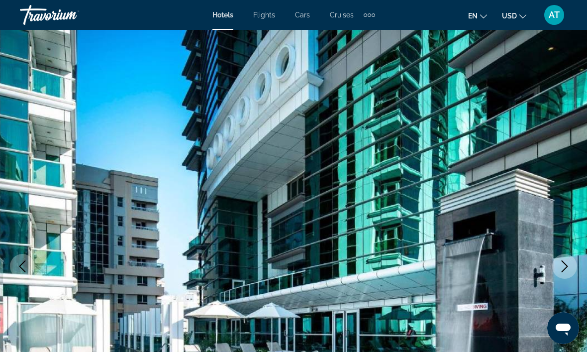
click at [568, 265] on icon "Next image" at bounding box center [565, 266] width 12 height 12
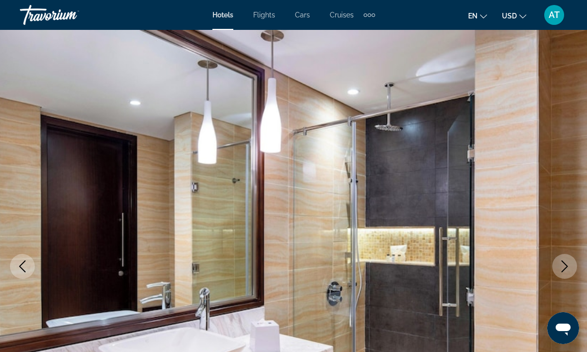
click at [569, 272] on button "Next image" at bounding box center [564, 266] width 25 height 25
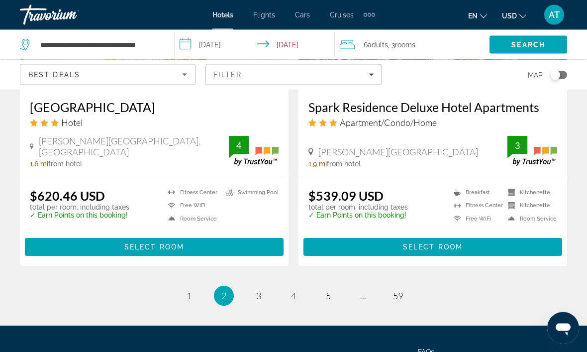
scroll to position [2022, 0]
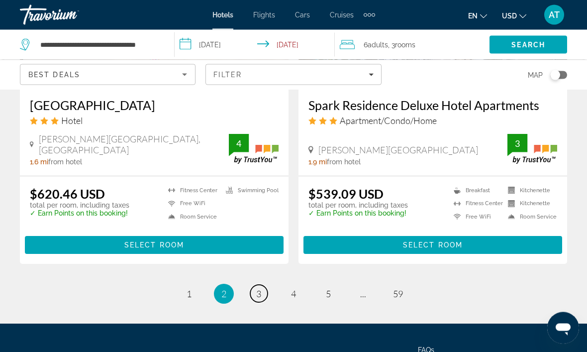
click at [261, 289] on span "3" at bounding box center [258, 294] width 5 height 11
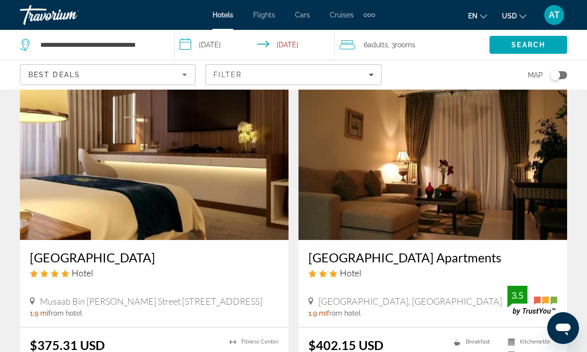
scroll to position [493, 0]
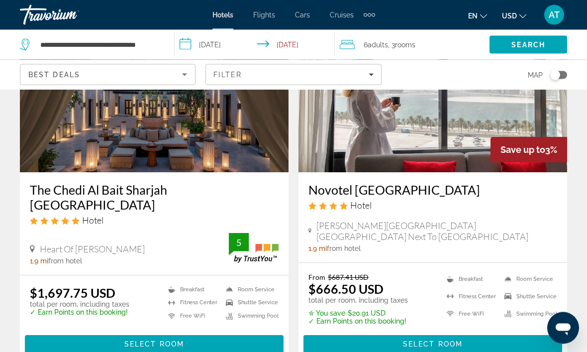
scroll to position [834, 0]
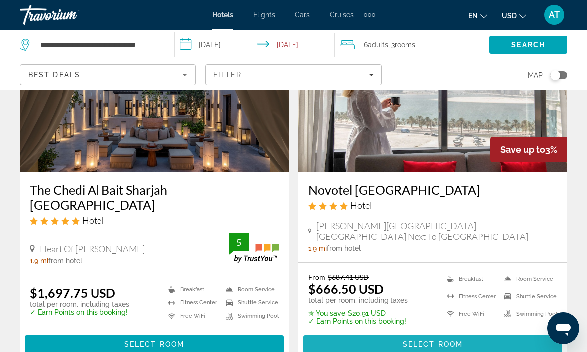
click at [499, 334] on span "Main content" at bounding box center [433, 344] width 259 height 24
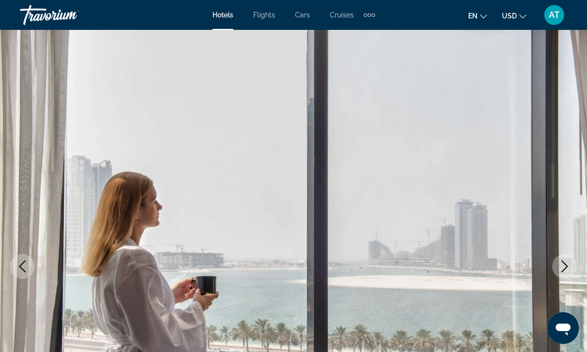
click at [568, 261] on icon "Next image" at bounding box center [565, 266] width 12 height 12
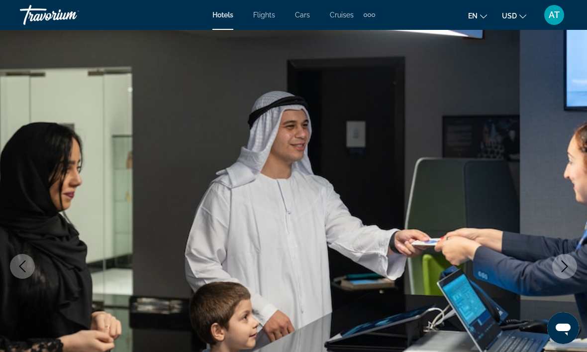
click at [561, 262] on icon "Next image" at bounding box center [565, 266] width 12 height 12
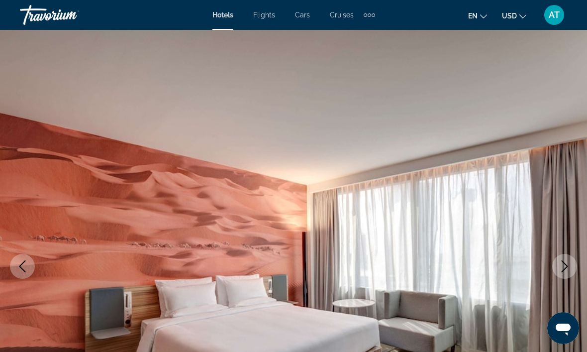
click at [567, 265] on icon "Next image" at bounding box center [565, 266] width 6 height 12
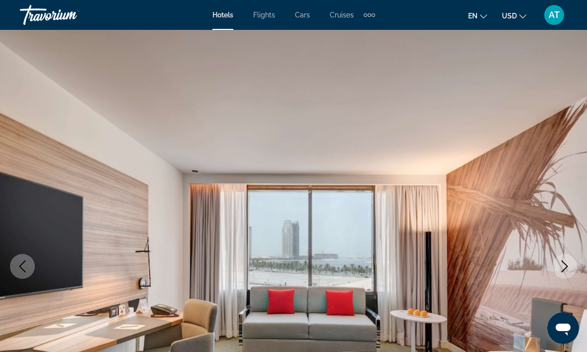
click at [570, 268] on icon "Next image" at bounding box center [565, 266] width 12 height 12
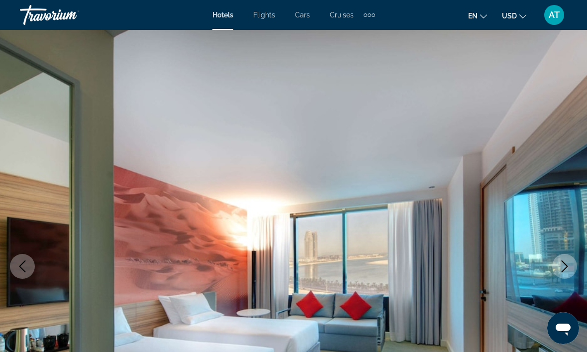
click at [569, 270] on icon "Next image" at bounding box center [565, 266] width 12 height 12
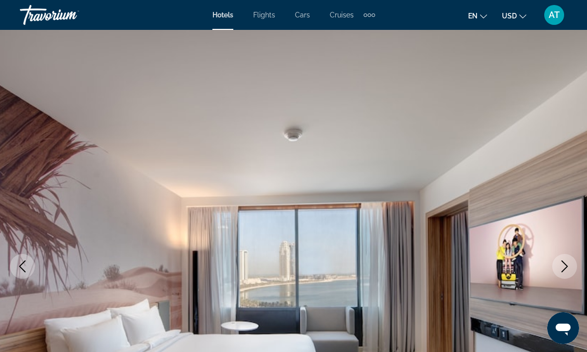
click at [22, 252] on img "Main content" at bounding box center [293, 266] width 587 height 473
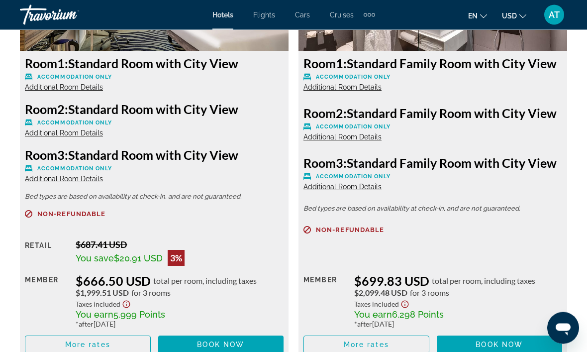
scroll to position [1657, 0]
click at [116, 345] on span "Main content" at bounding box center [87, 344] width 125 height 24
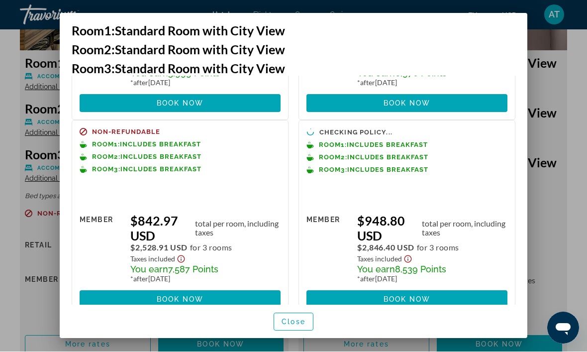
scroll to position [186, 0]
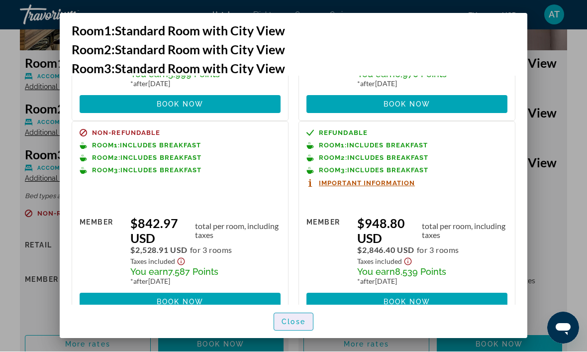
click at [297, 326] on span "Close" at bounding box center [294, 322] width 24 height 8
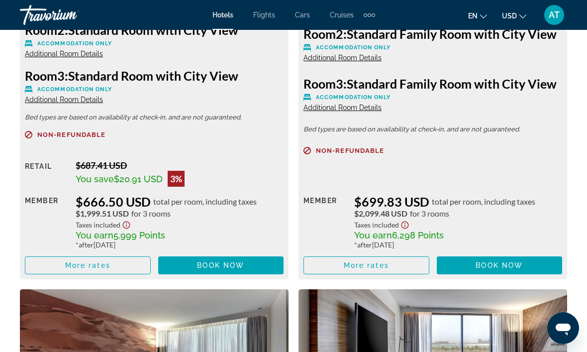
scroll to position [1741, 0]
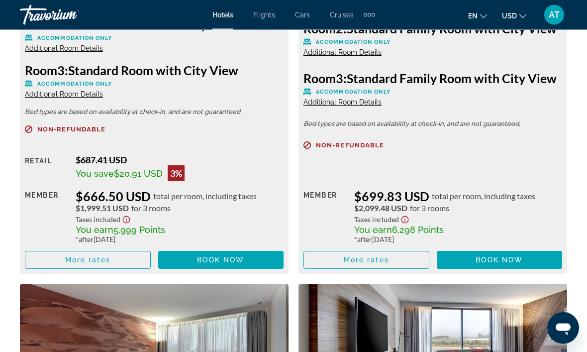
click at [389, 256] on span "More rates" at bounding box center [366, 260] width 45 height 8
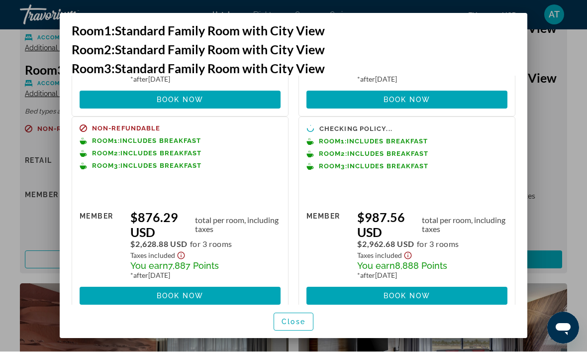
scroll to position [171, 0]
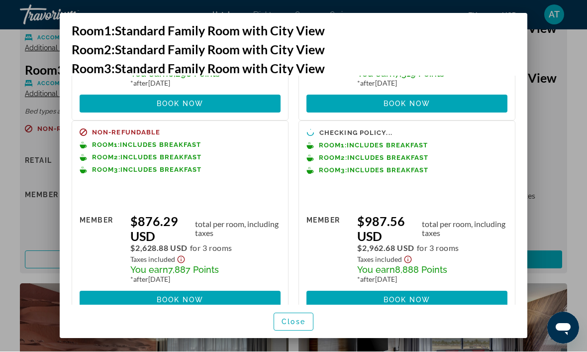
click at [292, 326] on span "Close" at bounding box center [294, 322] width 24 height 8
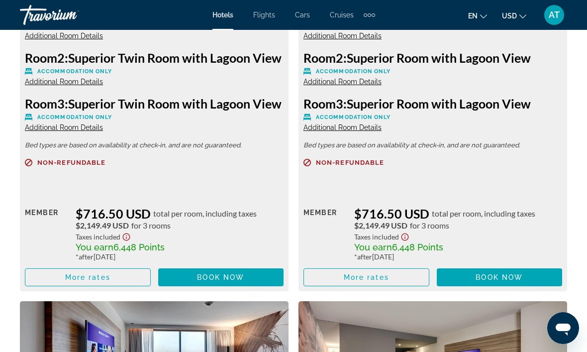
scroll to position [2157, 0]
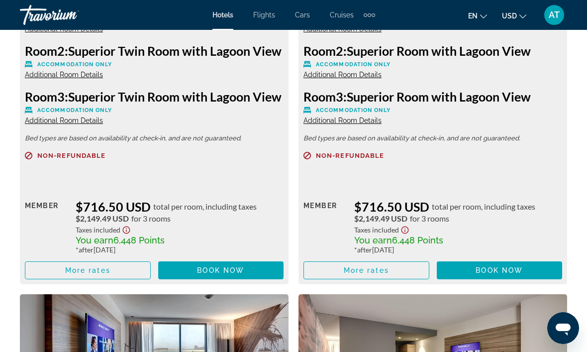
click at [132, 282] on span "Main content" at bounding box center [87, 270] width 125 height 24
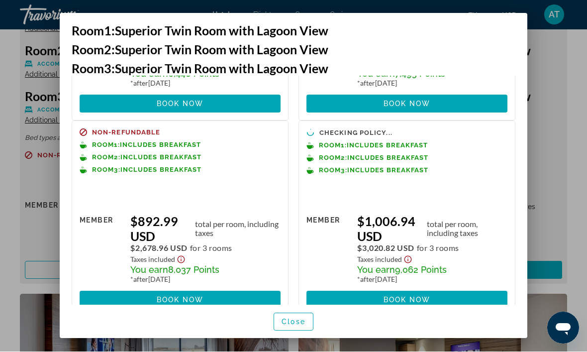
click at [296, 326] on span "Close" at bounding box center [294, 322] width 24 height 8
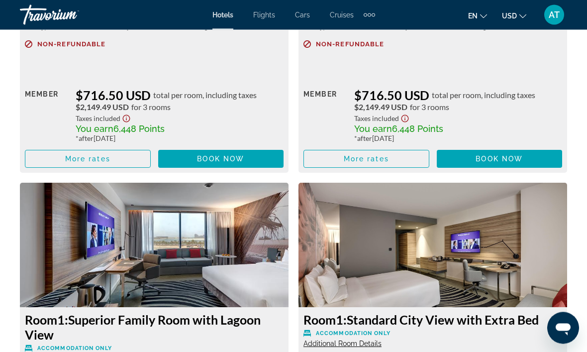
scroll to position [2293, 0]
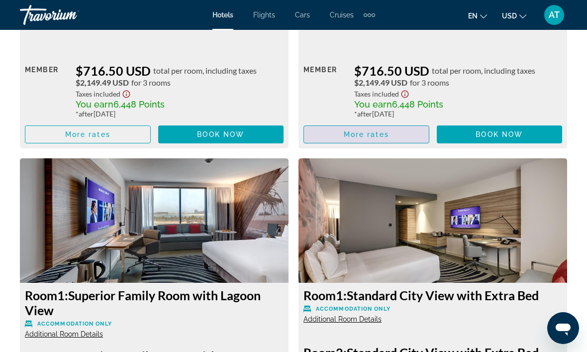
click at [401, 146] on span "Main content" at bounding box center [366, 134] width 125 height 24
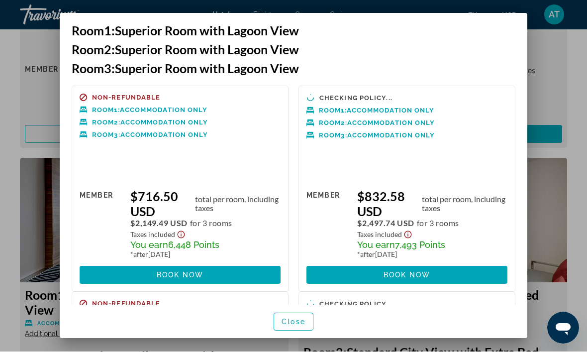
click at [294, 326] on span "Close" at bounding box center [294, 322] width 24 height 8
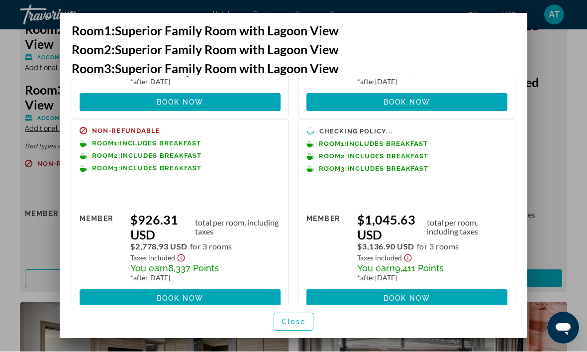
click at [288, 326] on span "Close" at bounding box center [294, 322] width 24 height 8
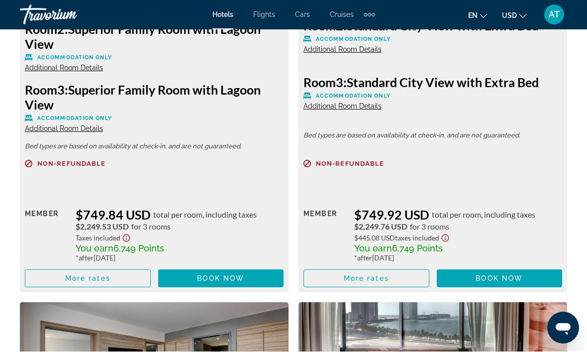
scroll to position [2619, 0]
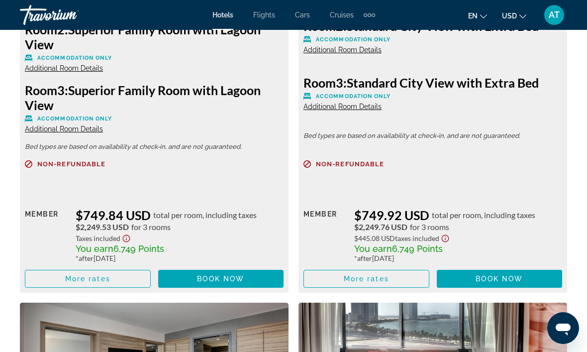
click at [383, 283] on span "More rates" at bounding box center [366, 279] width 45 height 8
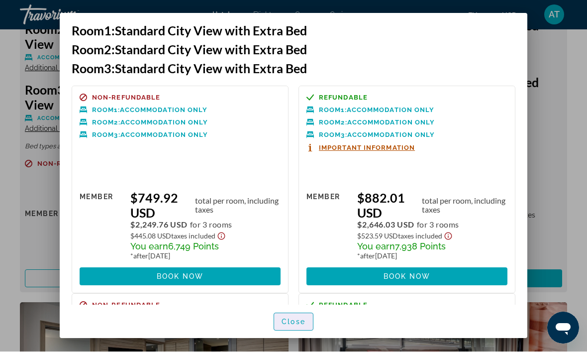
click at [294, 326] on span "Close" at bounding box center [294, 322] width 24 height 8
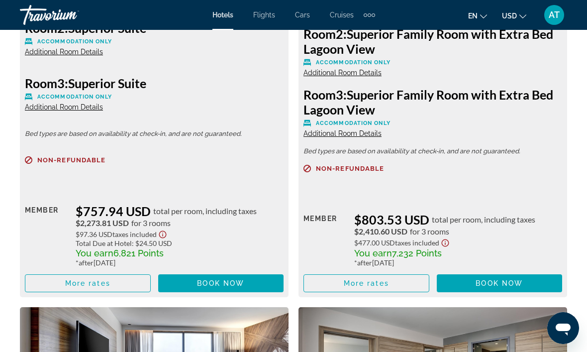
scroll to position [3087, 0]
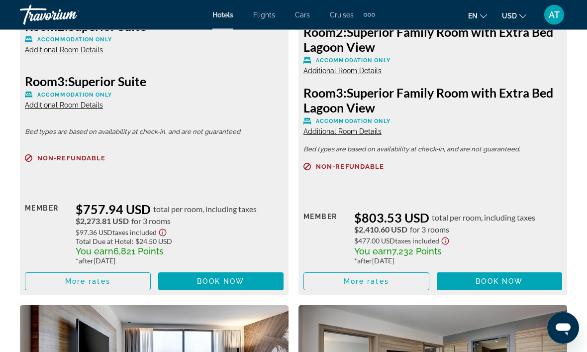
click at [107, 286] on span "More rates" at bounding box center [87, 282] width 45 height 8
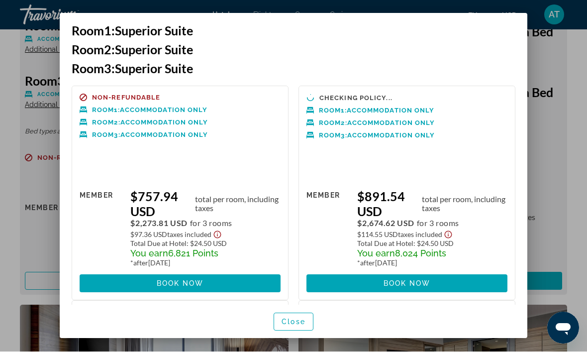
click at [341, 282] on span at bounding box center [407, 284] width 201 height 24
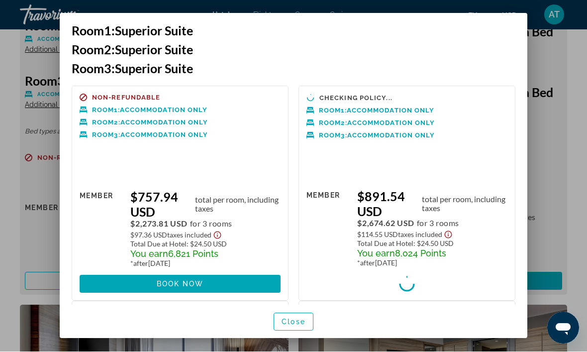
scroll to position [-1, 0]
click at [295, 326] on span "Close" at bounding box center [294, 322] width 24 height 8
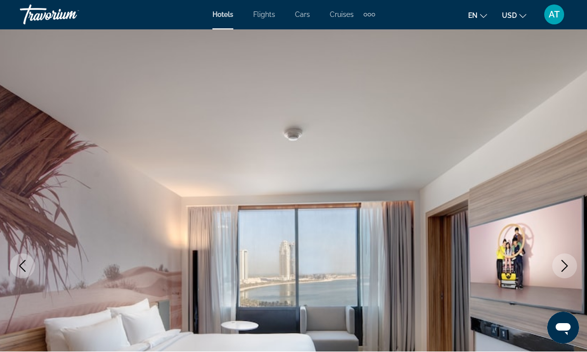
scroll to position [3088, 0]
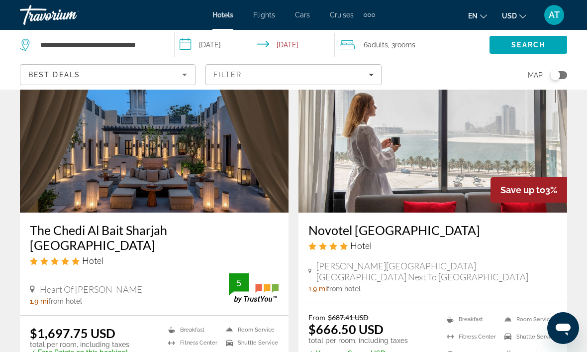
scroll to position [793, 0]
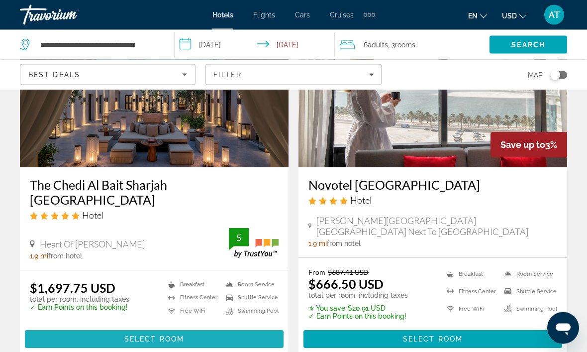
click at [172, 335] on span "Select Room" at bounding box center [154, 339] width 60 height 8
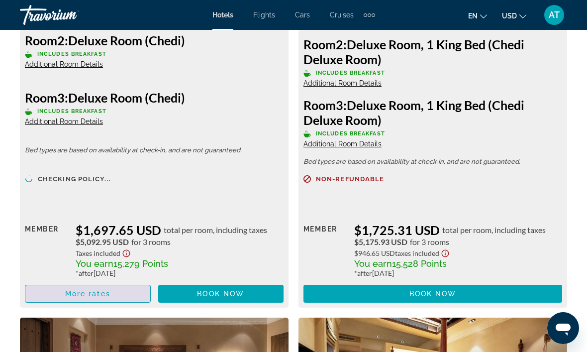
click at [106, 300] on span "Main content" at bounding box center [87, 294] width 125 height 24
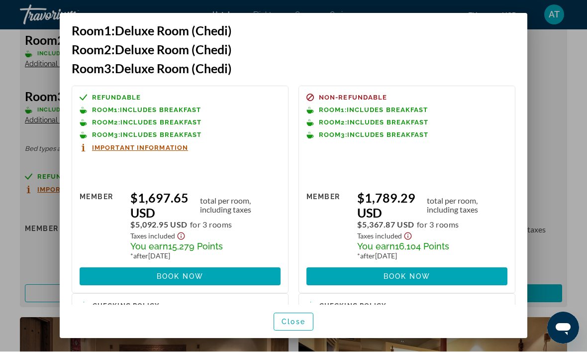
click at [566, 201] on div at bounding box center [293, 176] width 587 height 352
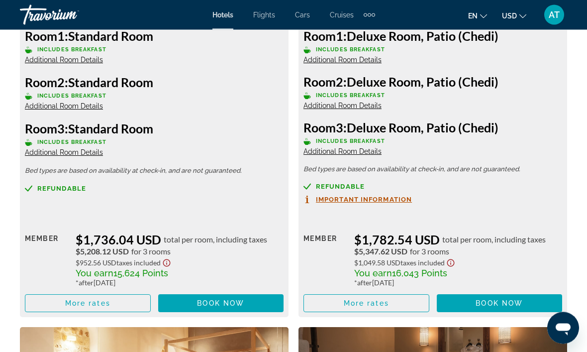
scroll to position [2155, 0]
click at [117, 300] on span "Main content" at bounding box center [87, 303] width 125 height 24
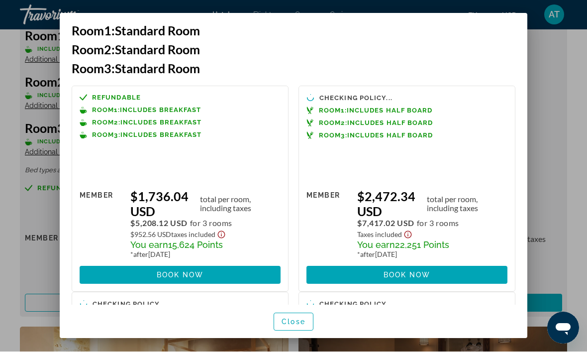
scroll to position [0, 0]
click at [459, 264] on span at bounding box center [407, 275] width 201 height 24
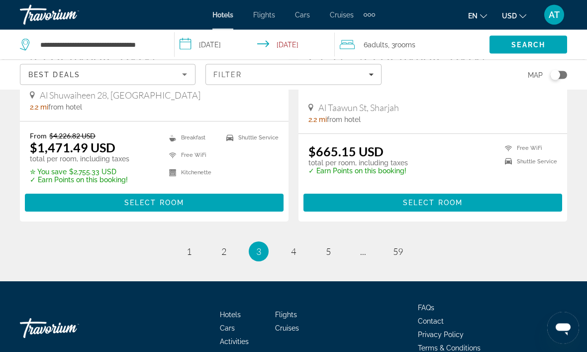
scroll to position [2069, 0]
click at [286, 243] on link "page 4" at bounding box center [293, 251] width 17 height 17
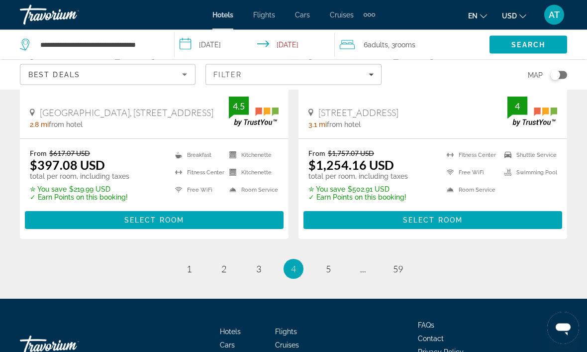
scroll to position [2072, 0]
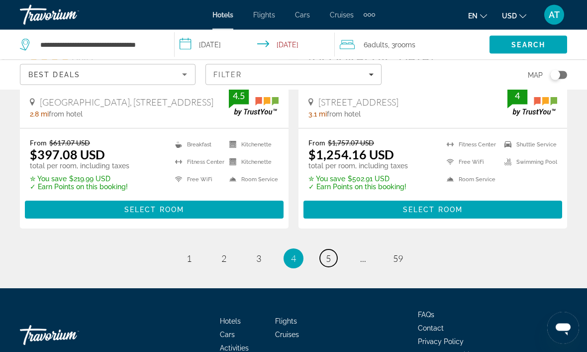
click at [333, 250] on link "page 5" at bounding box center [328, 258] width 17 height 17
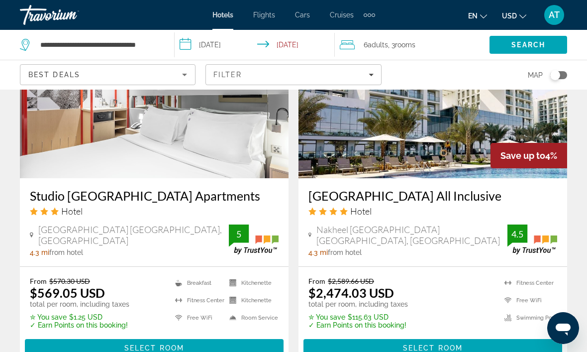
scroll to position [1226, 0]
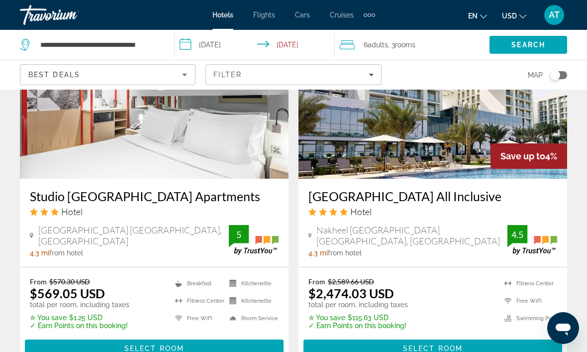
click at [424, 349] on span "Select Room" at bounding box center [433, 348] width 60 height 8
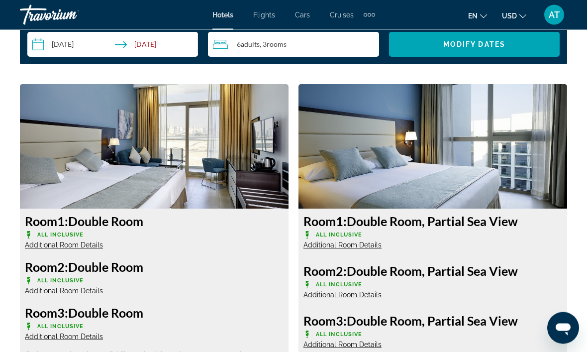
scroll to position [1491, 0]
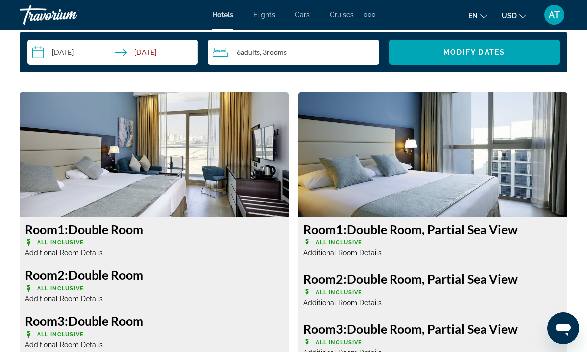
click at [238, 178] on img "Main content" at bounding box center [154, 154] width 269 height 124
click at [244, 187] on img "Main content" at bounding box center [154, 154] width 269 height 124
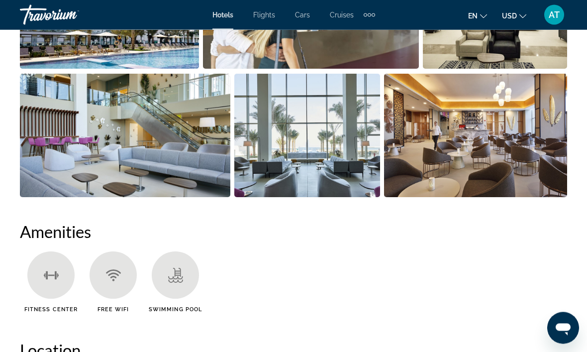
scroll to position [728, 0]
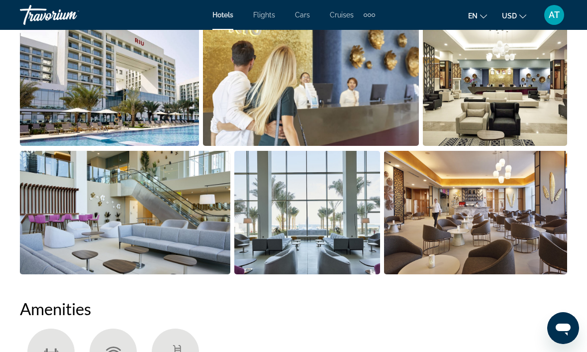
click at [368, 109] on img "Open full-screen image slider" at bounding box center [311, 83] width 217 height 123
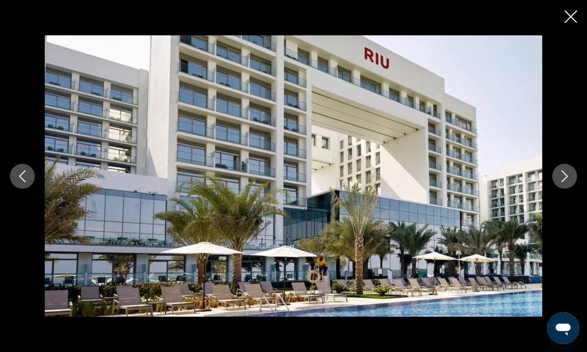
click at [572, 175] on button "Next image" at bounding box center [564, 176] width 25 height 25
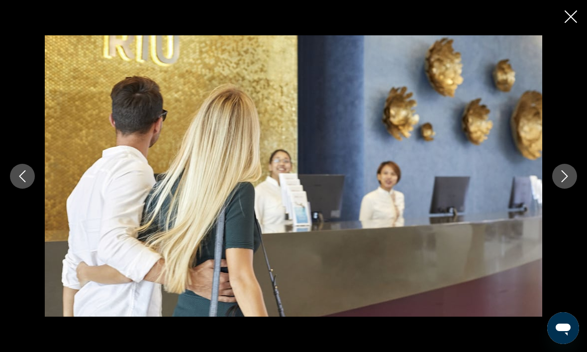
click at [565, 177] on icon "Next image" at bounding box center [565, 176] width 12 height 12
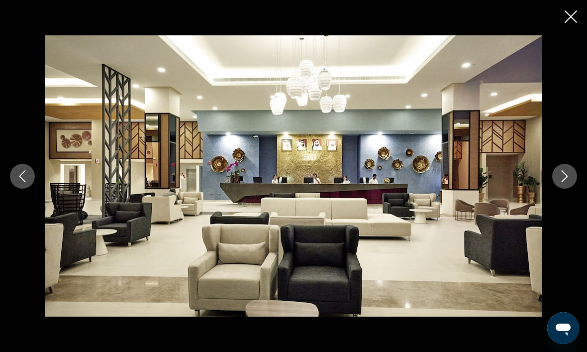
click at [564, 178] on icon "Next image" at bounding box center [565, 176] width 12 height 12
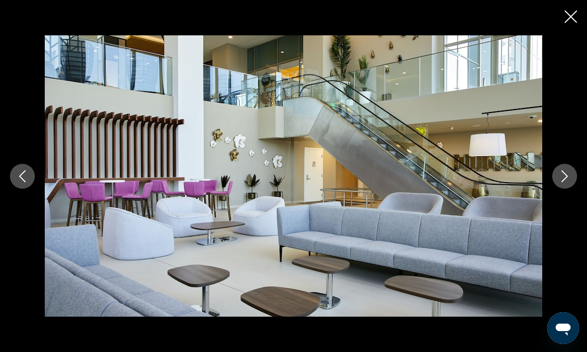
click at [561, 178] on icon "Next image" at bounding box center [565, 176] width 12 height 12
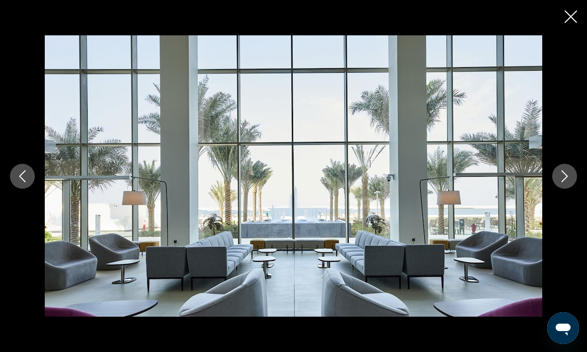
click at [563, 183] on button "Next image" at bounding box center [564, 176] width 25 height 25
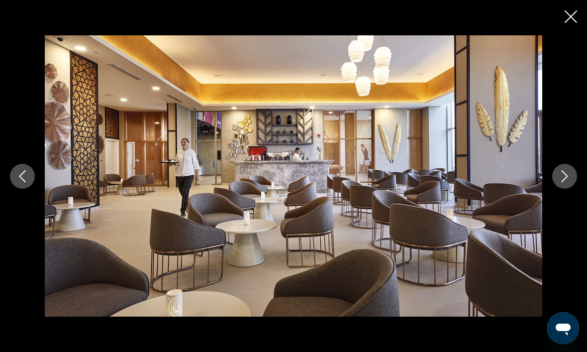
click at [566, 178] on icon "Next image" at bounding box center [565, 176] width 6 height 12
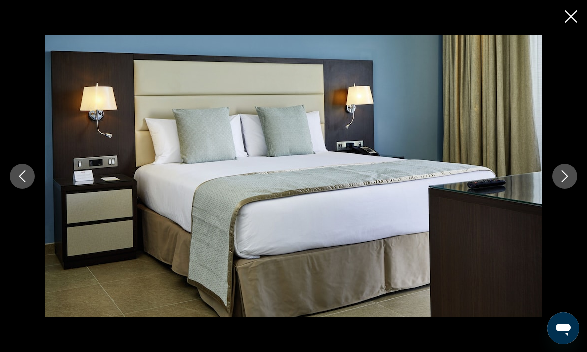
click at [561, 183] on button "Next image" at bounding box center [564, 176] width 25 height 25
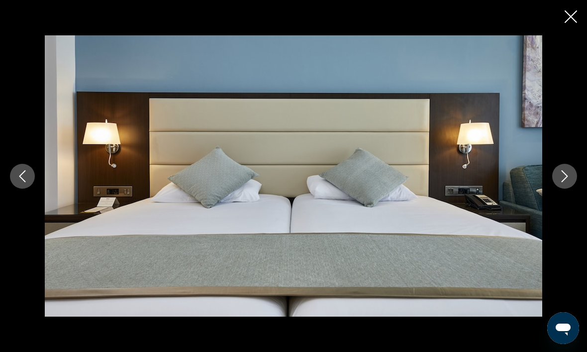
click at [554, 183] on button "Next image" at bounding box center [564, 176] width 25 height 25
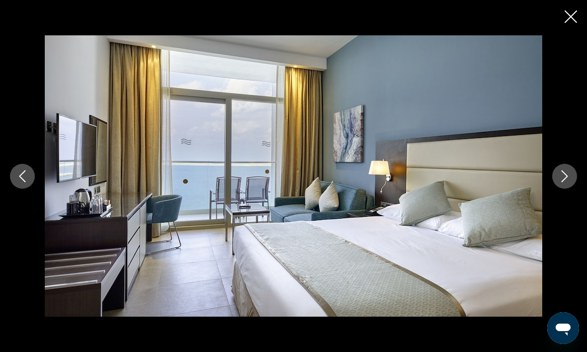
click at [557, 185] on button "Next image" at bounding box center [564, 176] width 25 height 25
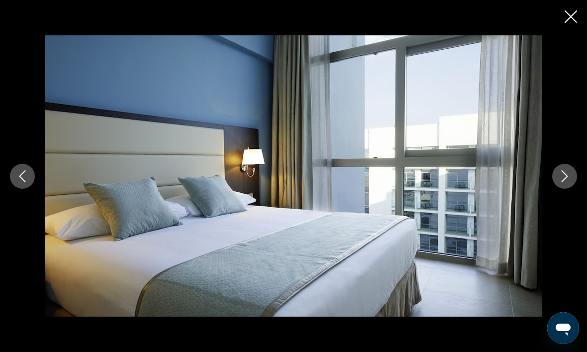
click at [559, 180] on icon "Next image" at bounding box center [565, 176] width 12 height 12
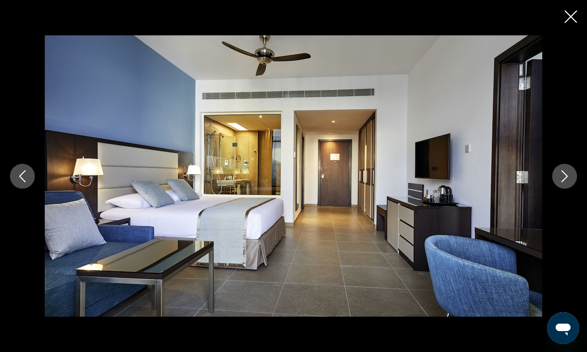
click at [561, 180] on icon "Next image" at bounding box center [565, 176] width 12 height 12
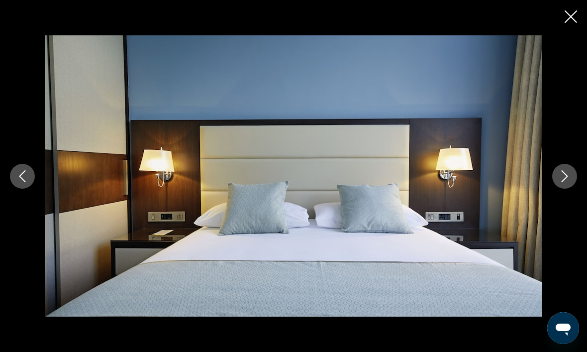
click at [553, 188] on div "prev next" at bounding box center [293, 176] width 587 height 282
click at [564, 181] on icon "Next image" at bounding box center [565, 176] width 12 height 12
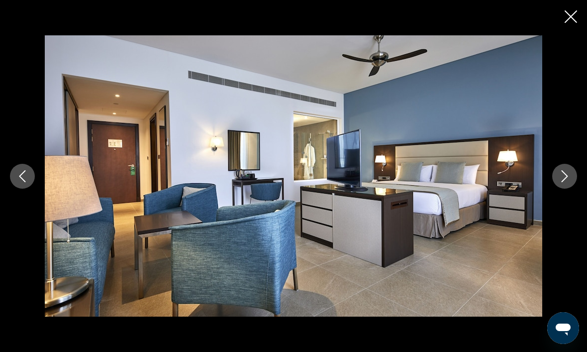
click at [574, 19] on icon "Close slideshow" at bounding box center [571, 16] width 12 height 12
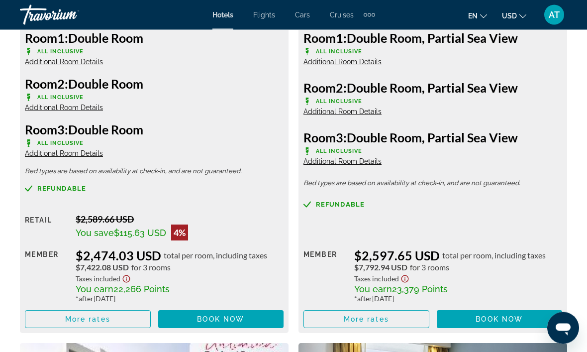
scroll to position [1726, 0]
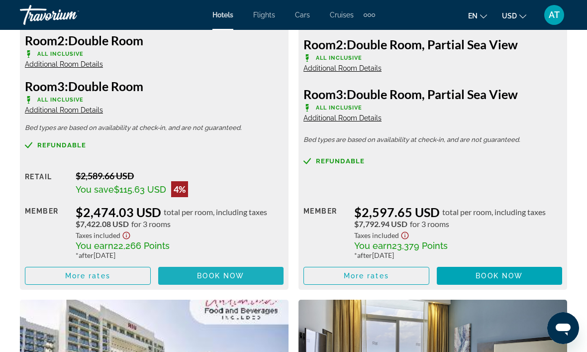
click at [218, 278] on span "Book now" at bounding box center [220, 276] width 47 height 8
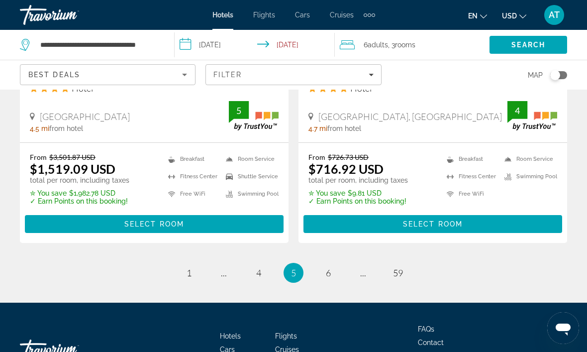
scroll to position [2096, 0]
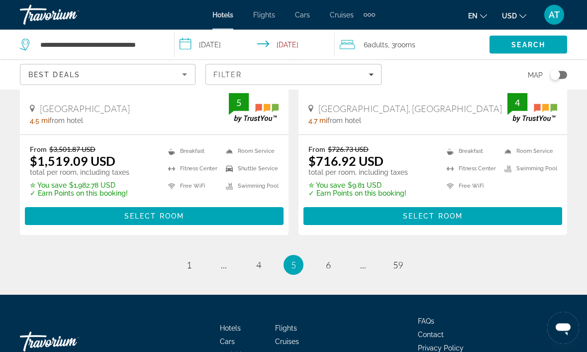
click at [343, 255] on ul "5 / 59 page 1 page ... page 4 You're on page 5 page 6 page ... page 59" at bounding box center [293, 265] width 547 height 20
click at [327, 260] on span "6" at bounding box center [328, 265] width 5 height 11
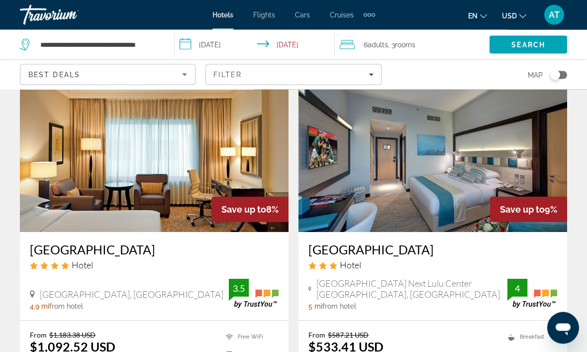
scroll to position [803, 0]
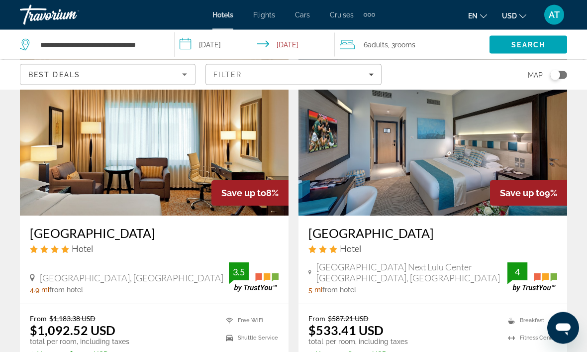
click at [529, 334] on li "Fitness Center" at bounding box center [530, 338] width 54 height 12
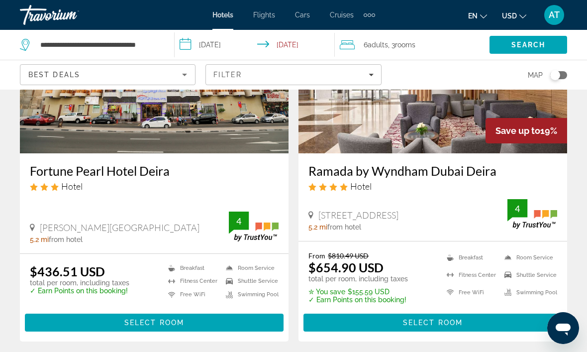
scroll to position [2104, 0]
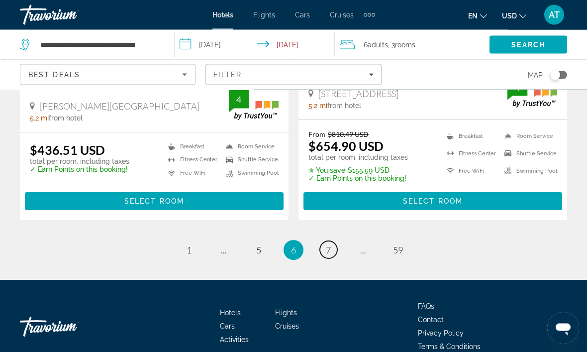
click at [328, 245] on span "7" at bounding box center [328, 250] width 5 height 11
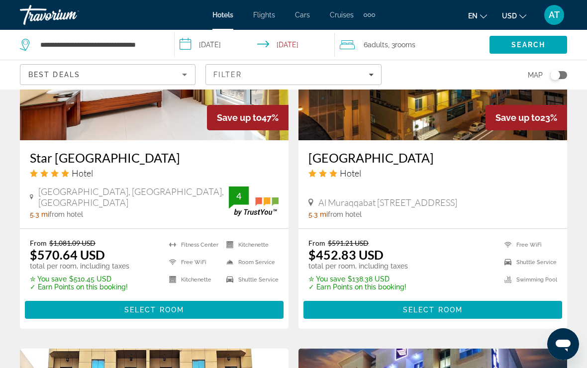
scroll to position [1271, 0]
click at [371, 81] on span "Filters" at bounding box center [293, 75] width 175 height 24
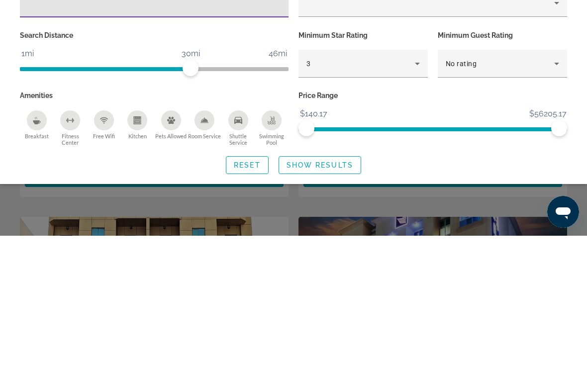
click at [422, 190] on icon "Hotel Filters" at bounding box center [418, 196] width 12 height 12
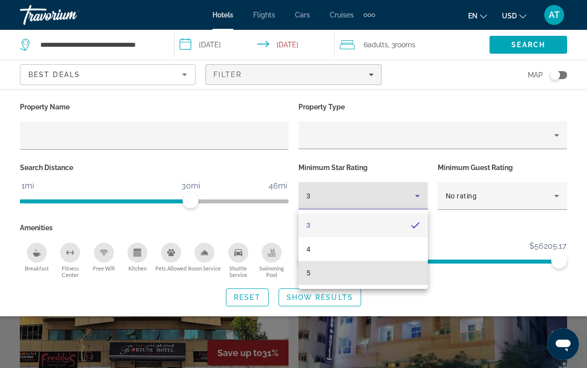
click at [320, 282] on mat-option "5" at bounding box center [363, 273] width 129 height 24
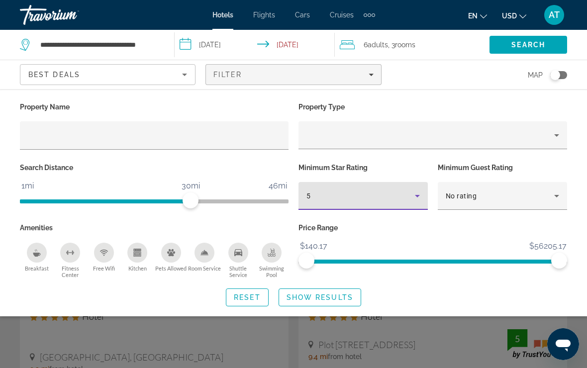
click at [332, 297] on span "Show Results" at bounding box center [320, 298] width 67 height 8
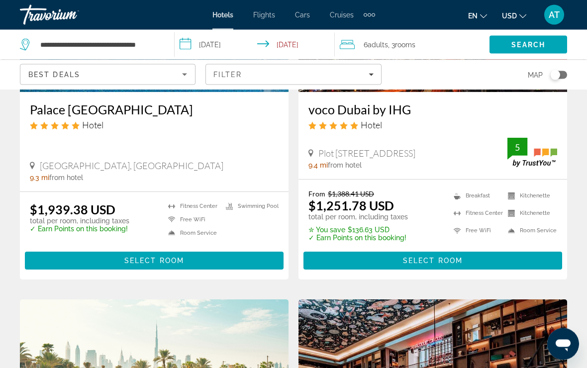
scroll to position [215, 0]
